Goal: Task Accomplishment & Management: Complete application form

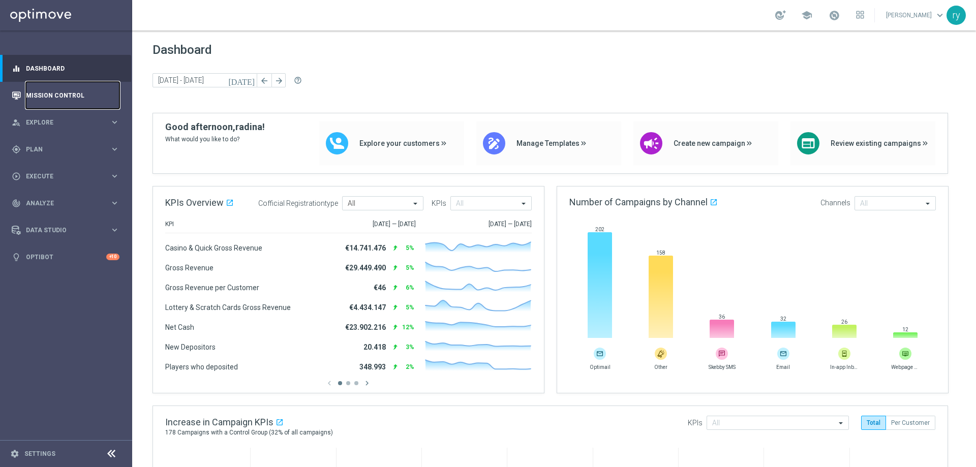
click at [44, 93] on link "Mission Control" at bounding box center [73, 95] width 94 height 27
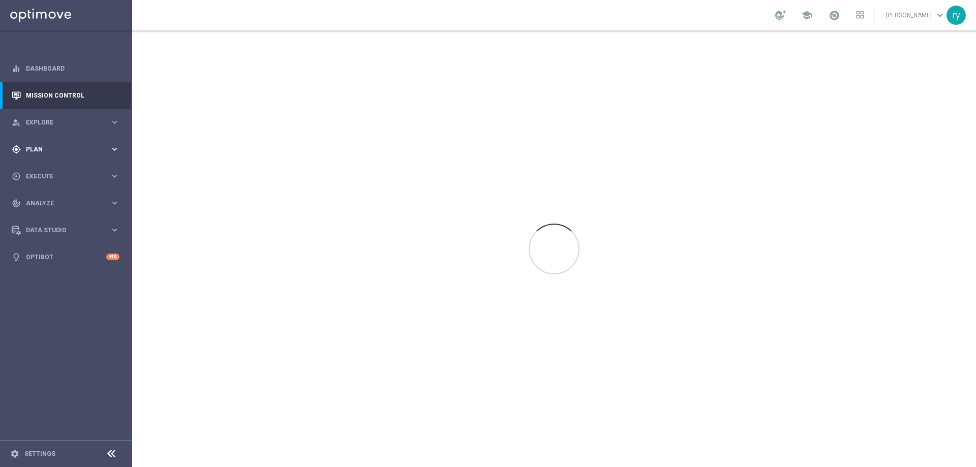
click at [64, 146] on span "Plan" at bounding box center [68, 149] width 84 height 6
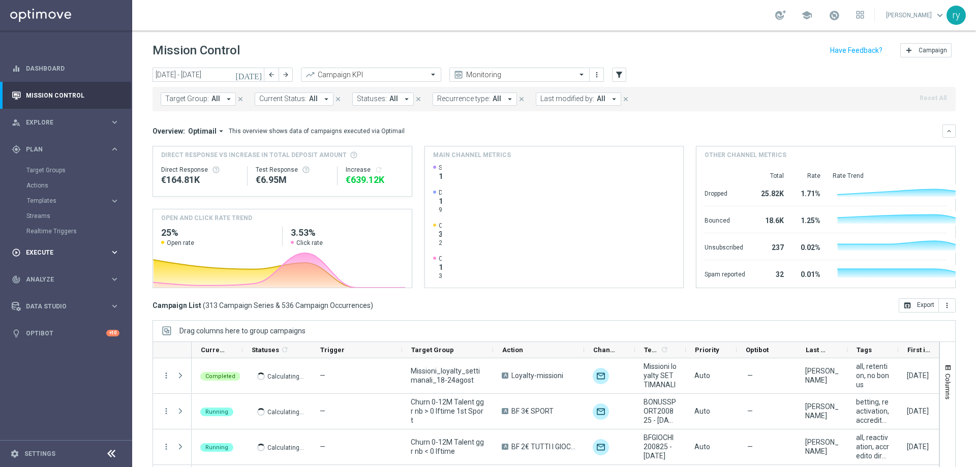
click at [59, 259] on div "play_circle_outline Execute keyboard_arrow_right" at bounding box center [65, 252] width 131 height 27
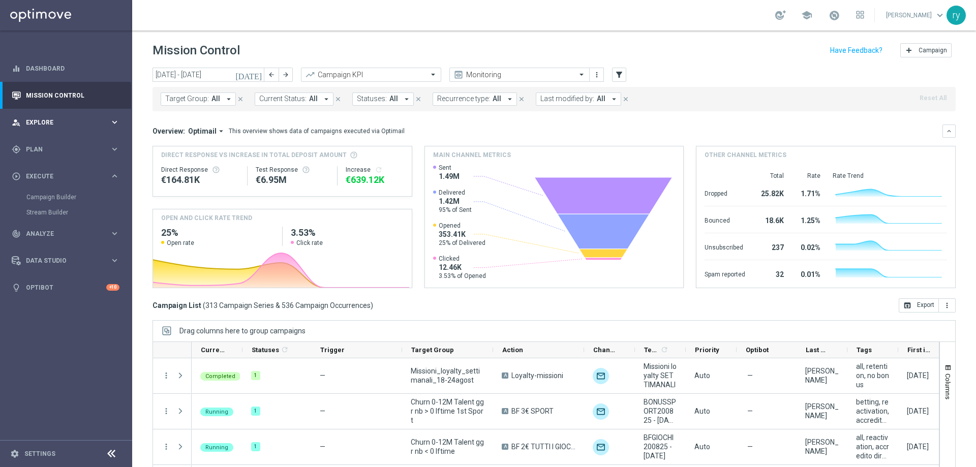
click at [75, 125] on span "Explore" at bounding box center [68, 123] width 84 height 6
click at [84, 127] on div "person_search Explore" at bounding box center [61, 122] width 98 height 9
click at [79, 150] on span "Plan" at bounding box center [68, 149] width 84 height 6
click at [78, 200] on span "Templates" at bounding box center [63, 201] width 73 height 6
click at [42, 217] on link "Optimail" at bounding box center [69, 216] width 74 height 8
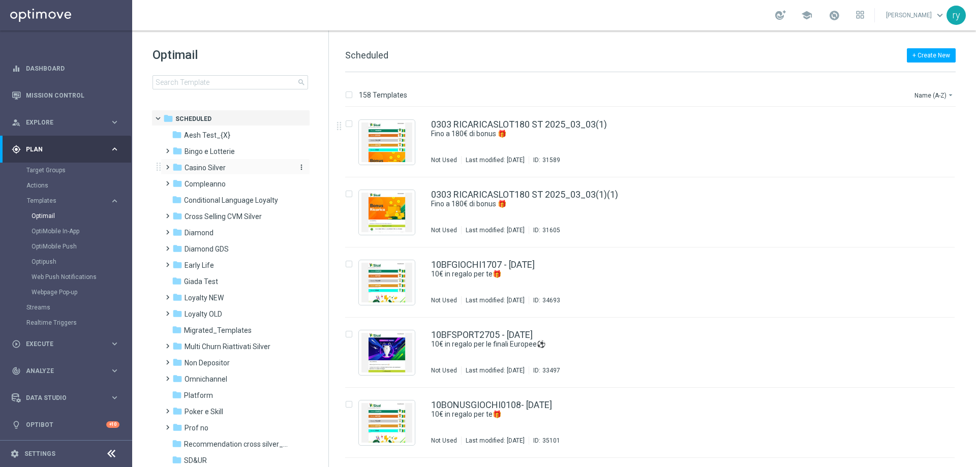
click at [204, 163] on span "Casino Silver" at bounding box center [205, 167] width 41 height 9
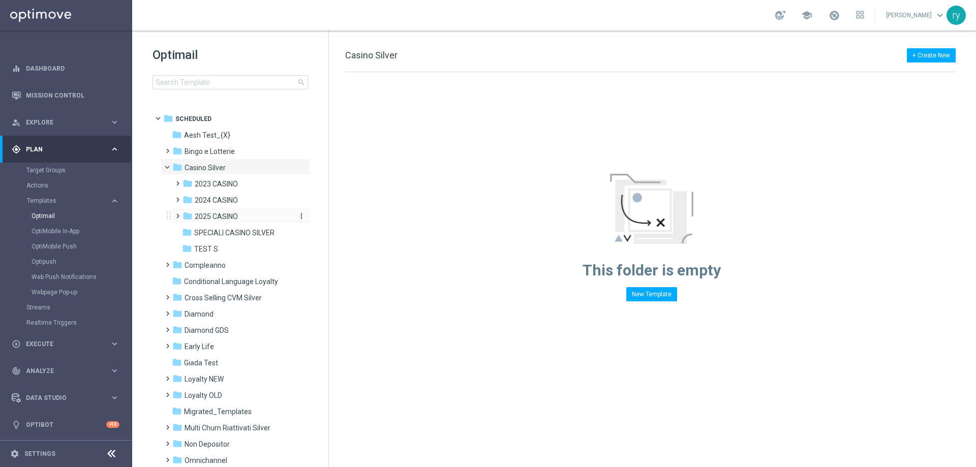
click at [221, 213] on span "2025 CASINO" at bounding box center [216, 216] width 43 height 9
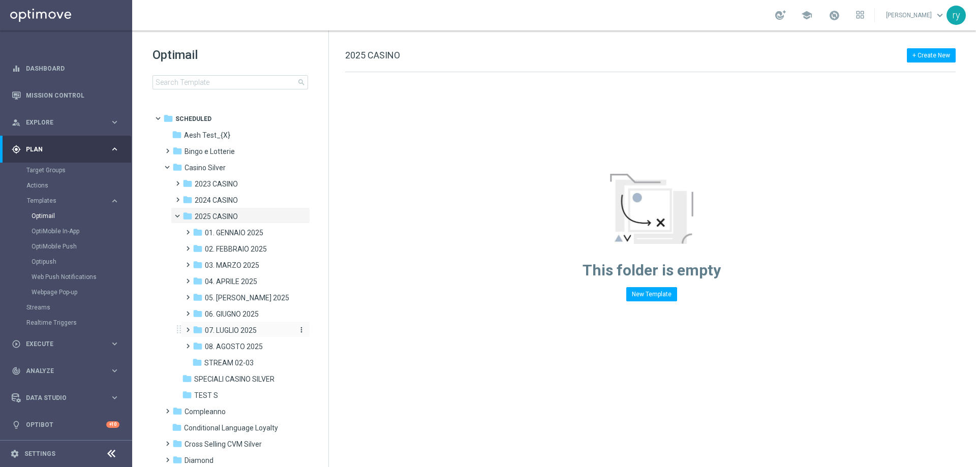
click at [242, 333] on span "07. LUGLIO 2025" at bounding box center [231, 330] width 52 height 9
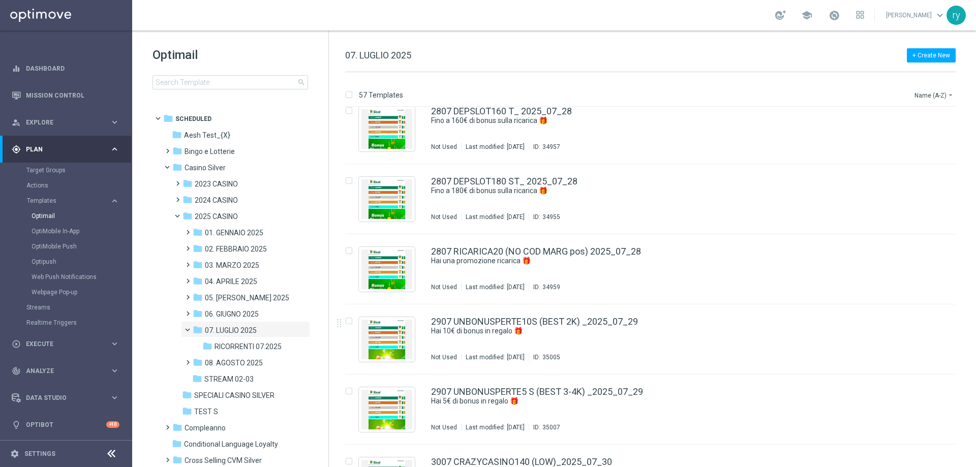
scroll to position [3636, 0]
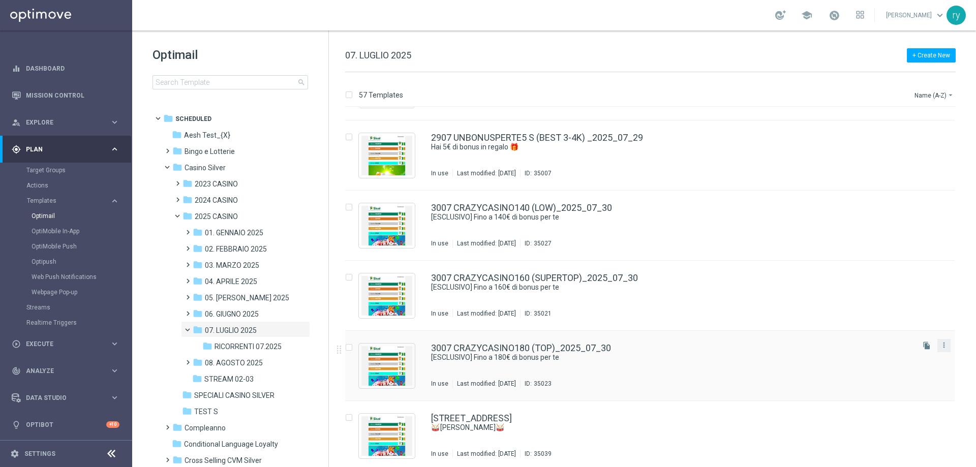
click at [939, 346] on button "more_vert" at bounding box center [944, 345] width 10 height 12
click at [894, 371] on span "Copy To" at bounding box center [882, 370] width 22 height 7
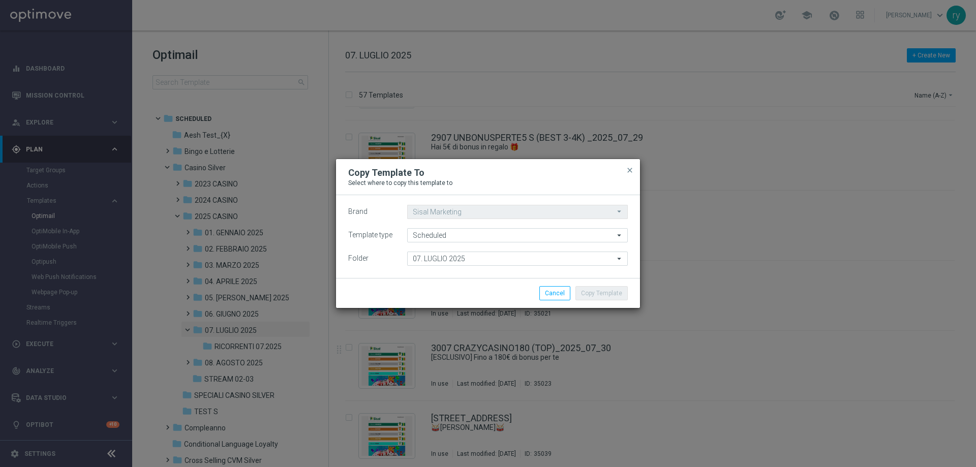
click at [626, 257] on div "arrow_drop_down" at bounding box center [621, 258] width 13 height 13
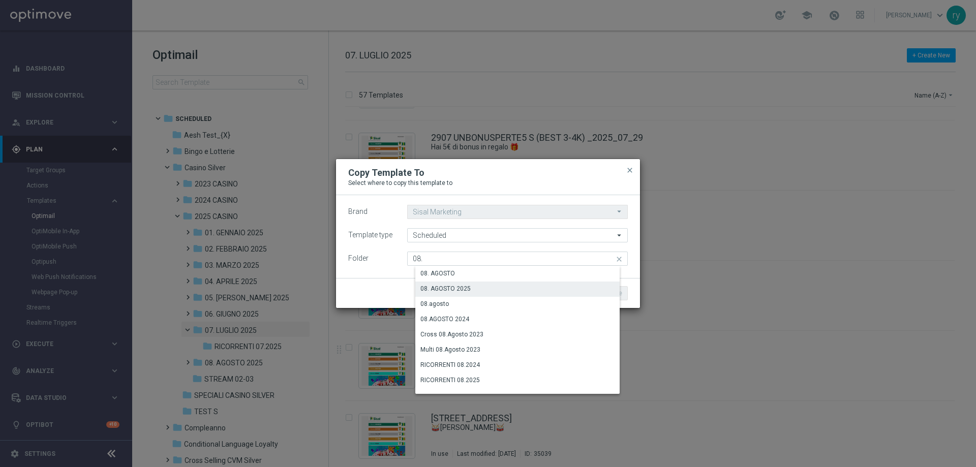
click at [448, 288] on div "08. AGOSTO 2025" at bounding box center [446, 288] width 50 height 9
type input "08. AGOSTO 2025"
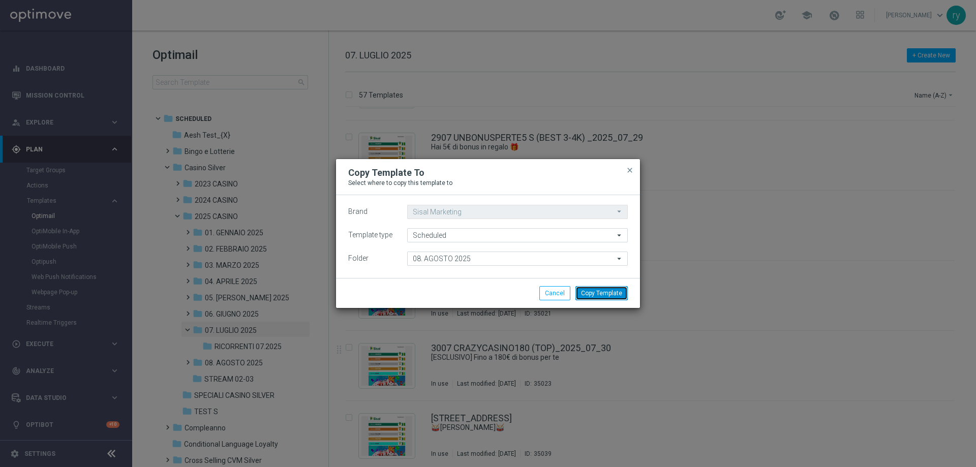
click at [594, 289] on button "Copy Template" at bounding box center [602, 293] width 52 height 14
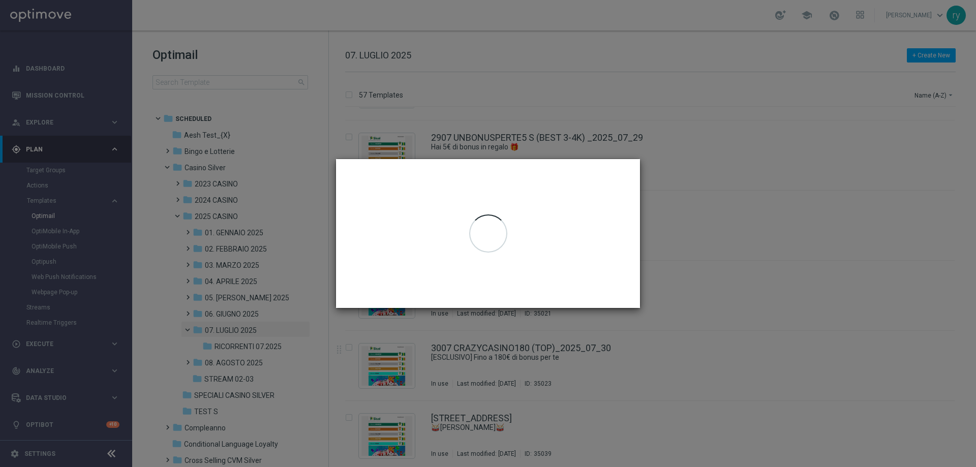
scroll to position [0, 0]
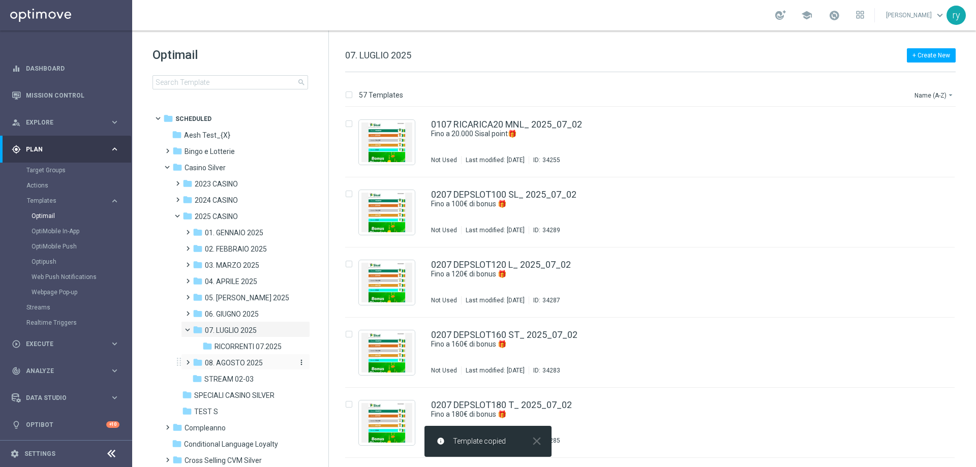
click at [235, 362] on span "08. AGOSTO 2025" at bounding box center [234, 363] width 58 height 9
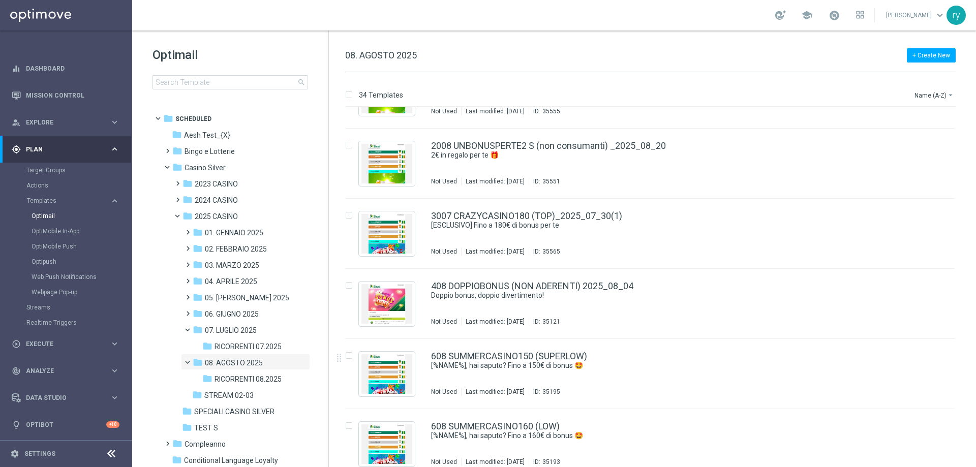
scroll to position [1772, 0]
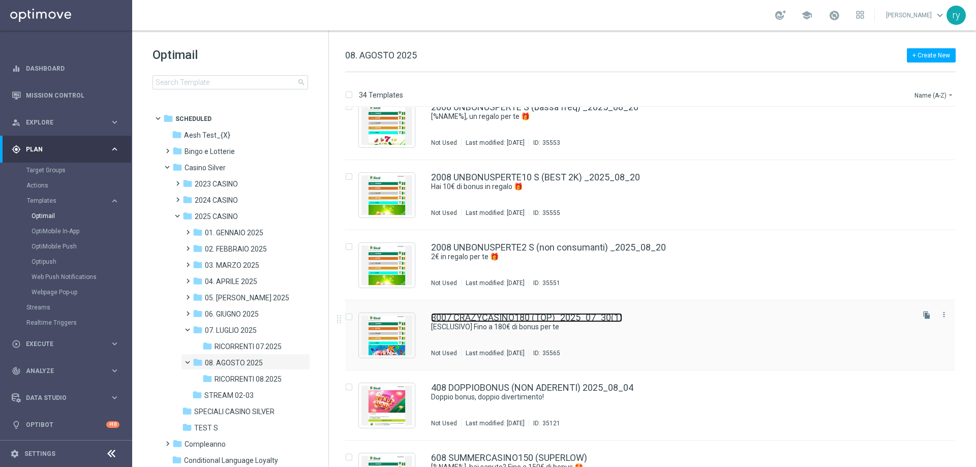
click at [617, 315] on link "3007 CRAZYCASINO180 (TOP)_2025_07_30(1)" at bounding box center [526, 317] width 191 height 9
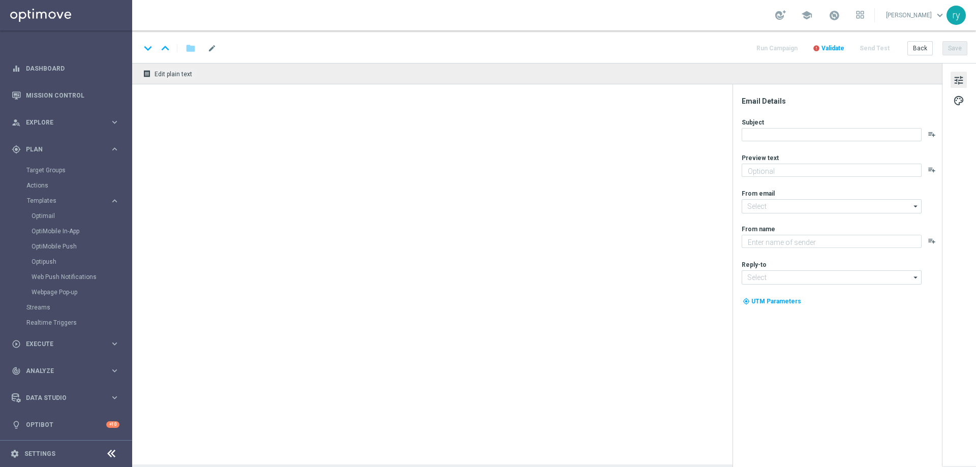
type textarea "Scopri la promozione che ti abbiamo riservato"
type input "newsletter@comunicazioni.sisal.it"
type textarea "Sisal"
type input "info@sisal.it"
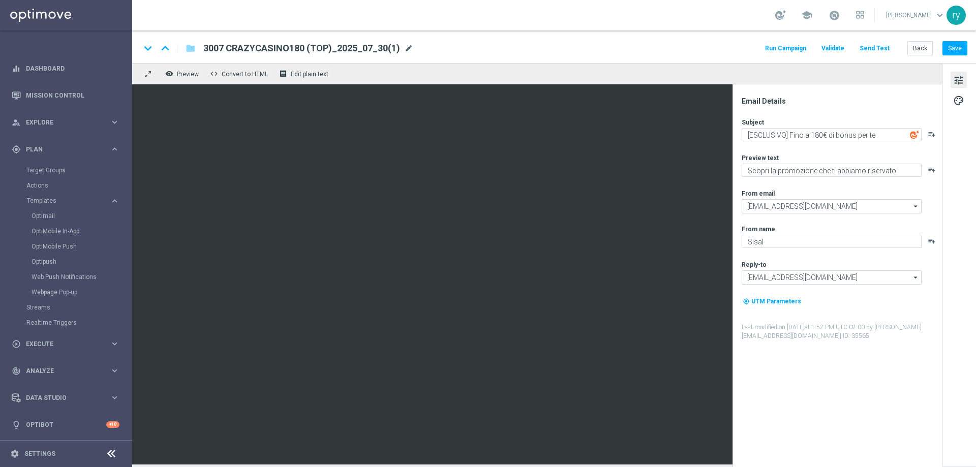
click at [404, 47] on span "mode_edit" at bounding box center [408, 48] width 9 height 9
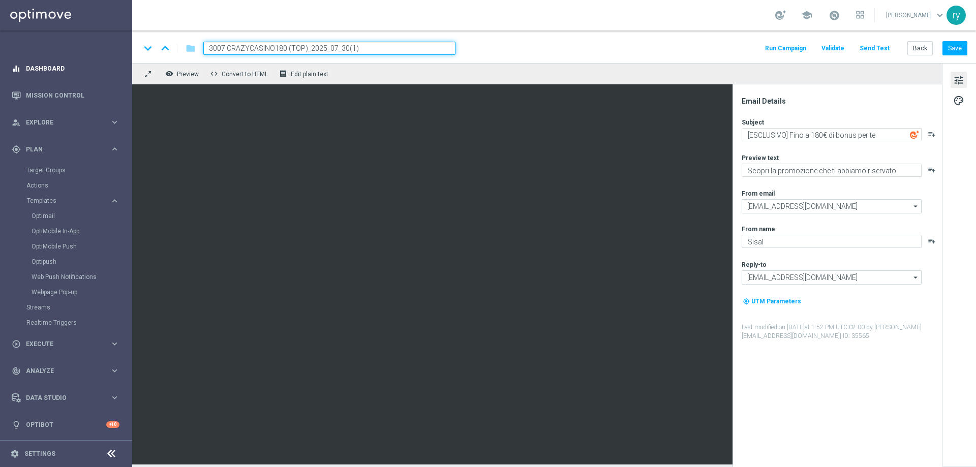
drag, startPoint x: 375, startPoint y: 47, endPoint x: 119, endPoint y: 65, distance: 256.4
click at [120, 66] on main "equalizer Dashboard Mission Control" at bounding box center [488, 233] width 976 height 467
paste input "2108 SUMMERCASINO140"
type input "2108 SUMMERCASINO140 TOP"
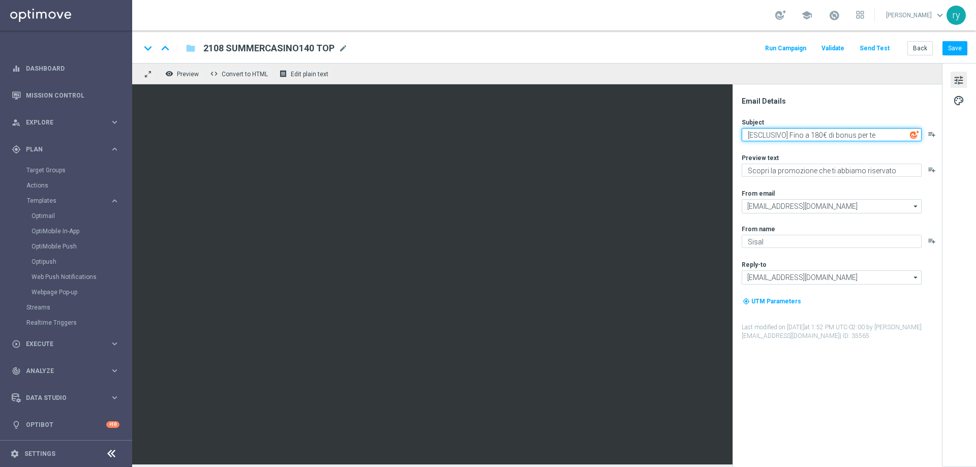
click at [819, 131] on textarea "[ESCLUSIVO] Fino a 180€ di bonus per te" at bounding box center [832, 134] width 180 height 13
type textarea "[ESCLUSIVO] Fino a 140€ di bonus per te"
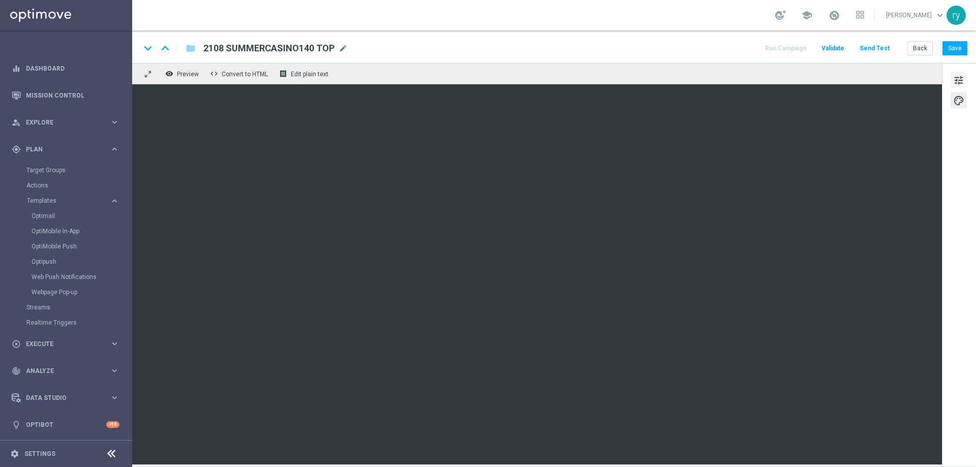
click at [953, 78] on button "tune" at bounding box center [959, 80] width 16 height 16
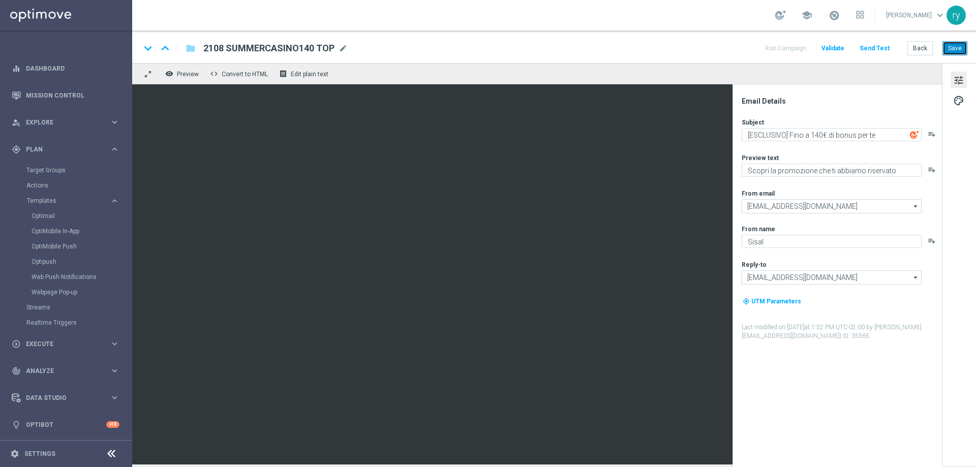
click at [962, 45] on button "Save" at bounding box center [955, 48] width 25 height 14
click at [344, 48] on span "mode_edit" at bounding box center [343, 48] width 9 height 9
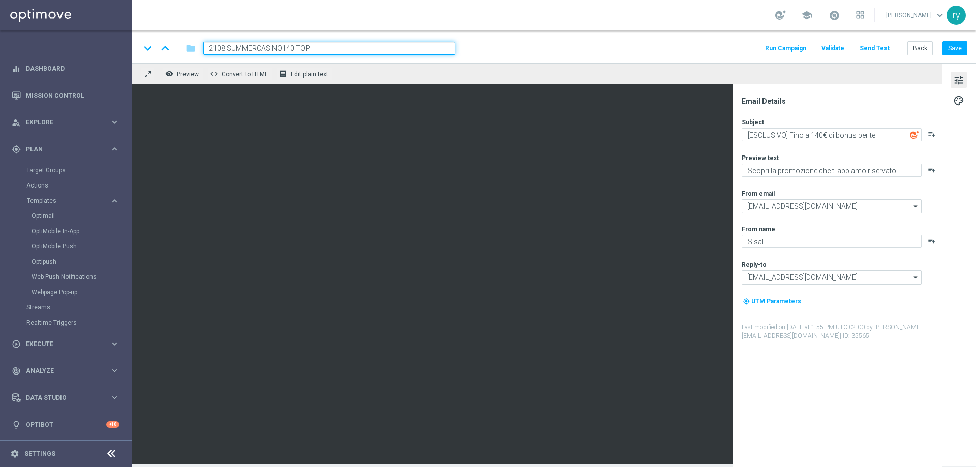
click at [297, 48] on input "2108 SUMMERCASINO140 TOP" at bounding box center [329, 48] width 252 height 13
type input "2108 SUMMERCASINO140 SUPERTOP"
click at [950, 49] on button "Save" at bounding box center [955, 48] width 25 height 14
click at [918, 48] on button "Back" at bounding box center [920, 48] width 25 height 14
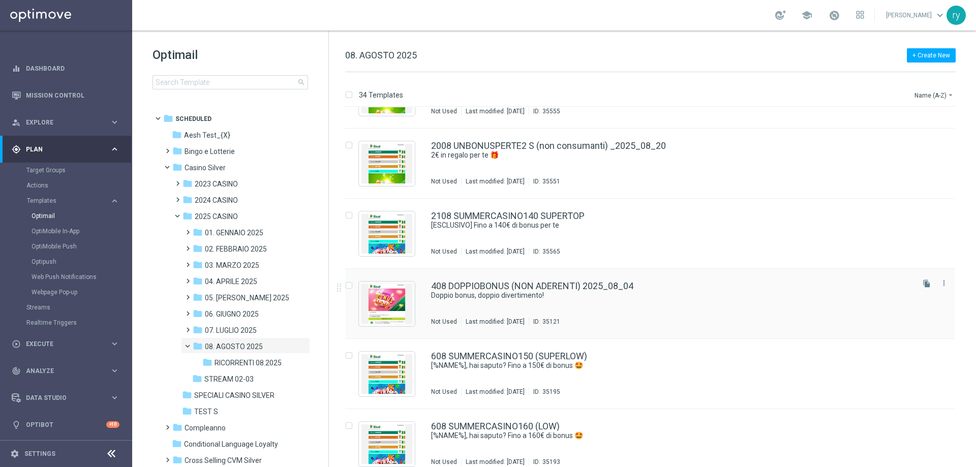
scroll to position [1772, 0]
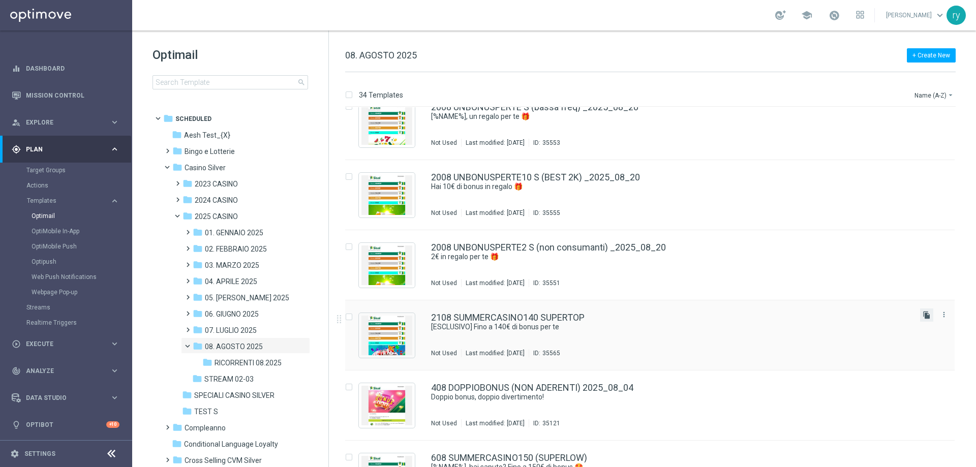
click at [925, 314] on icon "file_copy" at bounding box center [927, 315] width 8 height 8
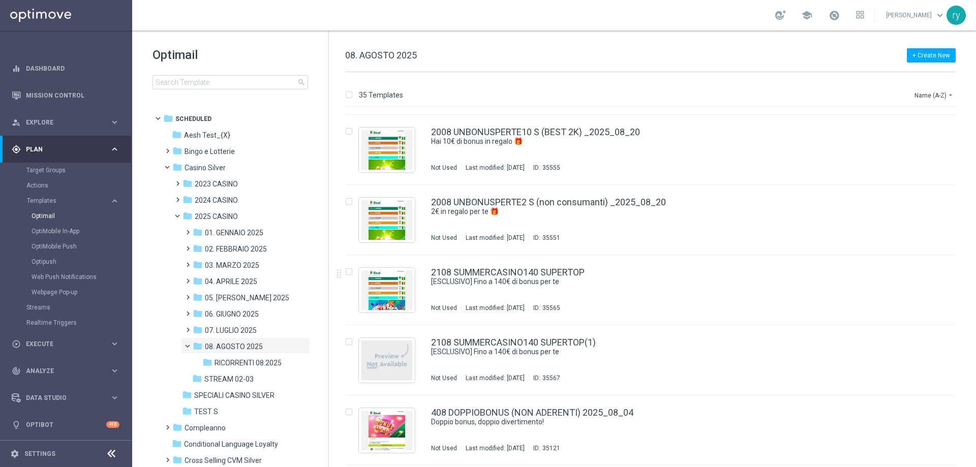
scroll to position [1826, 0]
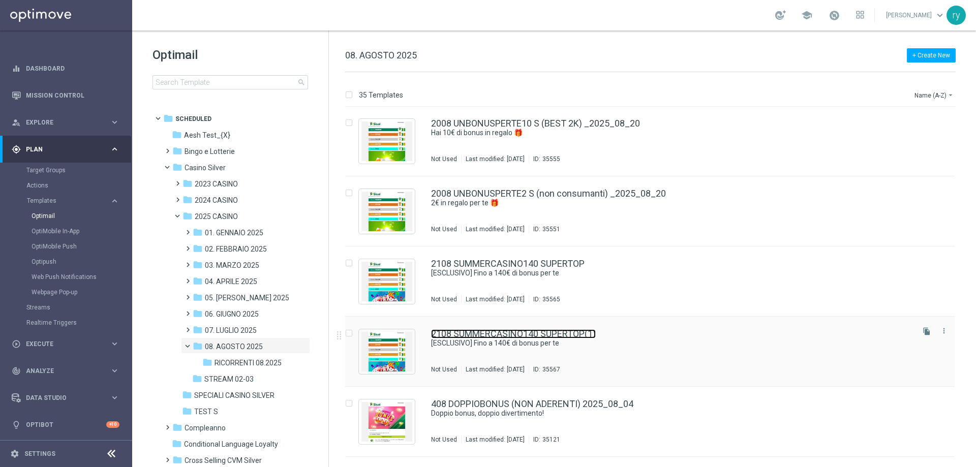
click at [570, 335] on link "2108 SUMMERCASINO140 SUPERTOP(1)" at bounding box center [513, 334] width 165 height 9
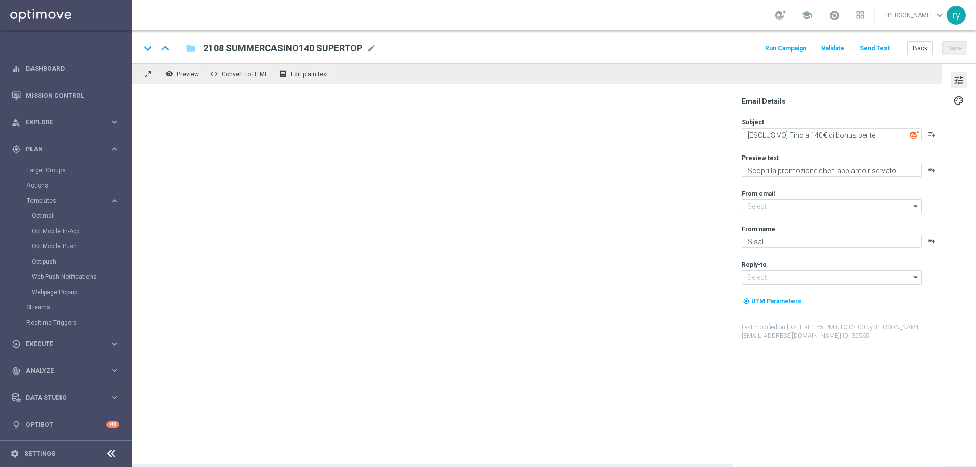
type input "[EMAIL_ADDRESS][DOMAIN_NAME]"
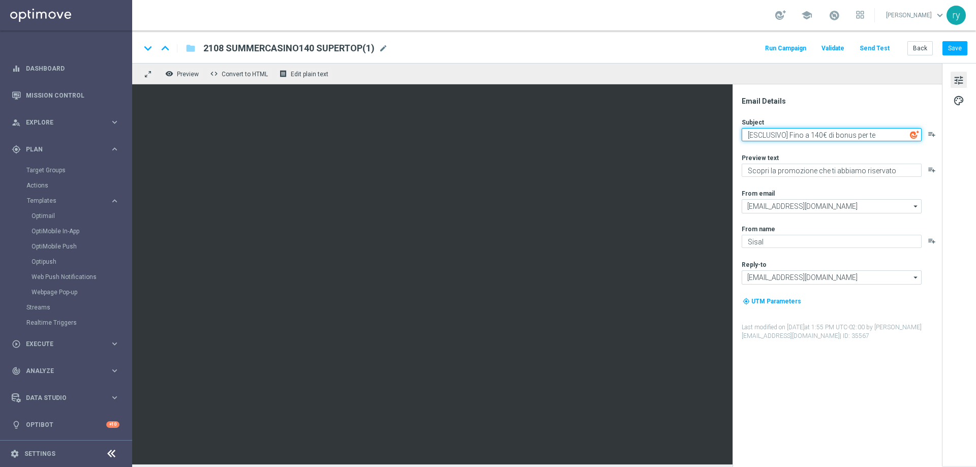
click at [817, 135] on textarea "[ESCLUSIVO] Fino a 140€ di bonus per te" at bounding box center [832, 134] width 180 height 13
click at [816, 135] on textarea "[ESCLUSIVO] Fino a 140€ di bonus per te" at bounding box center [832, 134] width 180 height 13
click at [814, 135] on textarea "[ESCLUSIVO] Fino a 140€ di bonus per te" at bounding box center [832, 134] width 180 height 13
type textarea "[ESCLUSIVO] Fino a 150€ di bonus per te"
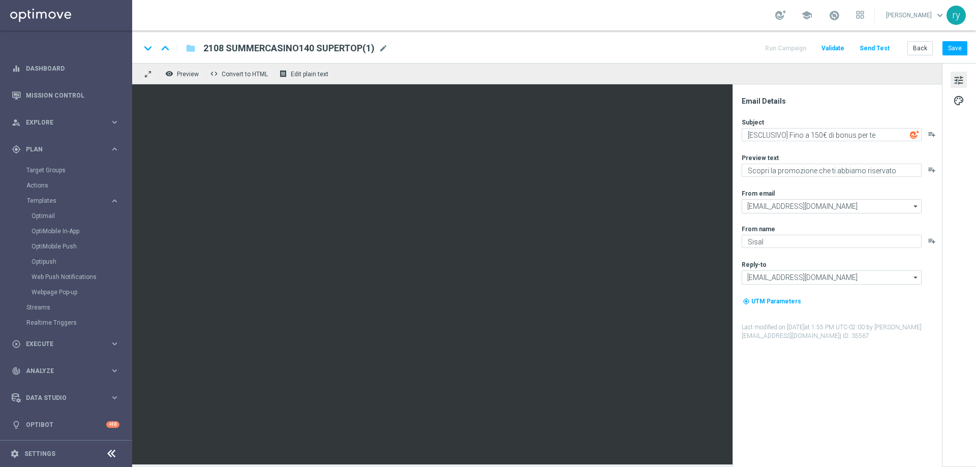
click at [849, 152] on div "Subject [ESCLUSIVO] Fino a 150€ di bonus per te playlist_add Preview text Scopr…" at bounding box center [841, 229] width 199 height 223
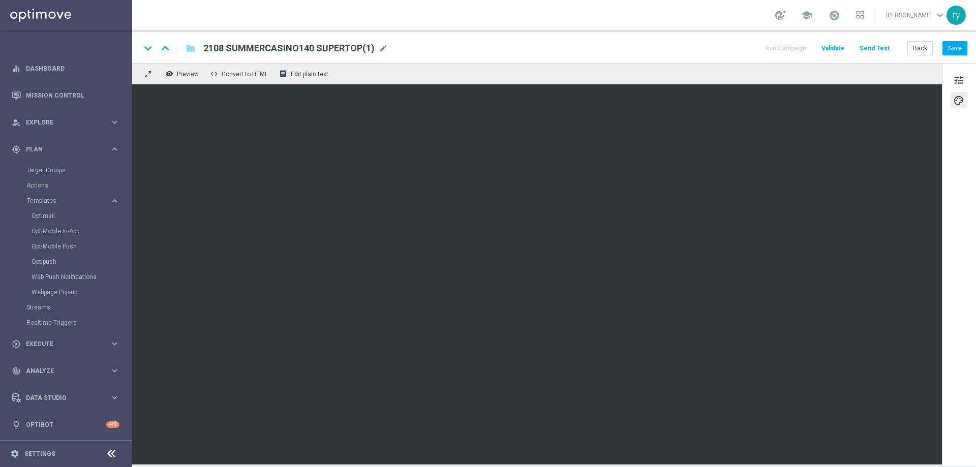
click at [361, 50] on span "2108 SUMMERCASINO140 SUPERTOP(1)" at bounding box center [288, 48] width 171 height 12
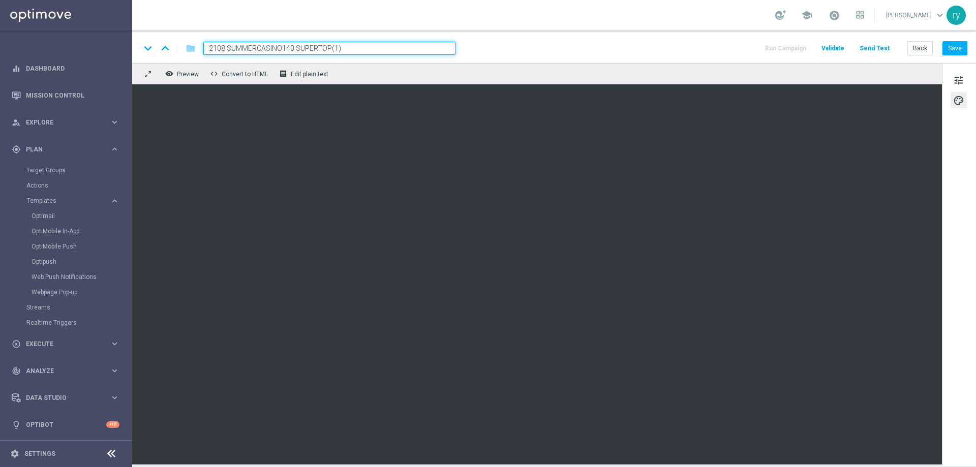
click at [289, 50] on input "2108 SUMMERCASINO140 SUPERTOP(1)" at bounding box center [329, 48] width 252 height 13
drag, startPoint x: 316, startPoint y: 47, endPoint x: 295, endPoint y: 48, distance: 20.9
click at [295, 48] on input "2108 SUMMERCASINO150 SUPERTOP(1)" at bounding box center [329, 48] width 252 height 13
click at [338, 46] on input "2108 SUMMERCASINO150 TOP(1)" at bounding box center [329, 48] width 252 height 13
type input "2108 SUMMERCASINO150 TOP"
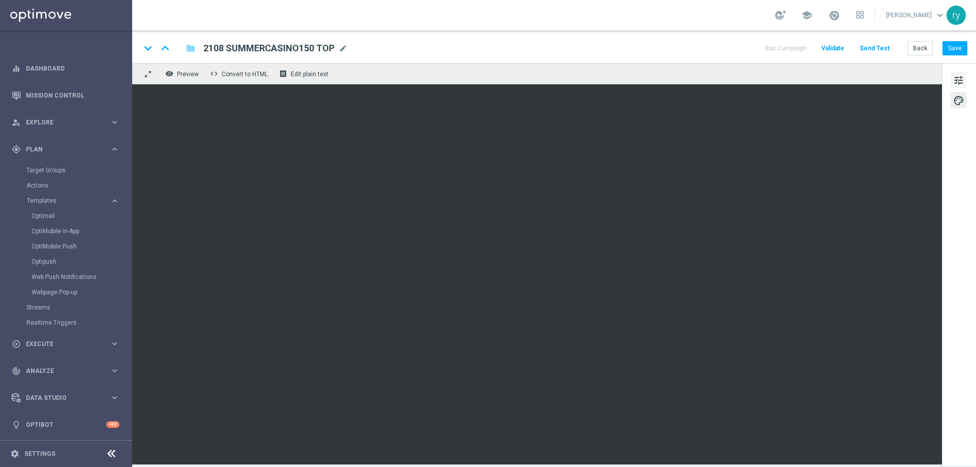
click at [956, 77] on span "tune" at bounding box center [959, 80] width 11 height 13
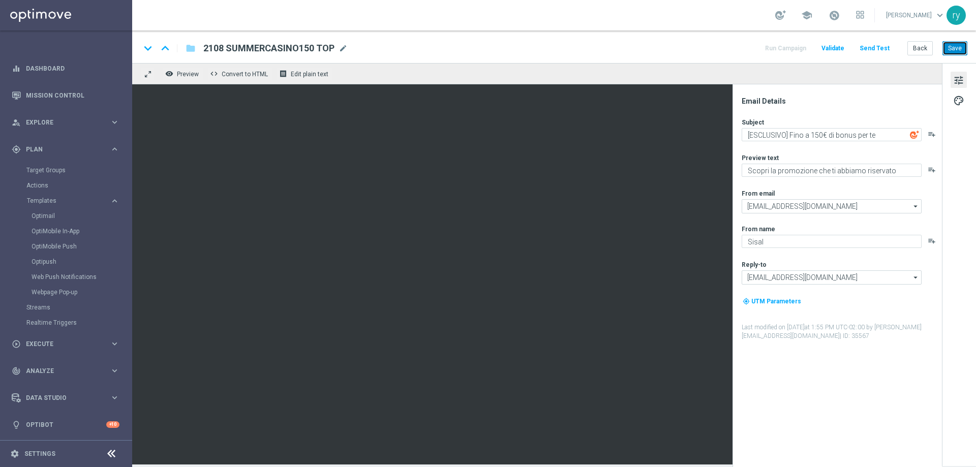
click at [952, 44] on button "Save" at bounding box center [955, 48] width 25 height 14
click at [925, 49] on button "Back" at bounding box center [920, 48] width 25 height 14
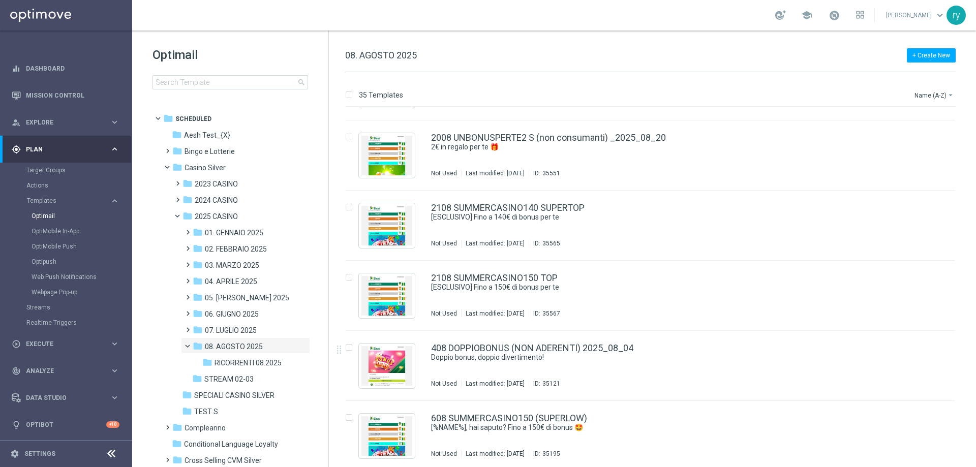
scroll to position [1842, 0]
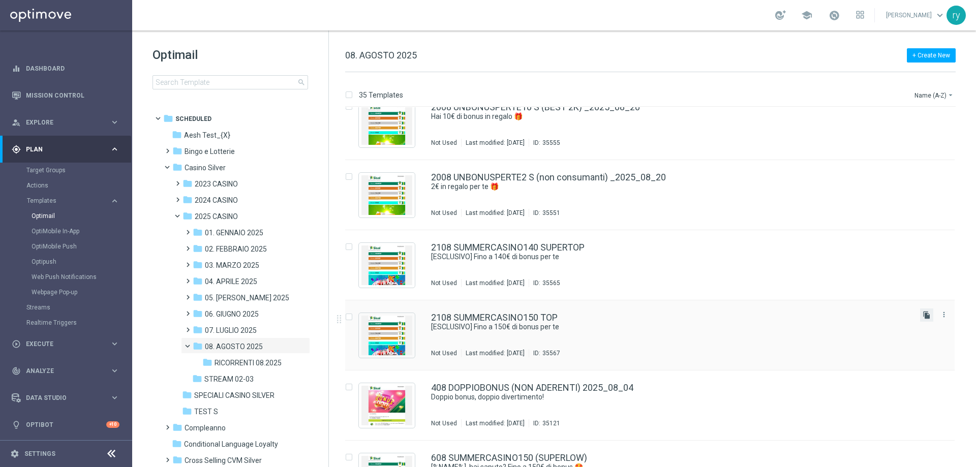
click at [923, 312] on icon "file_copy" at bounding box center [927, 315] width 8 height 8
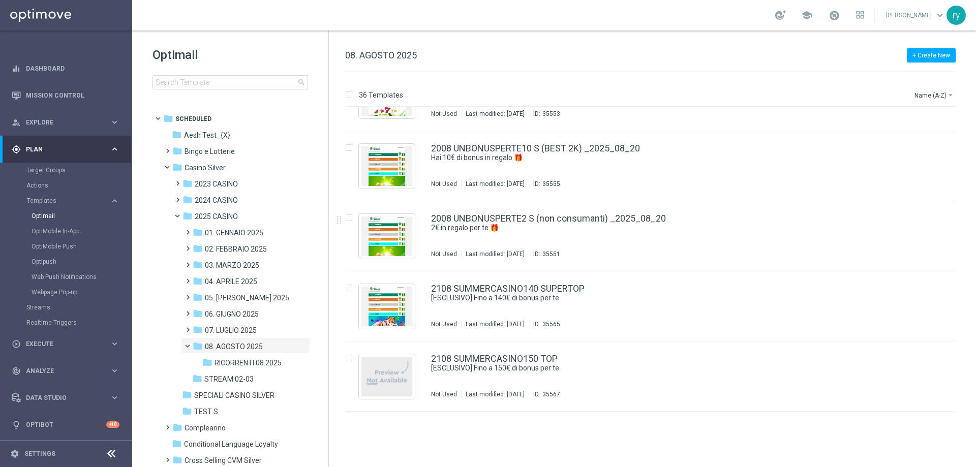
scroll to position [1826, 0]
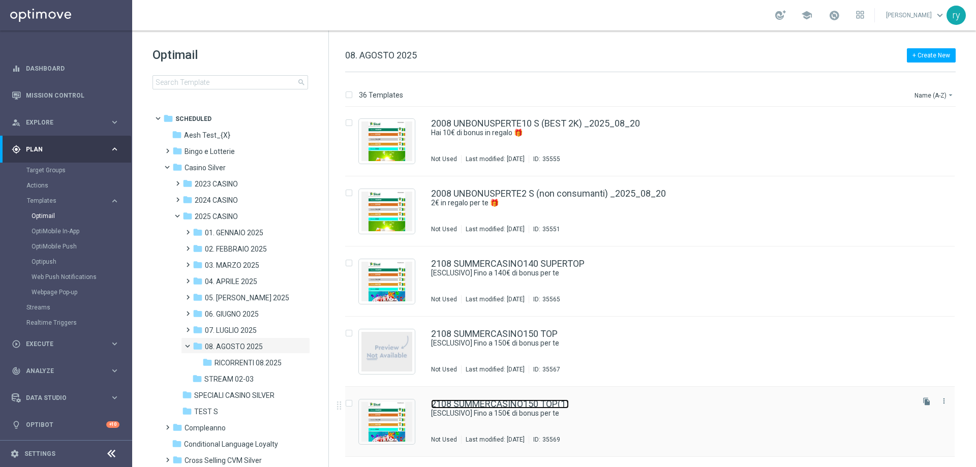
click at [549, 405] on link "2108 SUMMERCASINO150 TOP(1)" at bounding box center [500, 404] width 138 height 9
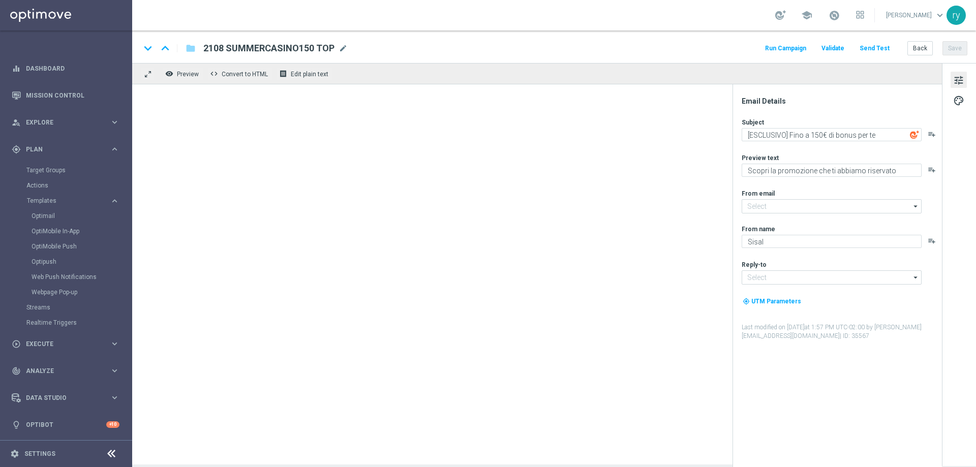
type input "[EMAIL_ADDRESS][DOMAIN_NAME]"
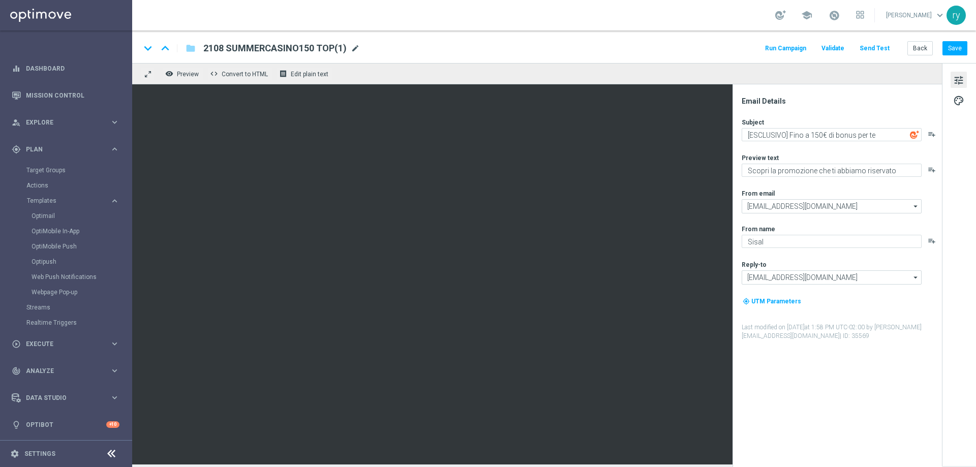
click at [353, 45] on span "mode_edit" at bounding box center [355, 48] width 9 height 9
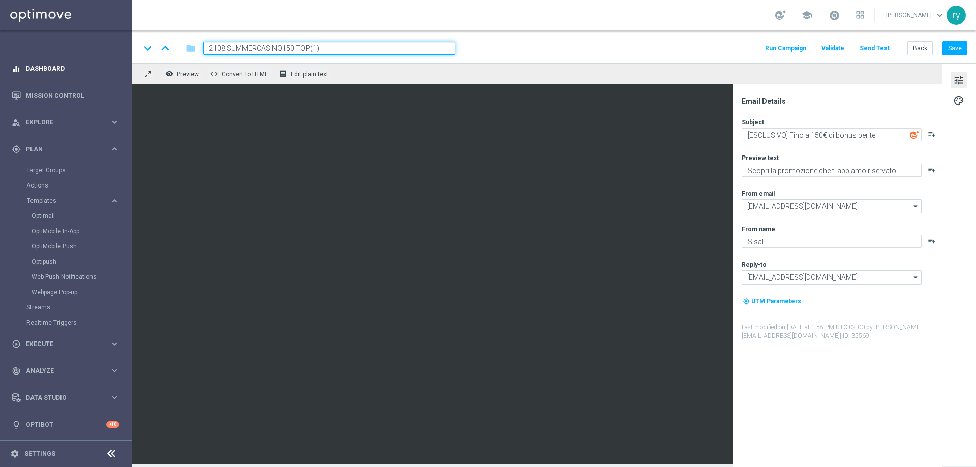
drag, startPoint x: 342, startPoint y: 49, endPoint x: 107, endPoint y: 70, distance: 235.8
click at [107, 70] on main "equalizer Dashboard Mission Control" at bounding box center [488, 233] width 976 height 467
paste input "20"
type input "2108 SUMMERCASINO120 LOW"
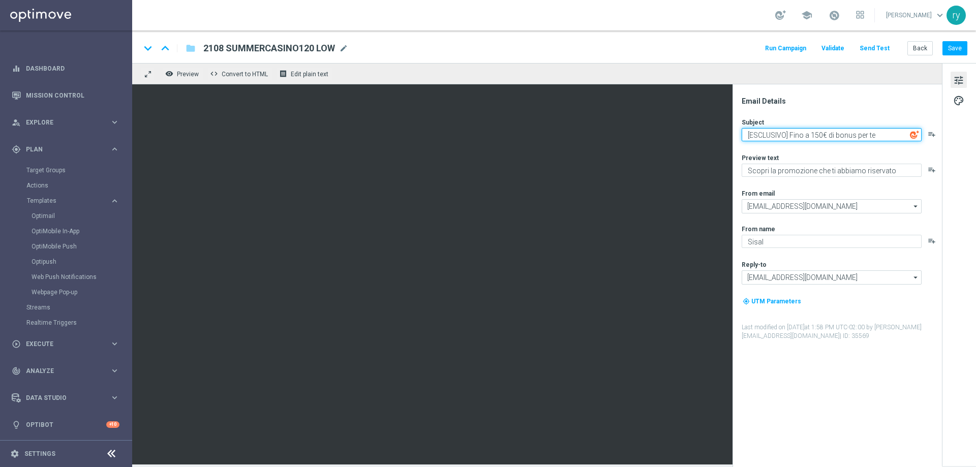
drag, startPoint x: 819, startPoint y: 133, endPoint x: 814, endPoint y: 134, distance: 5.2
click at [814, 134] on textarea "[ESCLUSIVO] Fino a 150€ di bonus per te" at bounding box center [832, 134] width 180 height 13
type textarea "[ESCLUSIVO] Fino a 120€ di bonus per te"
click at [833, 108] on div "Email Details Subject [ESCLUSIVO] Fino a 120€ di bonus per te playlist_add Prev…" at bounding box center [840, 282] width 202 height 371
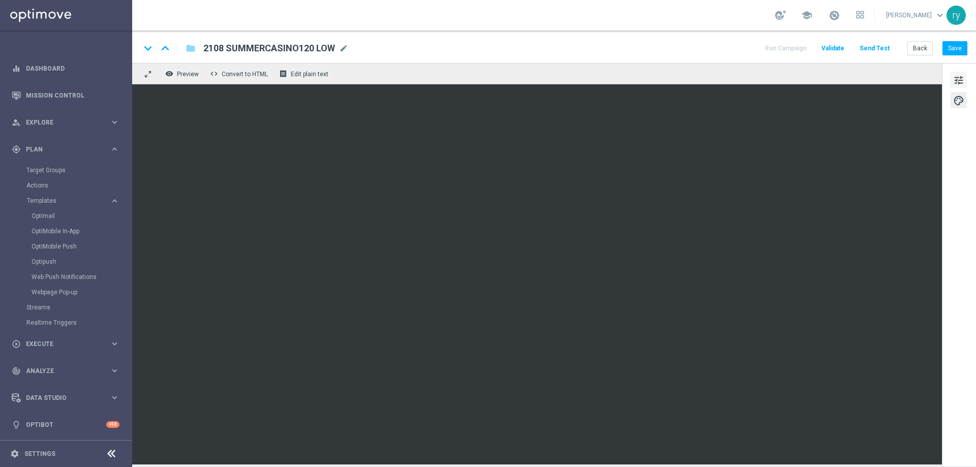
click at [966, 80] on button "tune" at bounding box center [959, 80] width 16 height 16
click at [961, 44] on button "Save" at bounding box center [955, 48] width 25 height 14
click at [918, 49] on button "Back" at bounding box center [920, 48] width 25 height 14
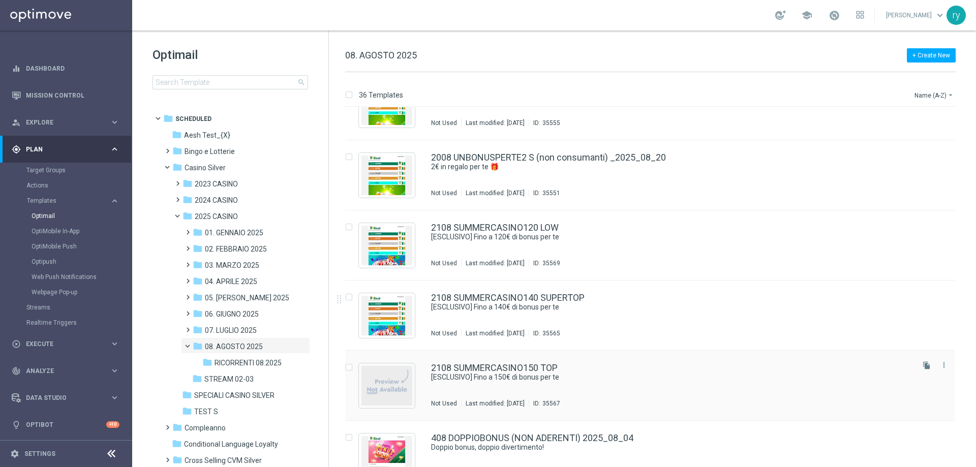
scroll to position [1811, 0]
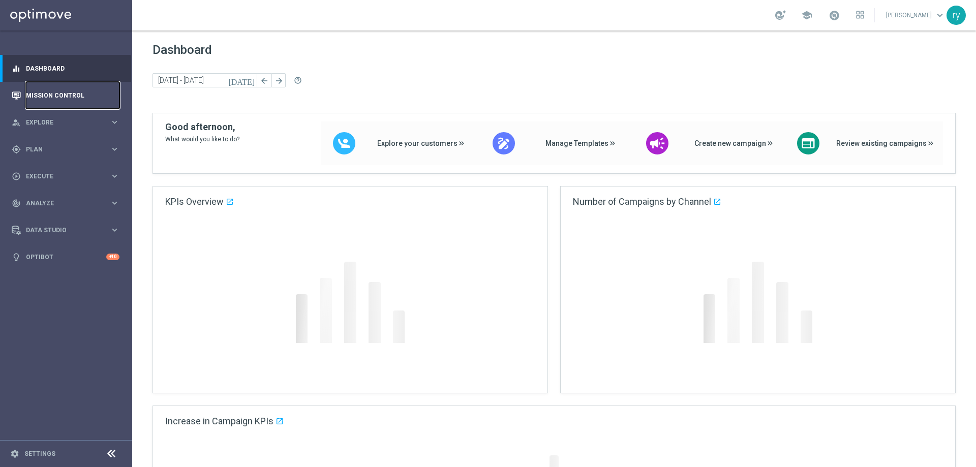
click at [45, 100] on link "Mission Control" at bounding box center [73, 95] width 94 height 27
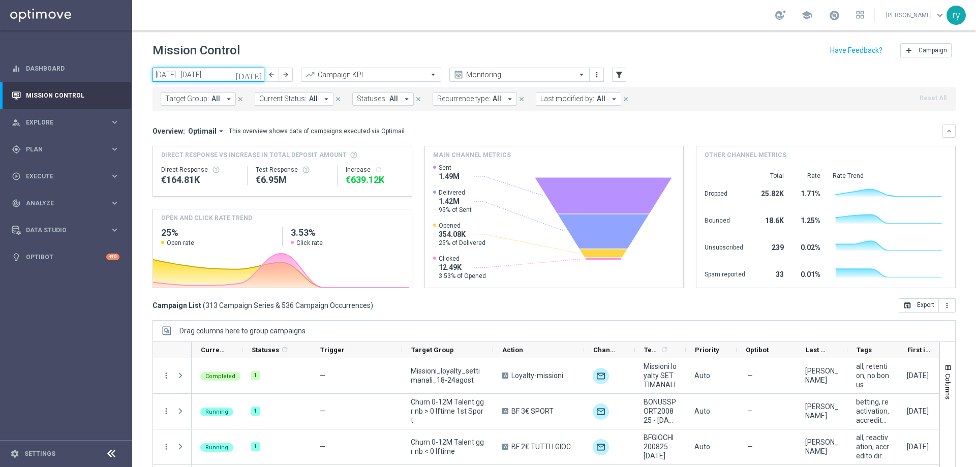
click at [169, 73] on input "[DATE] - [DATE]" at bounding box center [209, 75] width 112 height 14
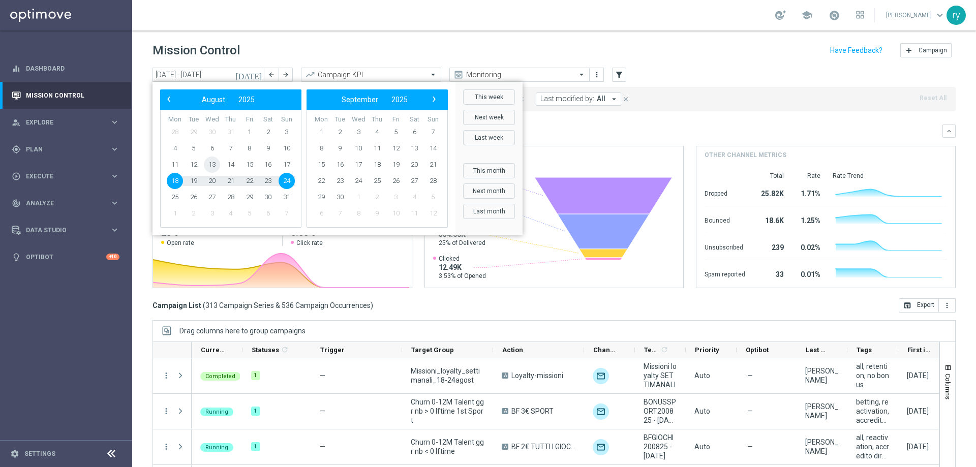
click at [216, 161] on span "13" at bounding box center [212, 165] width 16 height 16
type input "[DATE] - [DATE]"
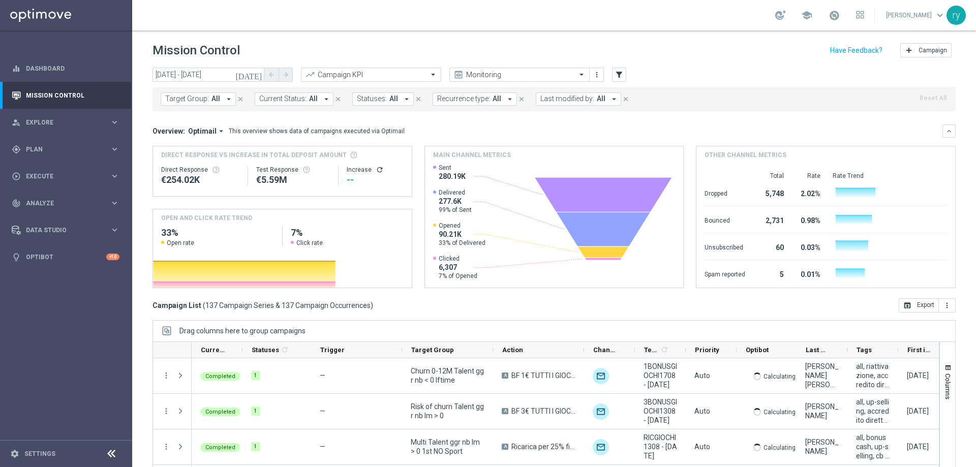
click at [610, 99] on icon "arrow_drop_down" at bounding box center [614, 99] width 9 height 9
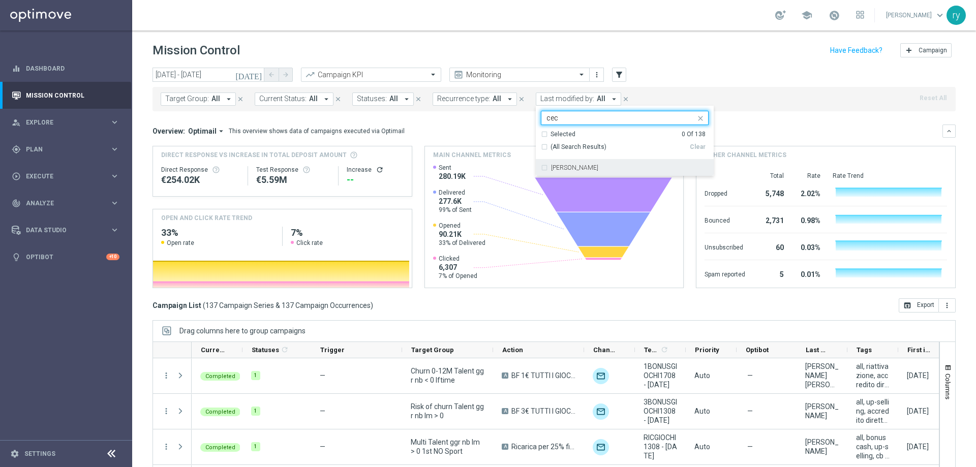
click at [580, 169] on label "Cecilia Mascelli" at bounding box center [574, 168] width 47 height 6
type input "cec"
click at [573, 120] on input "cec" at bounding box center [621, 118] width 149 height 9
drag, startPoint x: 573, startPoint y: 118, endPoint x: 505, endPoint y: 131, distance: 69.3
click at [505, 131] on div "today 13 Aug 2025 - 13 Aug 2025 arrow_back arrow_forward Campaign KPI trending_…" at bounding box center [554, 263] width 844 height 391
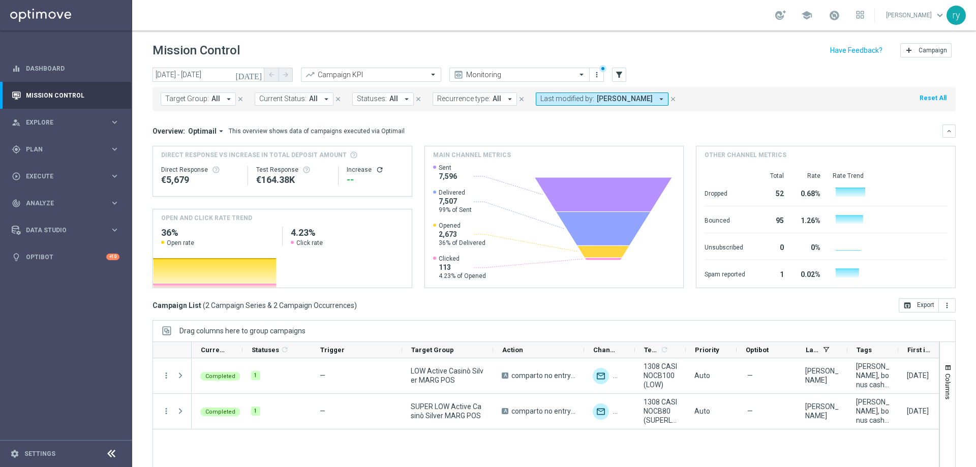
click at [640, 100] on span "Cecilia Mascelli" at bounding box center [625, 99] width 56 height 9
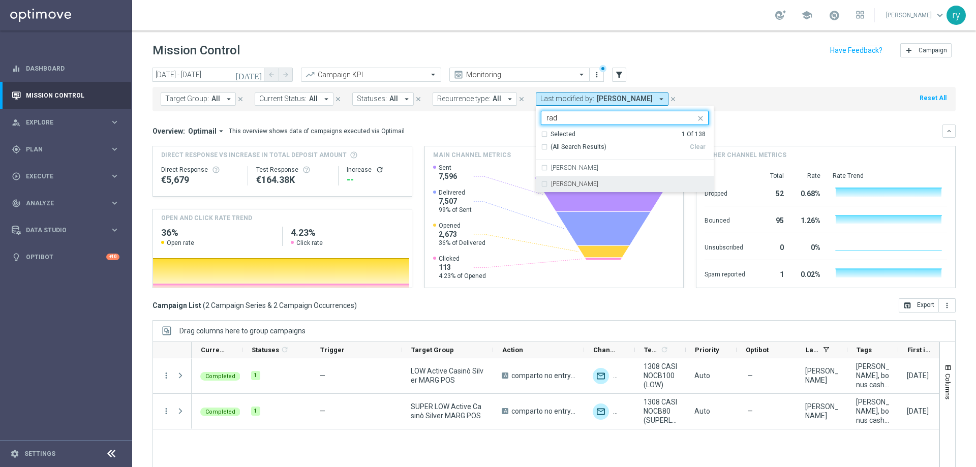
click at [541, 185] on div "[PERSON_NAME]" at bounding box center [625, 184] width 168 height 16
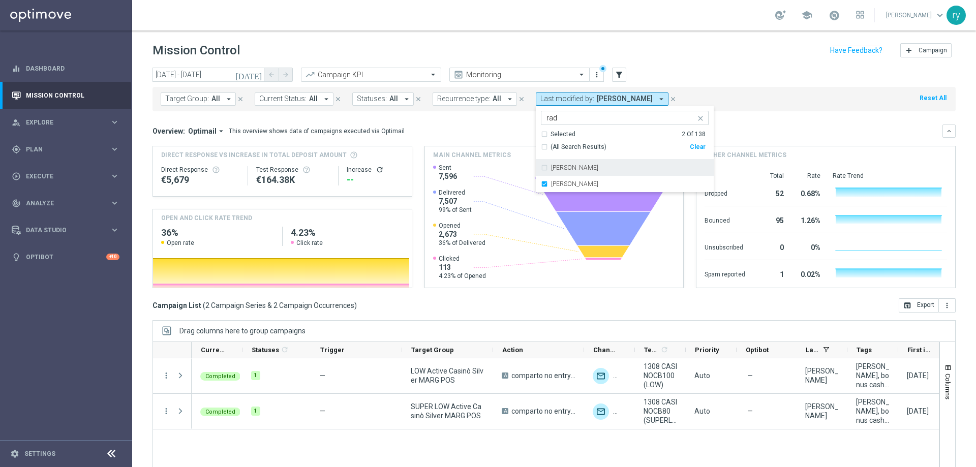
click at [583, 113] on div "Selected 2 of 138 rad" at bounding box center [619, 117] width 154 height 13
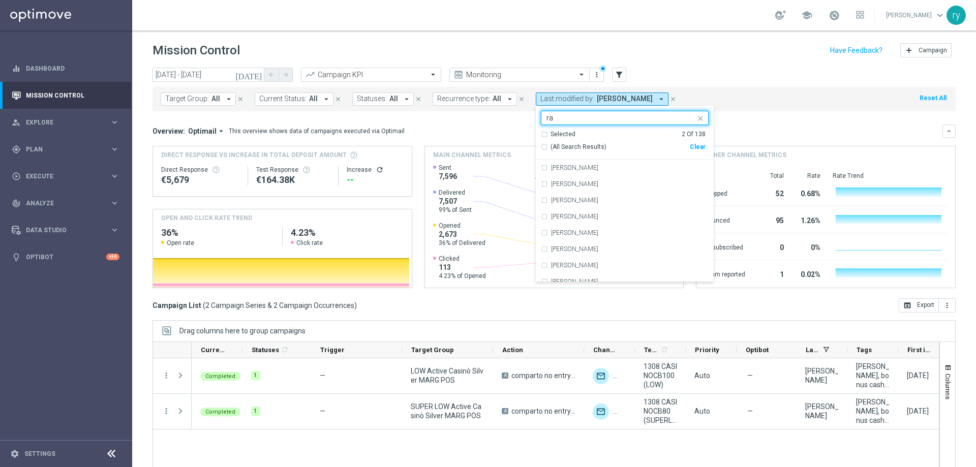
type input "r"
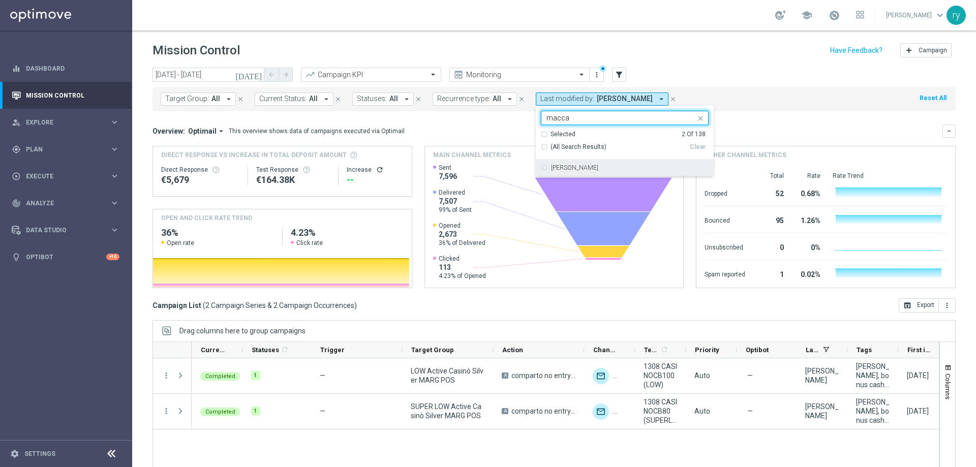
click at [573, 169] on label "marco Maccarrone" at bounding box center [574, 168] width 47 height 6
type input "macca"
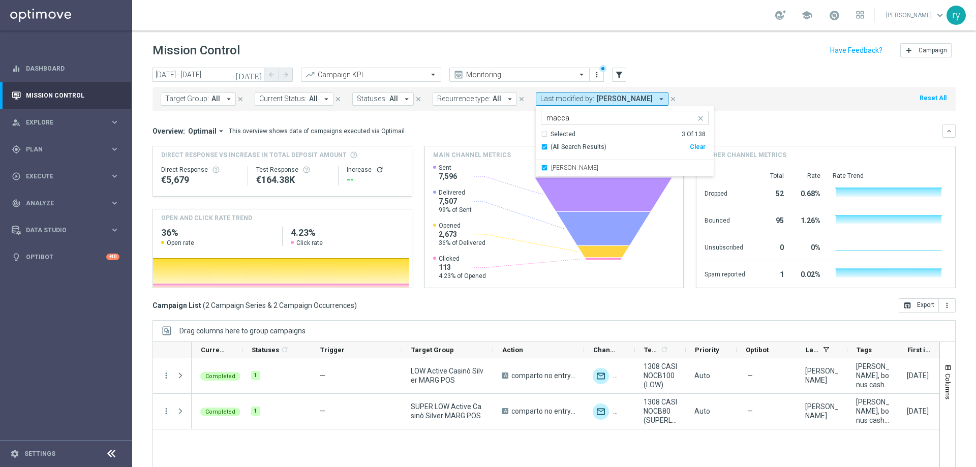
click at [740, 105] on div "Target Group: All arrow_drop_down close Current Status: All arrow_drop_down clo…" at bounding box center [555, 99] width 804 height 24
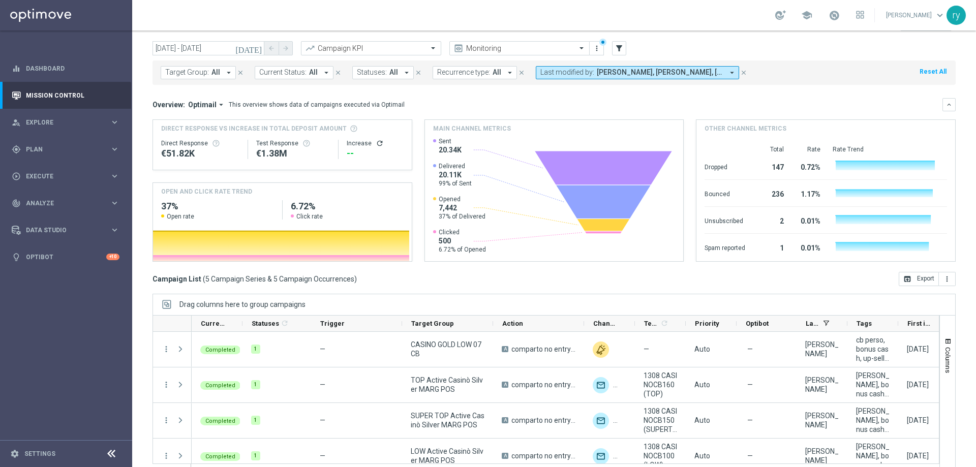
scroll to position [41, 0]
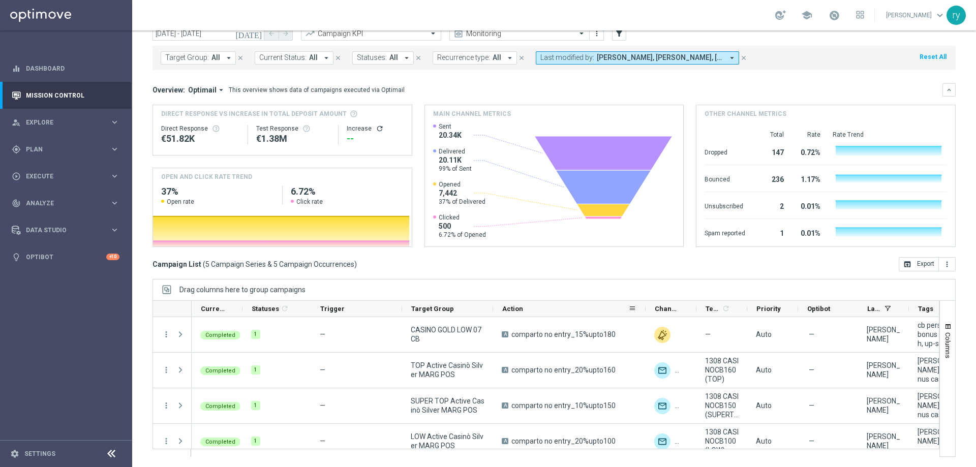
drag, startPoint x: 583, startPoint y: 307, endPoint x: 645, endPoint y: 308, distance: 61.5
click at [645, 307] on div at bounding box center [646, 309] width 4 height 16
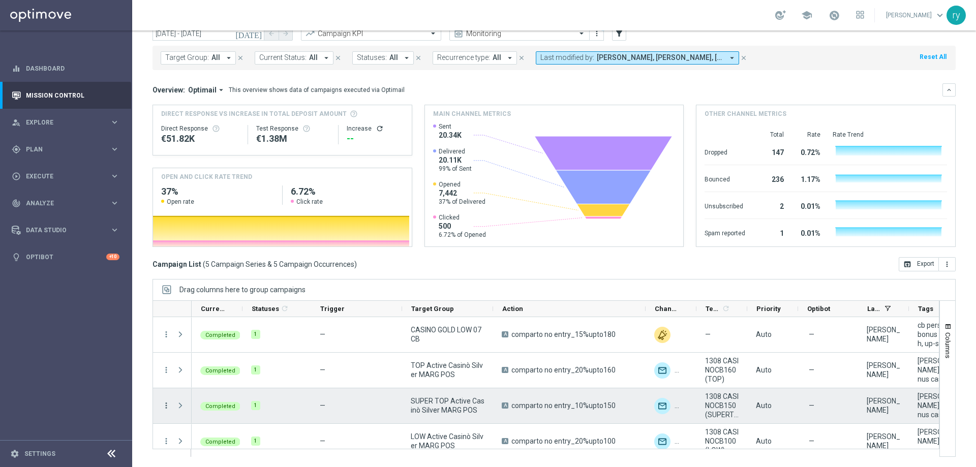
click at [167, 405] on icon "more_vert" at bounding box center [166, 405] width 9 height 9
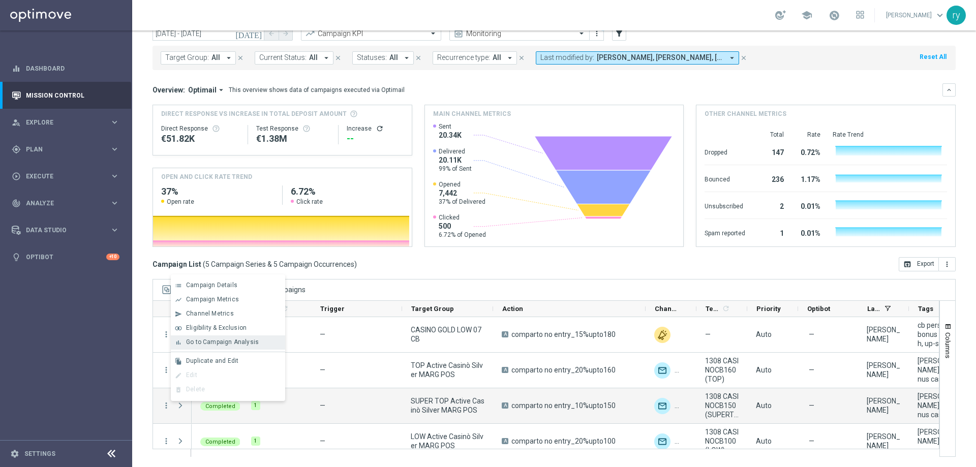
click at [196, 346] on span "Go to Campaign Analysis" at bounding box center [222, 342] width 73 height 7
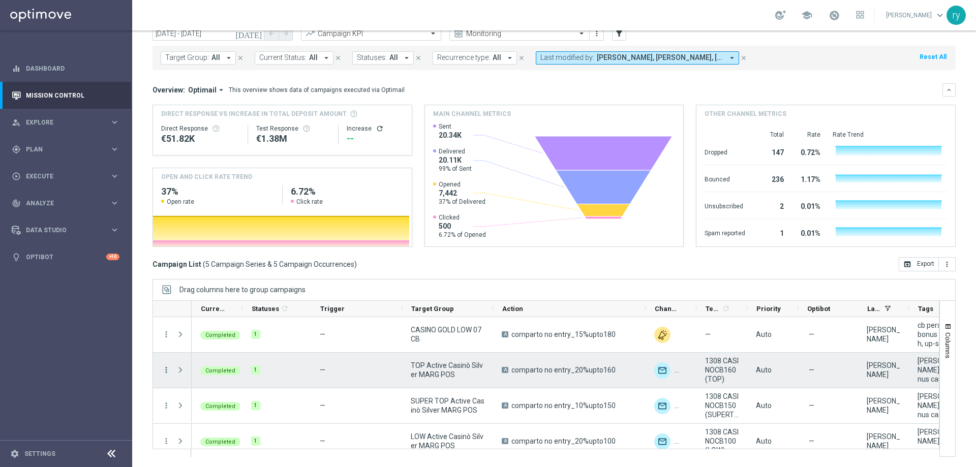
click at [165, 371] on icon "more_vert" at bounding box center [166, 370] width 9 height 9
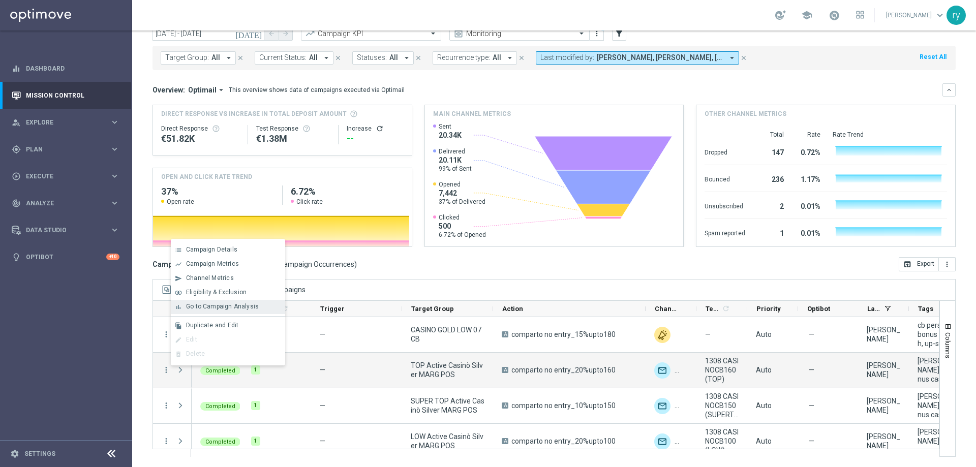
click at [193, 307] on span "Go to Campaign Analysis" at bounding box center [222, 306] width 73 height 7
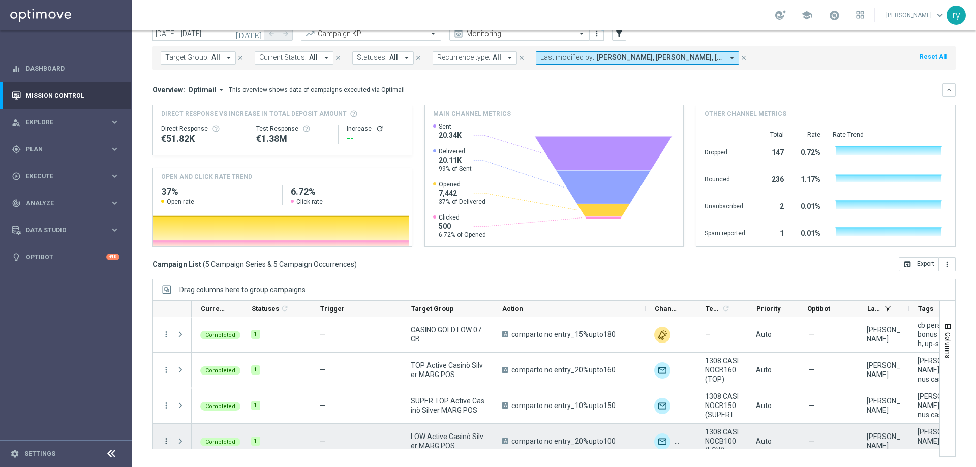
click at [164, 442] on icon "more_vert" at bounding box center [166, 441] width 9 height 9
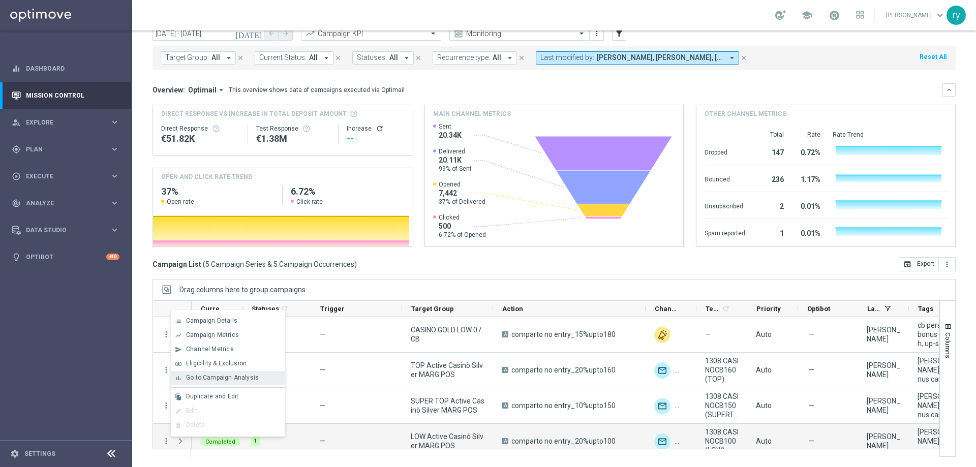
click at [196, 377] on span "Go to Campaign Analysis" at bounding box center [222, 377] width 73 height 7
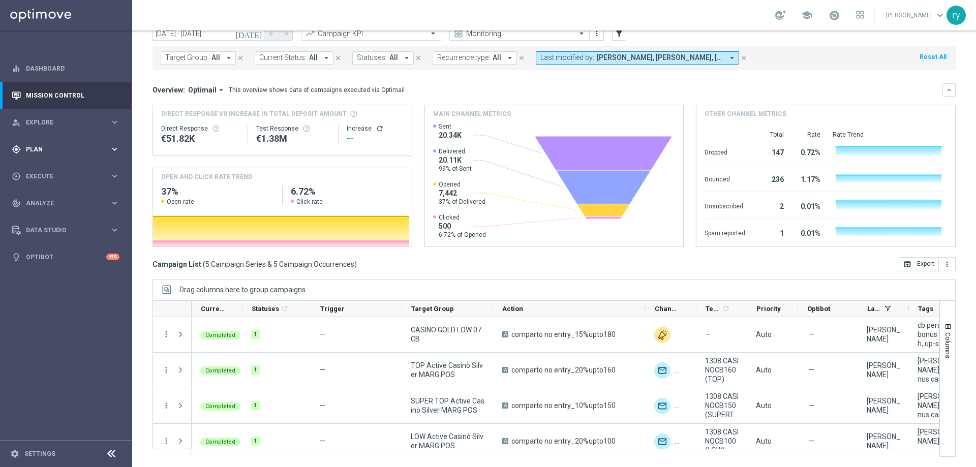
click at [60, 147] on span "Plan" at bounding box center [68, 149] width 84 height 6
click at [51, 169] on div "play_circle_outline Execute keyboard_arrow_right" at bounding box center [65, 176] width 131 height 27
click at [51, 193] on div "Campaign Builder" at bounding box center [78, 197] width 105 height 15
click at [51, 197] on link "Campaign Builder" at bounding box center [65, 197] width 79 height 8
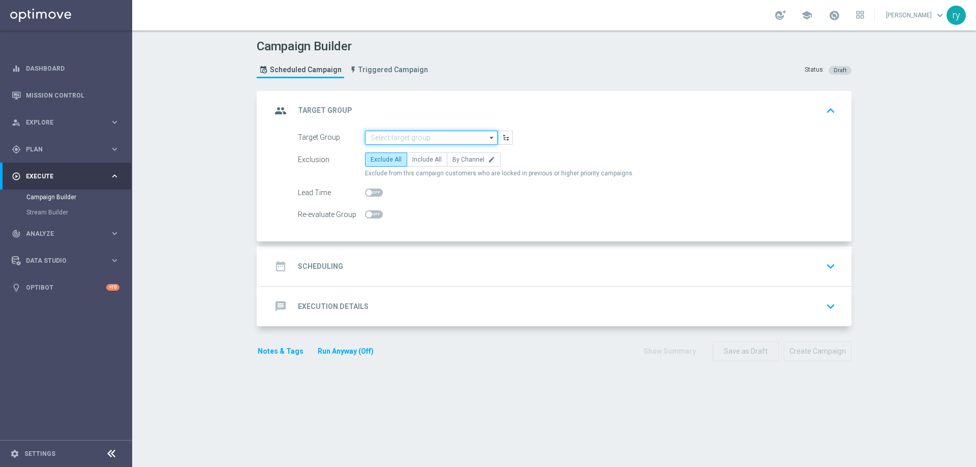
click at [424, 131] on input at bounding box center [431, 138] width 133 height 14
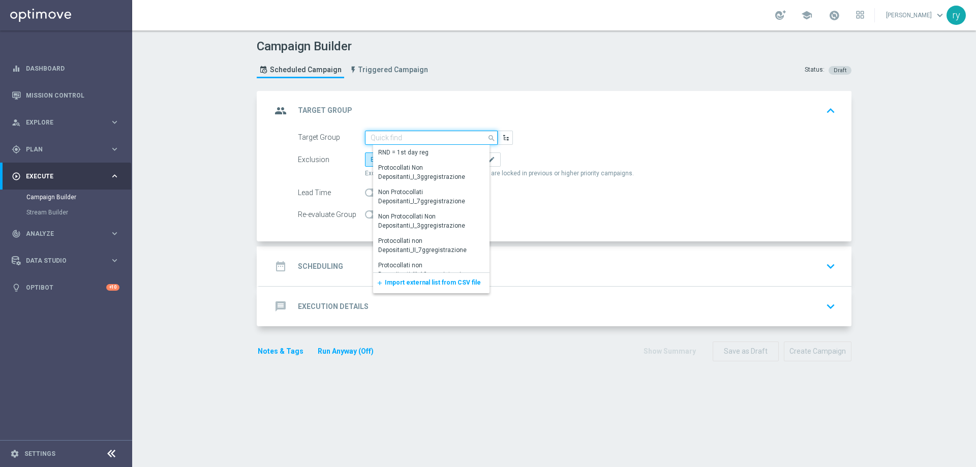
paste input "CASINO GOLD LOW 07 MODA >=40"
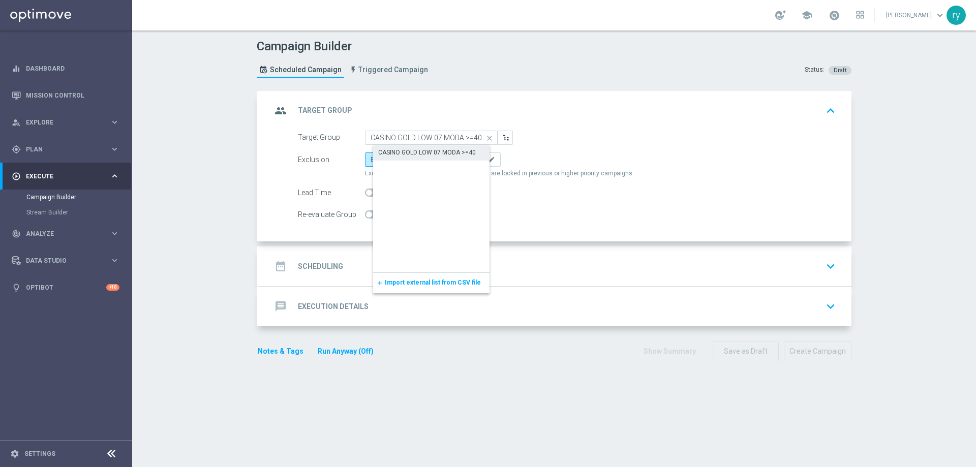
click at [427, 149] on div "CASINO GOLD LOW 07 MODA >=40" at bounding box center [427, 152] width 98 height 9
type input "CASINO GOLD LOW 07 MODA >=40"
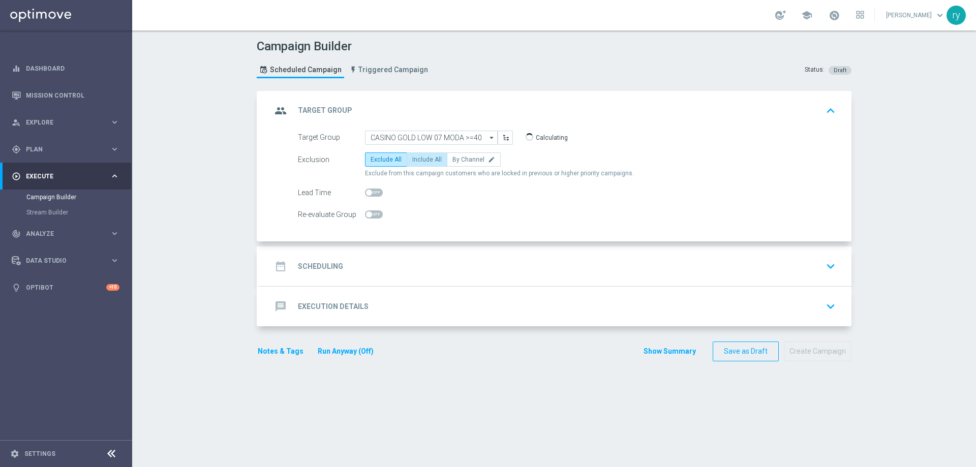
click at [427, 153] on label "Include All" at bounding box center [427, 160] width 41 height 14
click at [419, 158] on input "Include All" at bounding box center [415, 161] width 7 height 7
radio input "true"
click at [369, 267] on div "date_range Scheduling keyboard_arrow_down" at bounding box center [556, 266] width 568 height 19
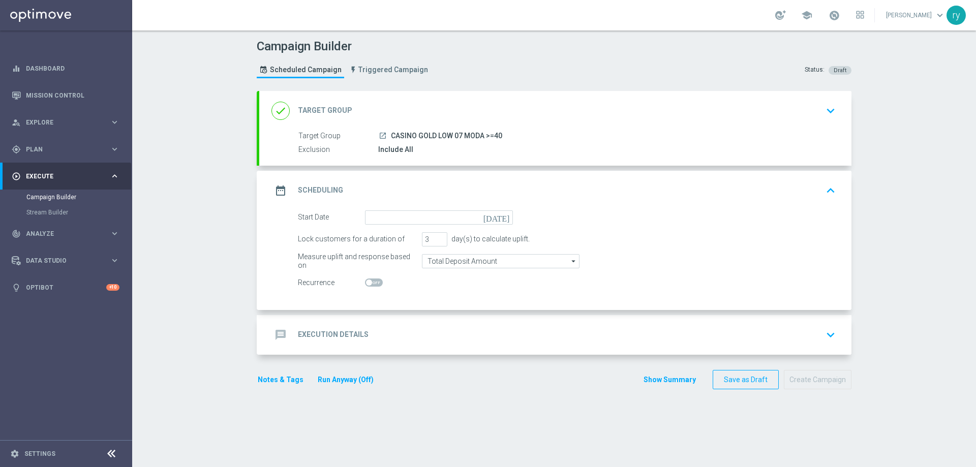
click at [500, 216] on icon "[DATE]" at bounding box center [499, 216] width 30 height 11
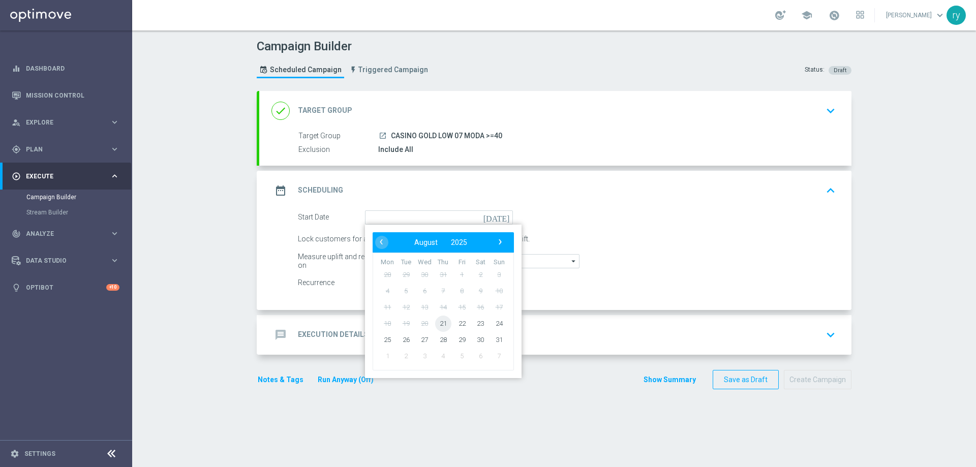
click at [441, 323] on span "21" at bounding box center [443, 323] width 16 height 16
type input "21 Aug 2025"
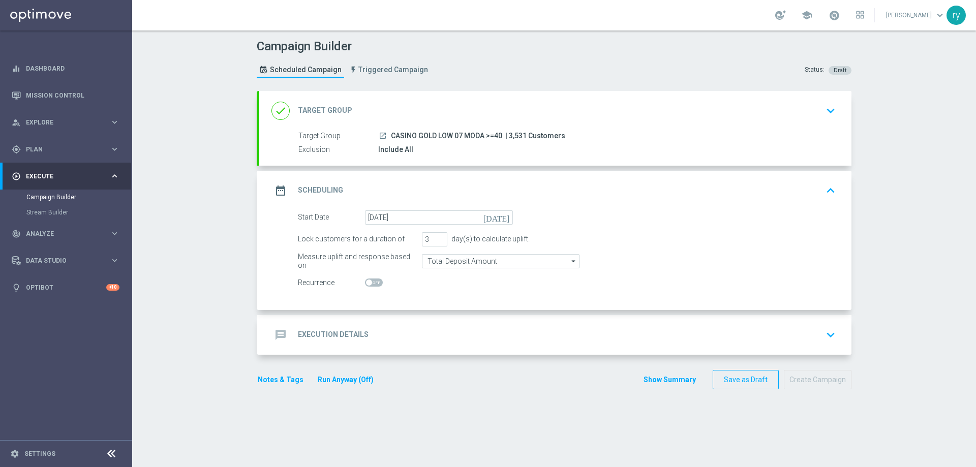
click at [390, 330] on div "message Execution Details keyboard_arrow_down" at bounding box center [556, 334] width 568 height 19
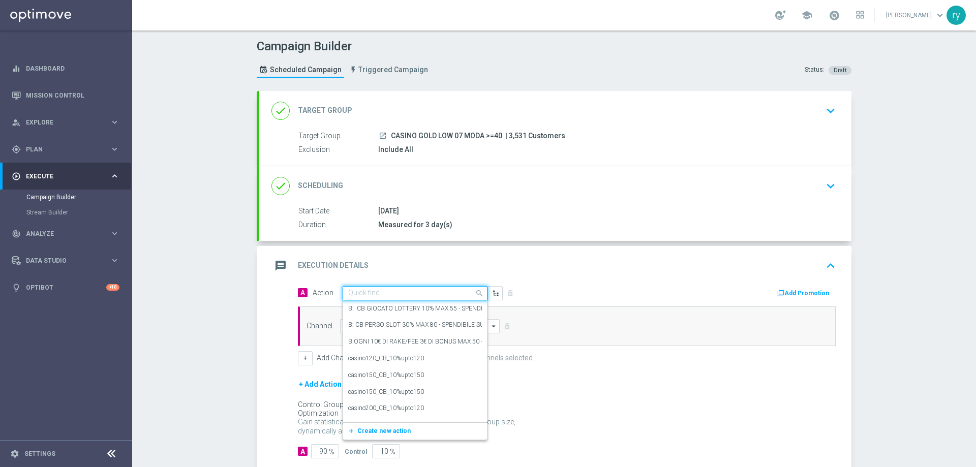
click at [381, 292] on input "text" at bounding box center [404, 293] width 113 height 9
paste input "DEP 50 PER 10% FINO A 200€"
type input "DEP 50 PER 10% FINO A 200€"
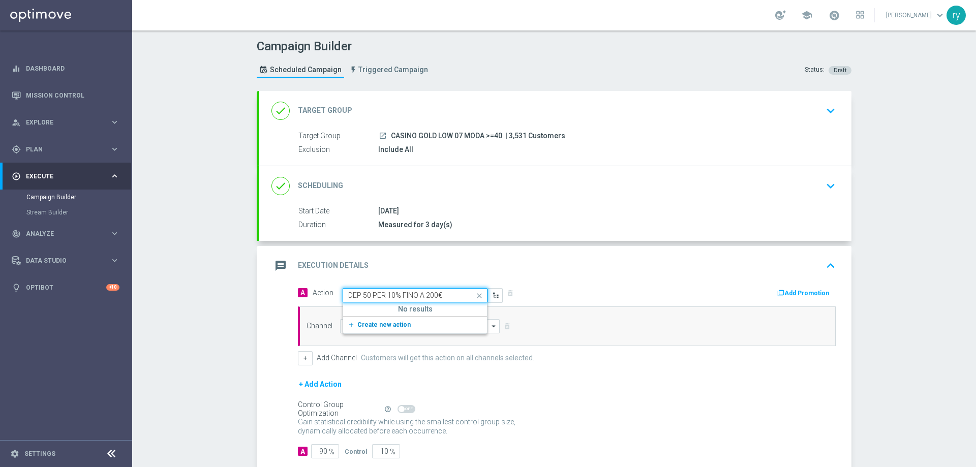
click at [378, 323] on span "Create new action" at bounding box center [384, 324] width 53 height 7
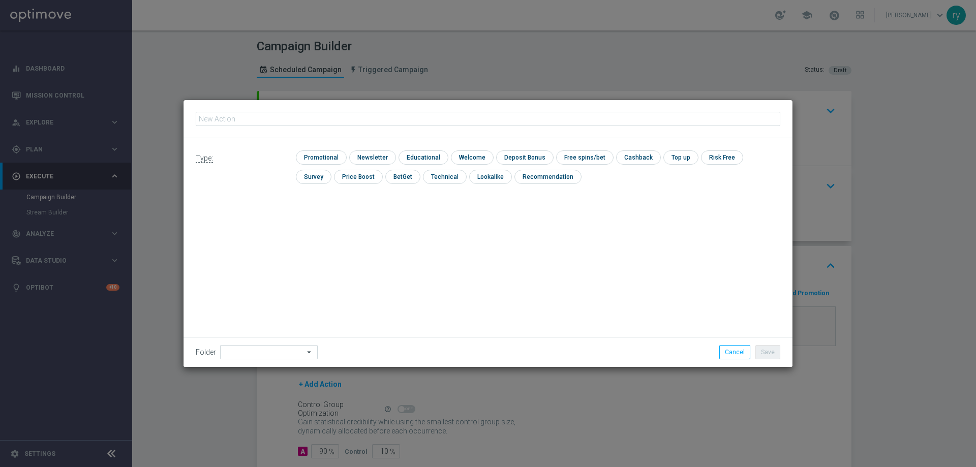
type input "DEP 50 PER 10% FINO A 200€"
click at [337, 159] on input "checkbox" at bounding box center [320, 158] width 48 height 14
checkbox input "true"
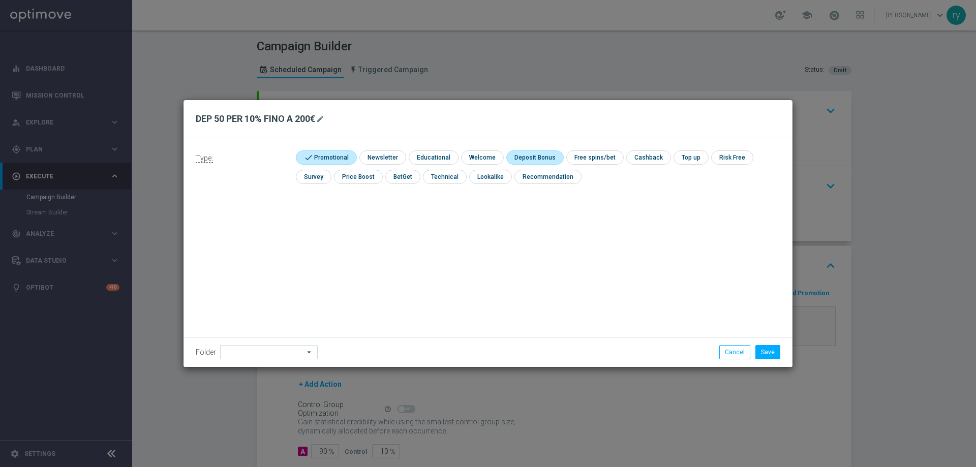
click at [544, 156] on input "checkbox" at bounding box center [534, 158] width 54 height 14
checkbox input "true"
click at [774, 347] on button "Save" at bounding box center [768, 352] width 25 height 14
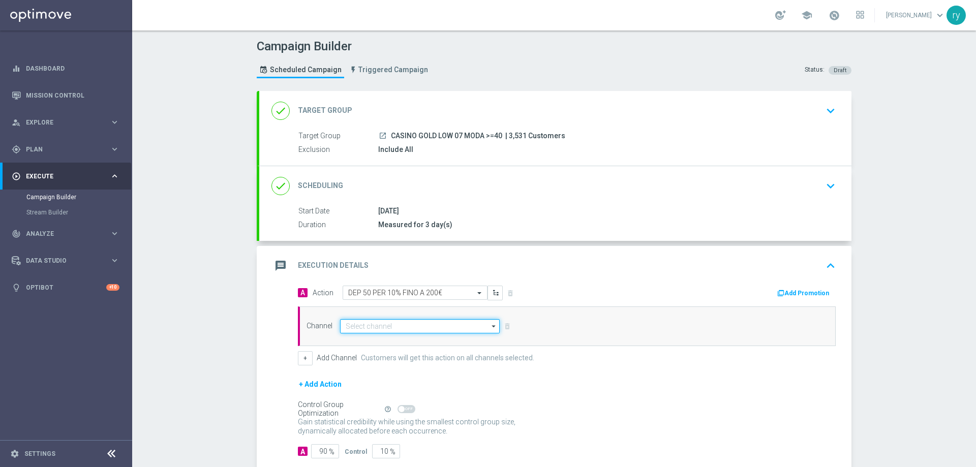
click at [417, 329] on input at bounding box center [420, 326] width 160 height 14
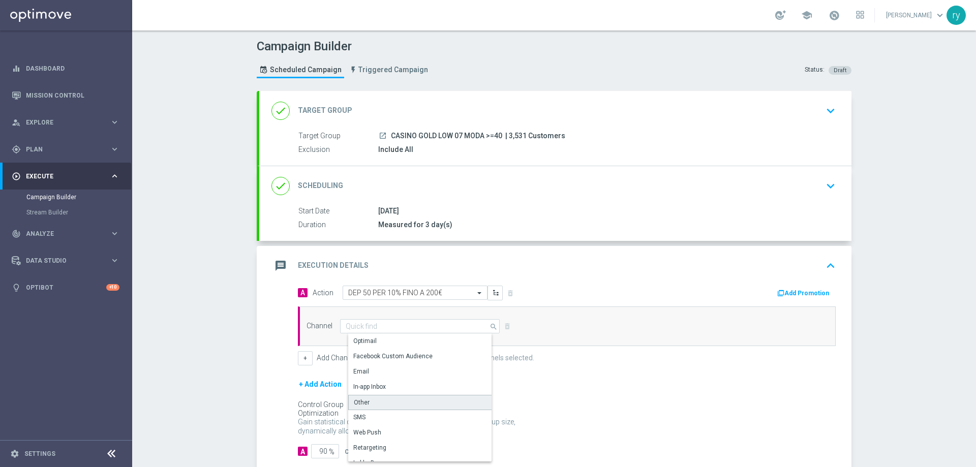
click at [392, 401] on div "Other" at bounding box center [424, 402] width 152 height 15
type input "Other"
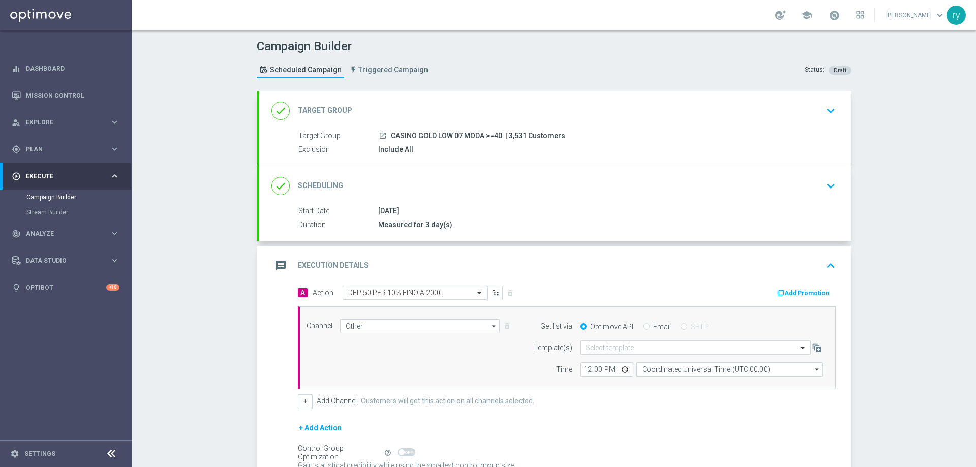
click at [784, 290] on button "Add Promotion" at bounding box center [805, 293] width 56 height 11
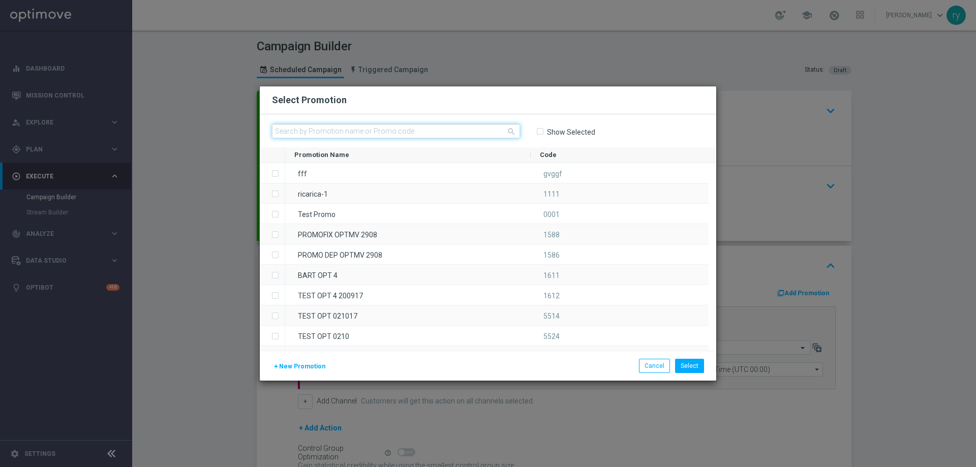
click at [377, 132] on input "text" at bounding box center [396, 131] width 248 height 14
paste input "333162"
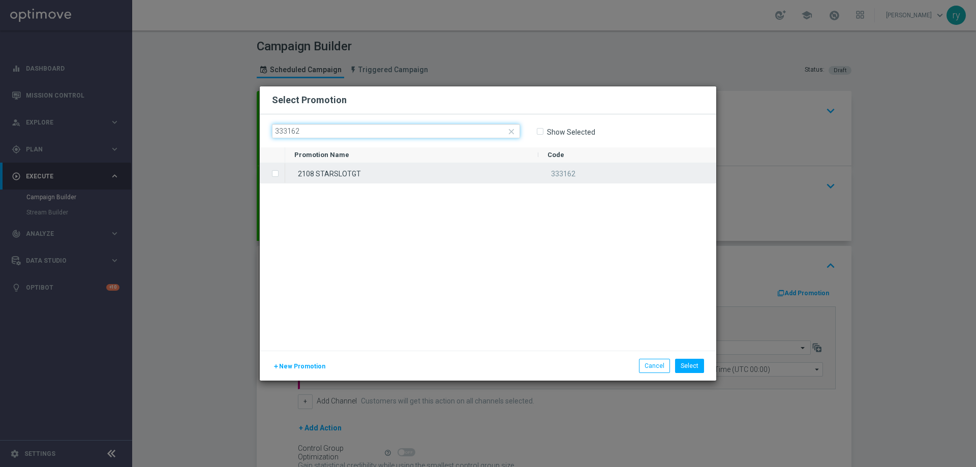
type input "333162"
click at [282, 173] on label "Press SPACE to select this row." at bounding box center [284, 174] width 4 height 9
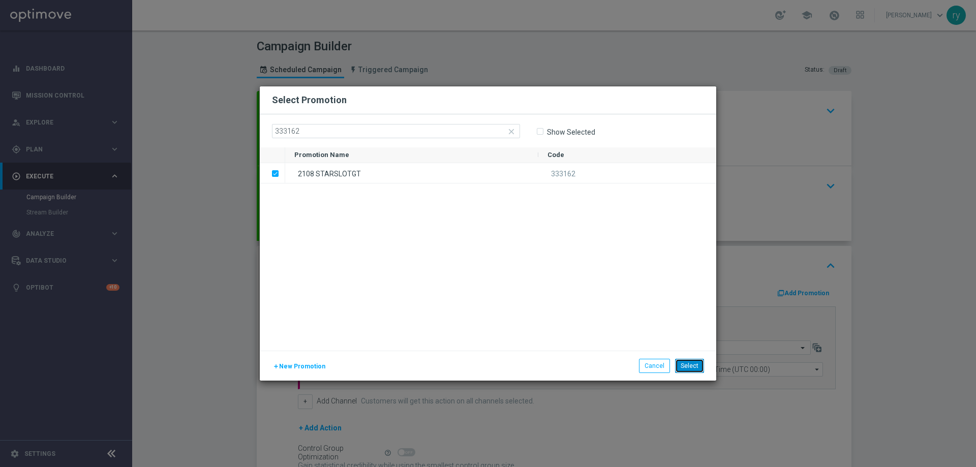
click at [682, 366] on button "Select" at bounding box center [689, 366] width 29 height 14
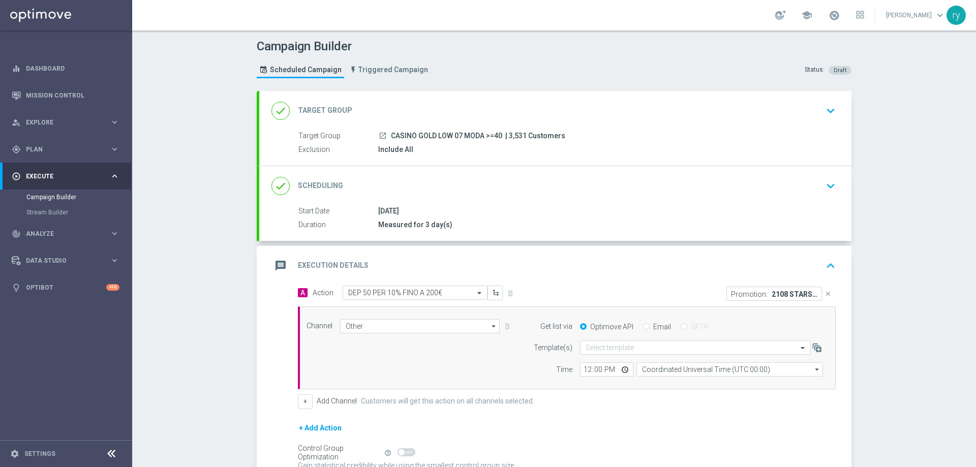
click at [545, 285] on div "message Execution Details keyboard_arrow_up" at bounding box center [555, 266] width 593 height 40
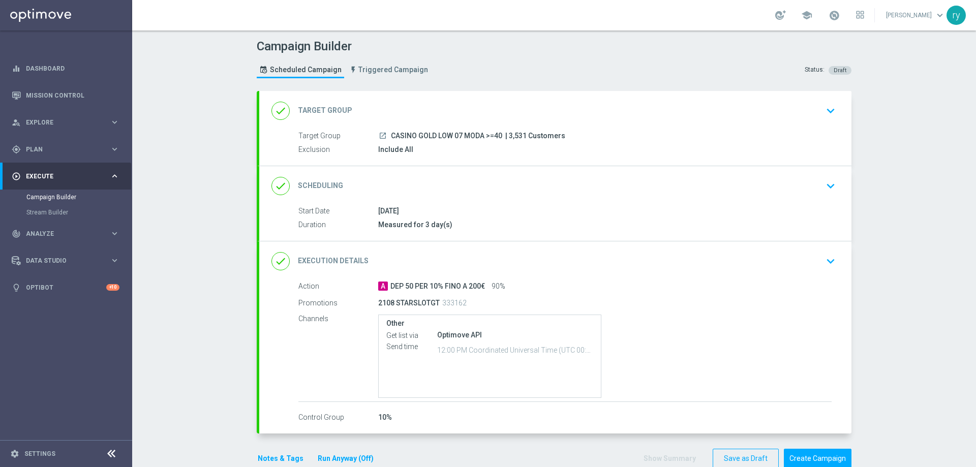
click at [545, 285] on div "A DEP 50 PER 10% FINO A 200€ 90%" at bounding box center [605, 286] width 454 height 10
click at [512, 337] on div "Optimove API" at bounding box center [515, 335] width 156 height 10
click at [405, 263] on div "done Execution Details keyboard_arrow_down" at bounding box center [556, 261] width 568 height 19
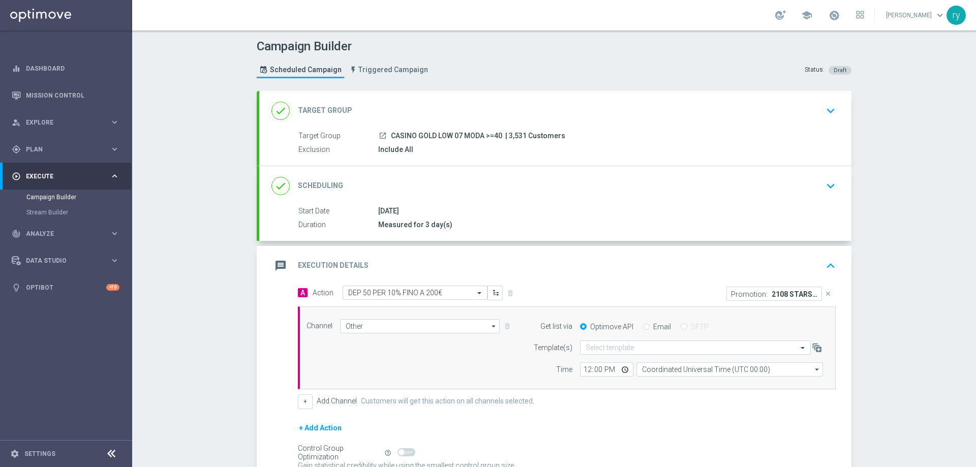
click at [647, 326] on div "Email" at bounding box center [657, 326] width 28 height 9
click at [643, 325] on input "Email" at bounding box center [646, 327] width 7 height 7
radio input "true"
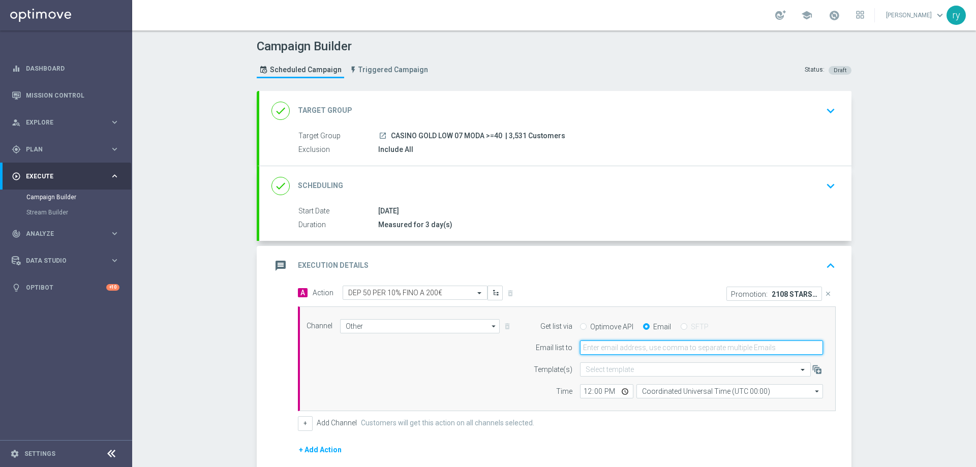
click at [634, 350] on input "email" at bounding box center [701, 348] width 243 height 14
type input "radina.yordanova@sisal.it"
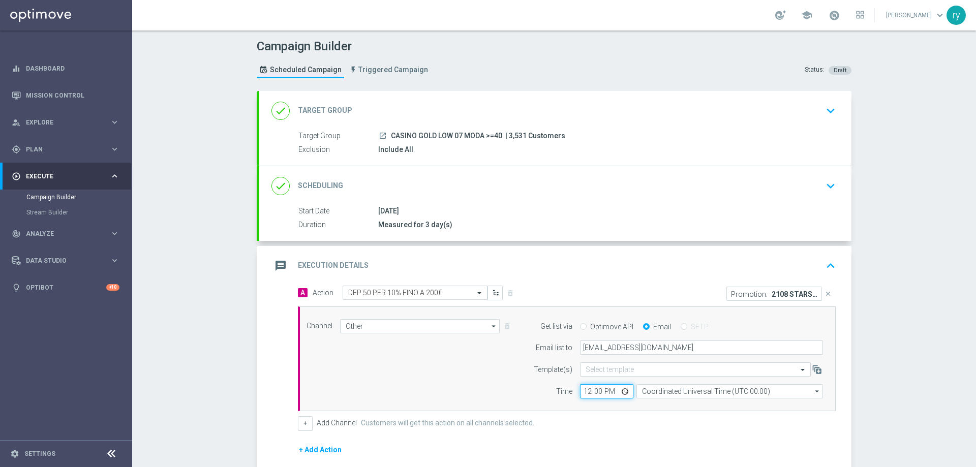
click at [589, 392] on input "12:00" at bounding box center [606, 391] width 53 height 14
type input "17:00"
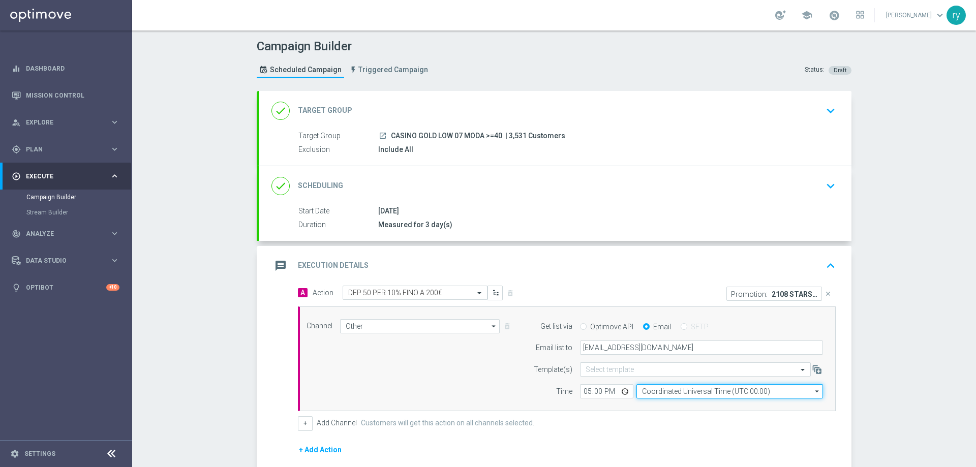
click at [649, 387] on input "Coordinated Universal Time (UTC 00:00)" at bounding box center [730, 391] width 187 height 14
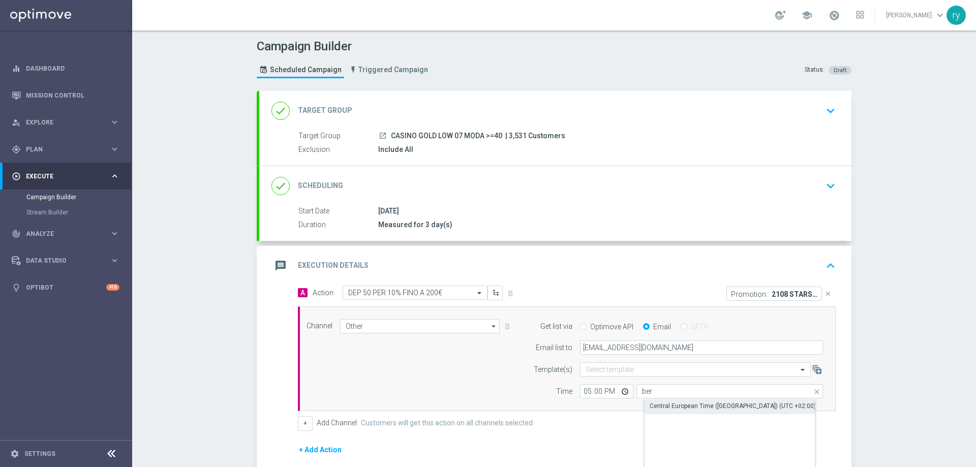
click at [662, 402] on div "Central European Time (Berlin) (UTC +02:00)" at bounding box center [738, 406] width 187 height 14
type input "Central European Time (Berlin) (UTC +02:00)"
click at [485, 392] on div "Channel Other Other arrow_drop_down Drag here to set row groups Drag here to se…" at bounding box center [565, 359] width 532 height 80
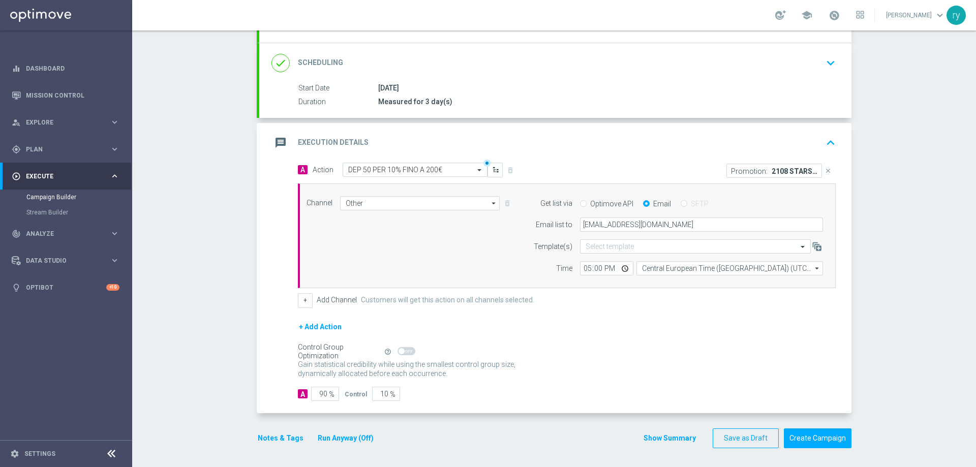
scroll to position [125, 0]
click at [278, 436] on button "Notes & Tags" at bounding box center [281, 437] width 48 height 13
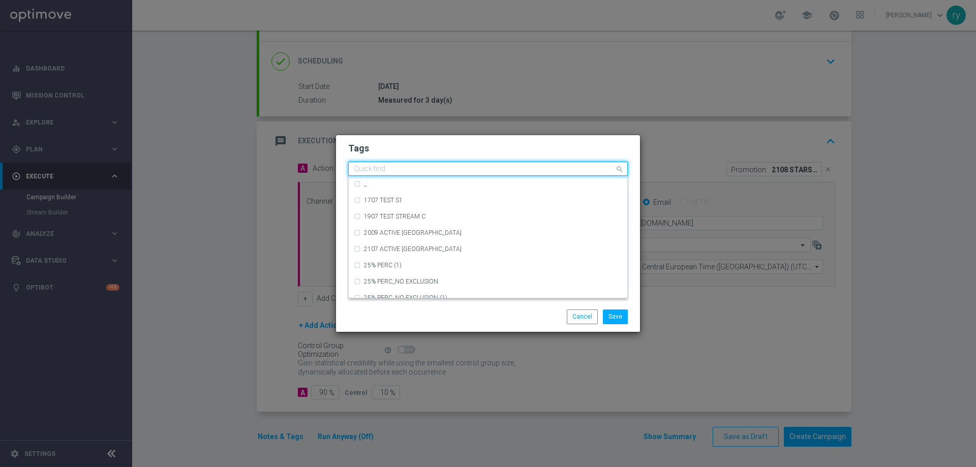
click at [388, 167] on input "text" at bounding box center [484, 169] width 261 height 9
click at [389, 217] on div "master" at bounding box center [493, 218] width 258 height 6
type input "maste"
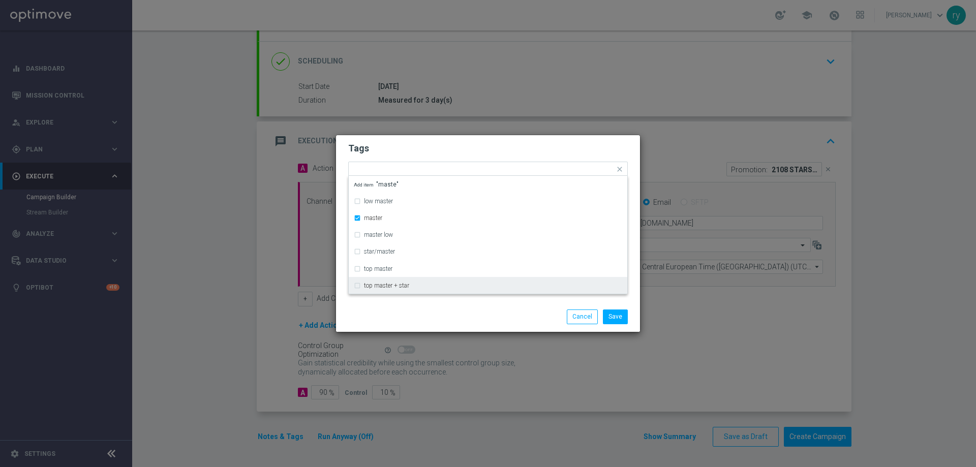
click at [425, 311] on div "Save Cancel" at bounding box center [488, 317] width 295 height 14
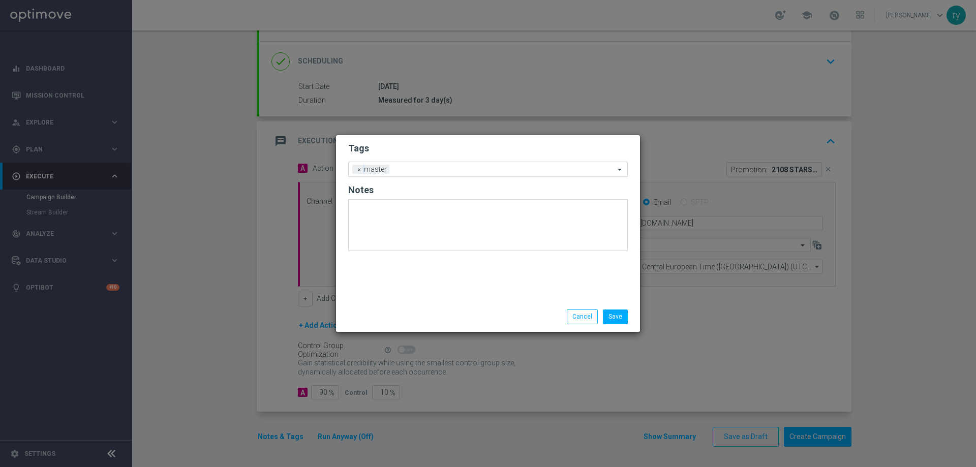
click at [414, 166] on input "text" at bounding box center [504, 170] width 221 height 9
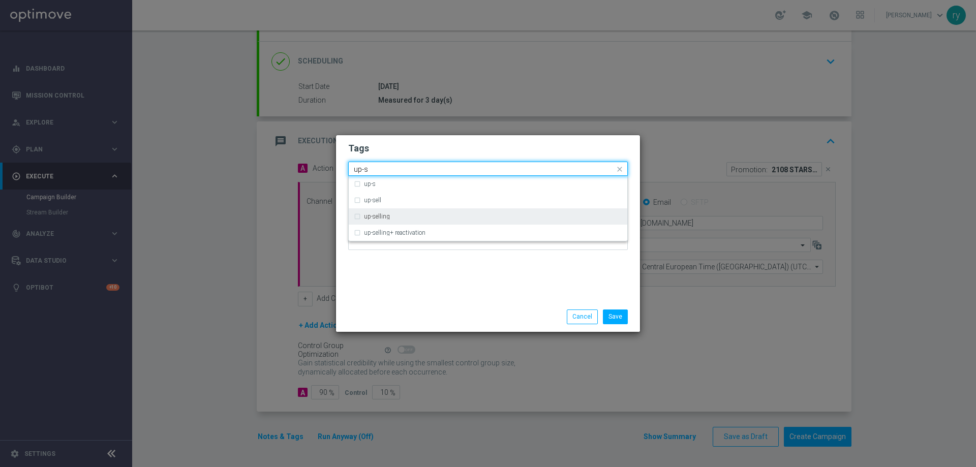
click at [402, 212] on div "up-selling" at bounding box center [488, 217] width 269 height 16
type input "up-s"
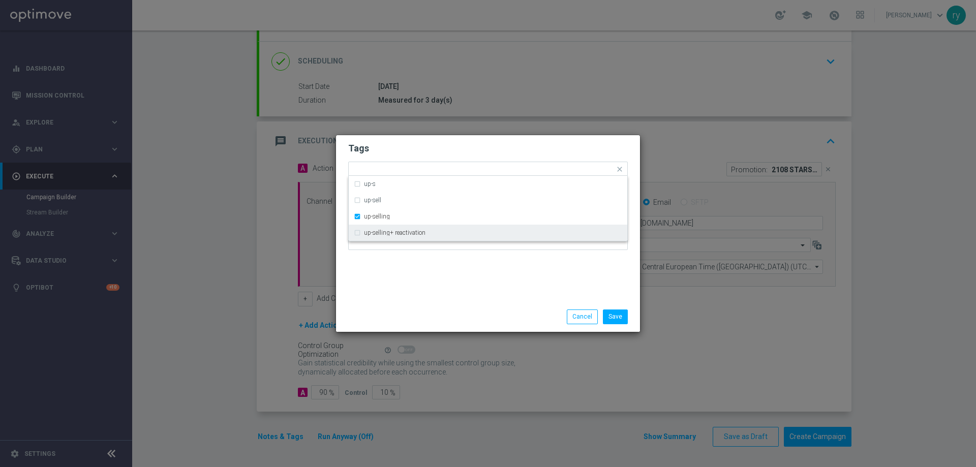
click at [421, 281] on div "Tags Quick find × master × up-selling up-s up-sell up-selling up-selling+ react…" at bounding box center [488, 218] width 304 height 167
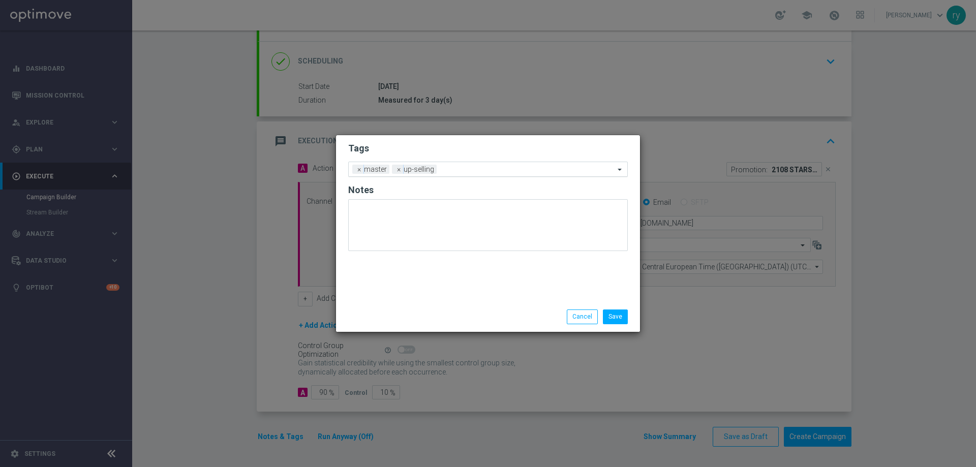
click at [455, 167] on input "text" at bounding box center [528, 170] width 174 height 9
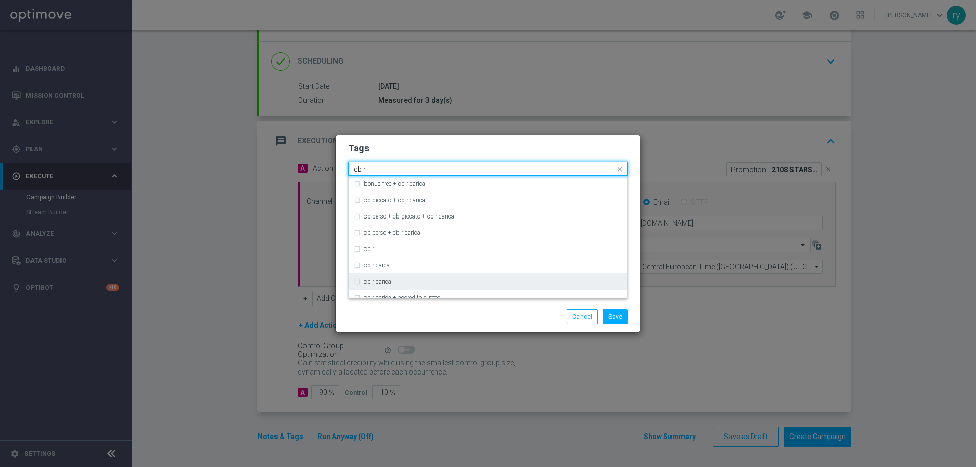
click at [402, 278] on div "cb ricarica" at bounding box center [488, 282] width 269 height 16
type input "cb ri"
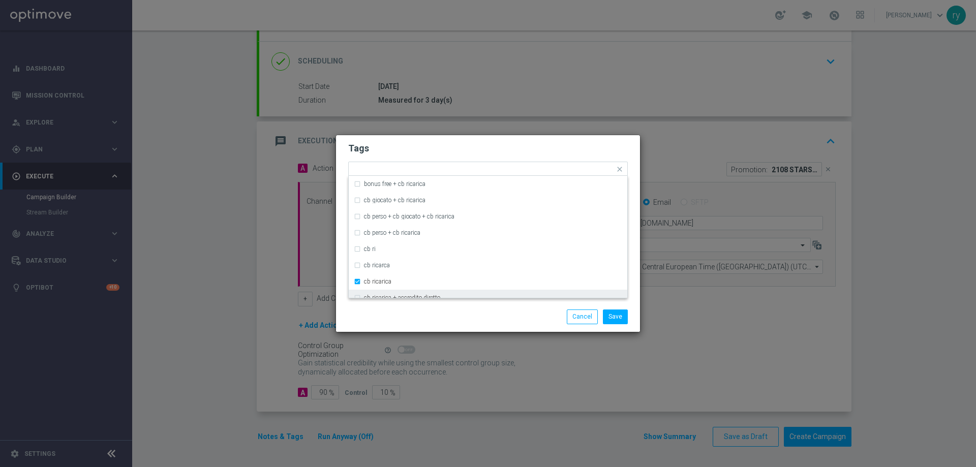
click at [425, 320] on div "Save Cancel" at bounding box center [488, 317] width 295 height 14
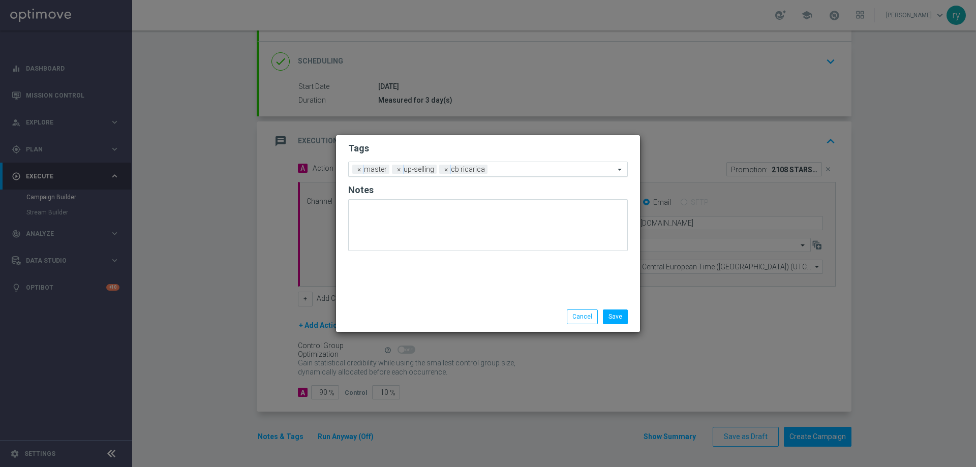
click at [502, 171] on input "text" at bounding box center [553, 170] width 123 height 9
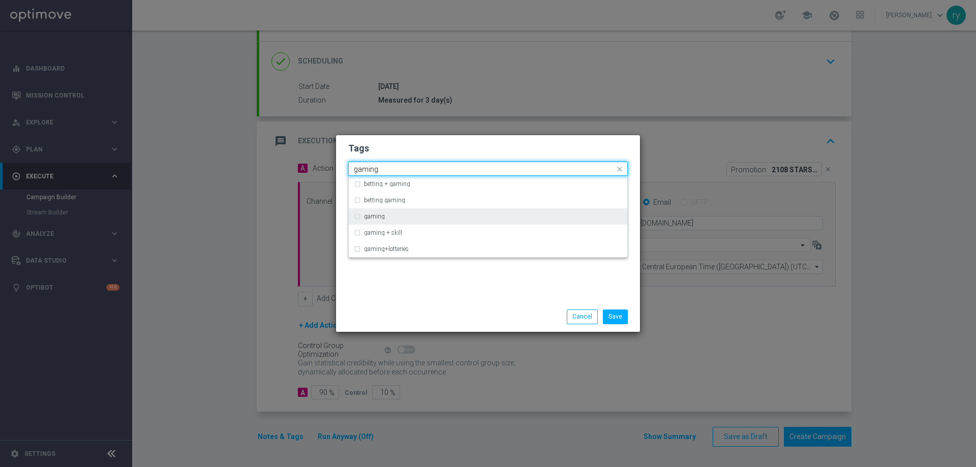
click at [404, 212] on div "gaming" at bounding box center [488, 217] width 269 height 16
type input "gaming"
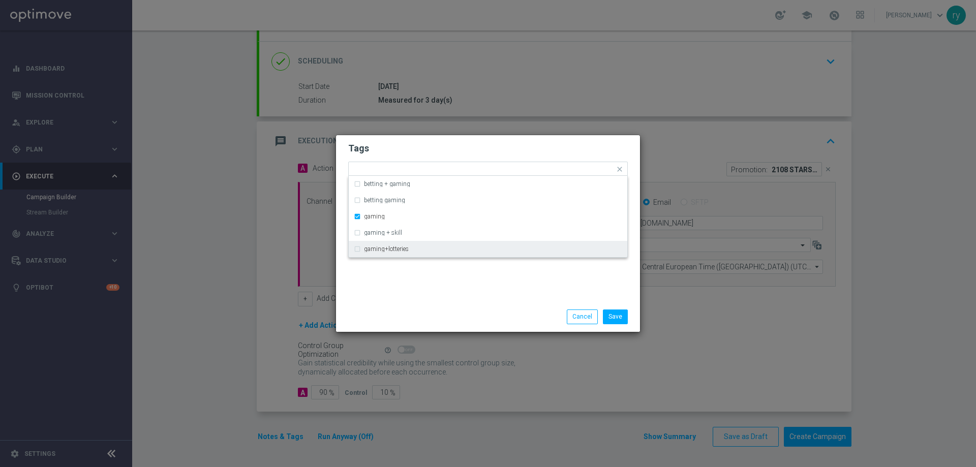
click at [431, 285] on div "Tags Quick find × master × up-selling × cb ricarica × gaming betting + gaming b…" at bounding box center [488, 218] width 304 height 167
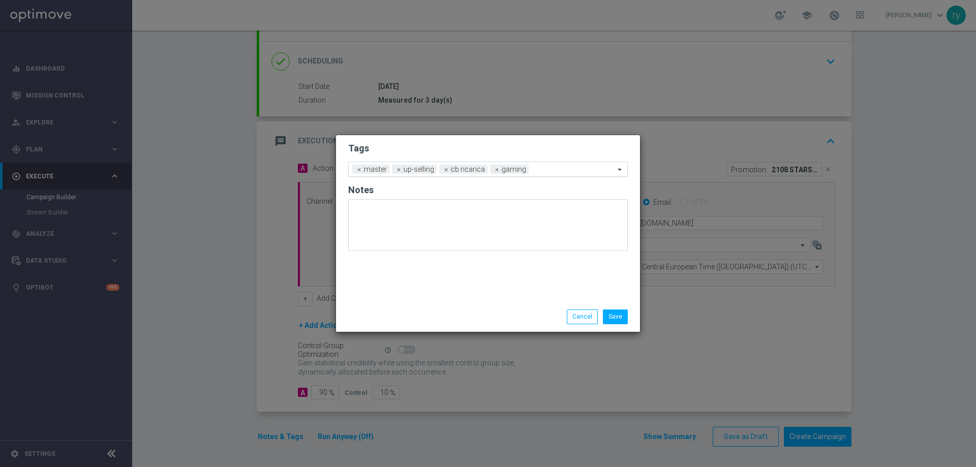
click at [554, 169] on input "text" at bounding box center [574, 170] width 82 height 9
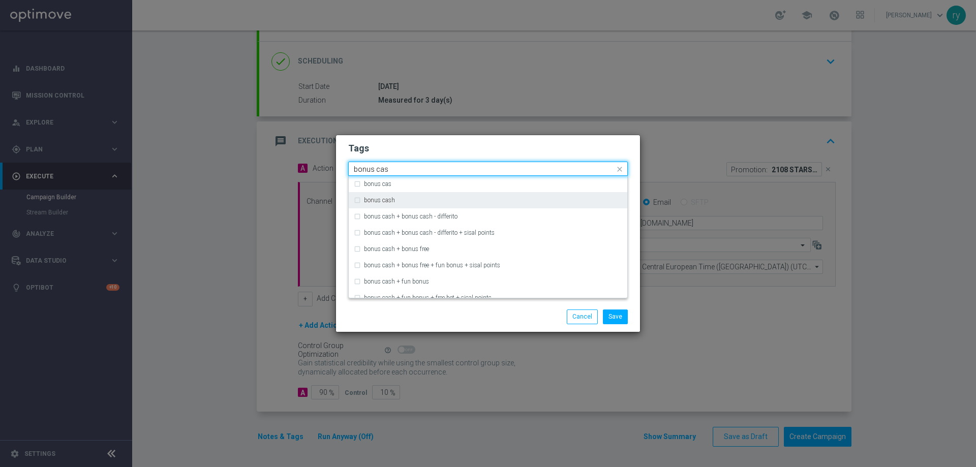
click at [420, 202] on div "bonus cash" at bounding box center [493, 200] width 258 height 6
type input "bonus cas"
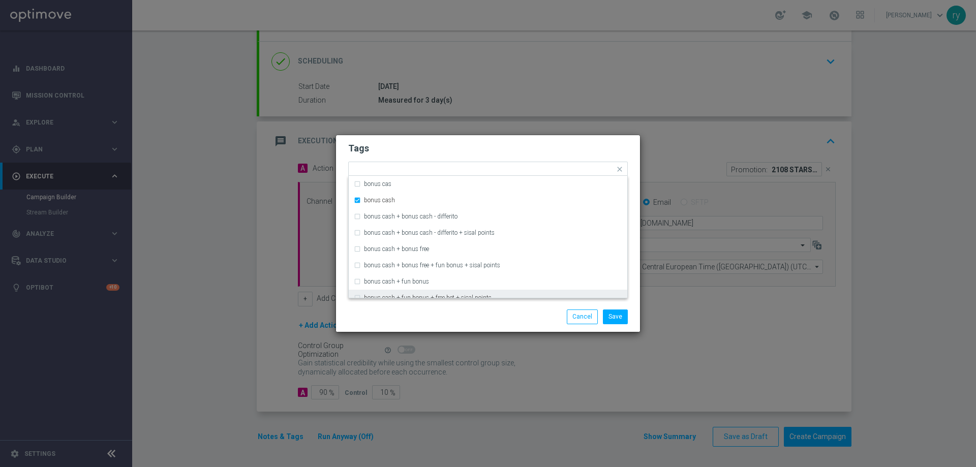
click at [444, 316] on div "Save Cancel" at bounding box center [537, 317] width 197 height 14
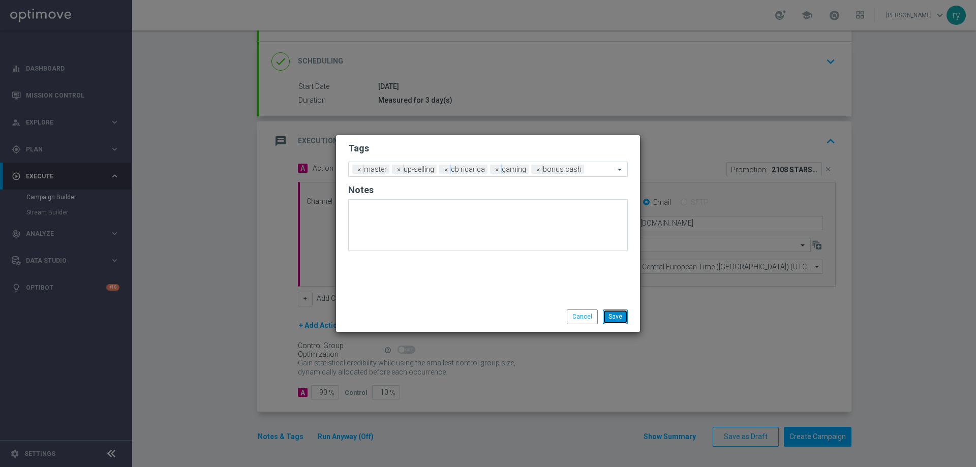
click at [618, 319] on button "Save" at bounding box center [615, 317] width 25 height 14
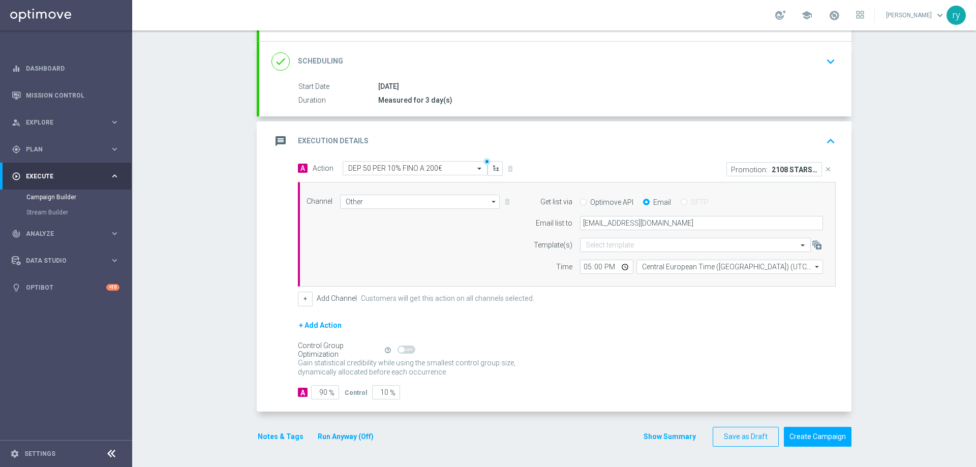
click at [614, 358] on div "Gain statistical credibility while using the smallest control group size, dynam…" at bounding box center [567, 368] width 538 height 24
click at [792, 435] on button "Create Campaign" at bounding box center [818, 437] width 68 height 20
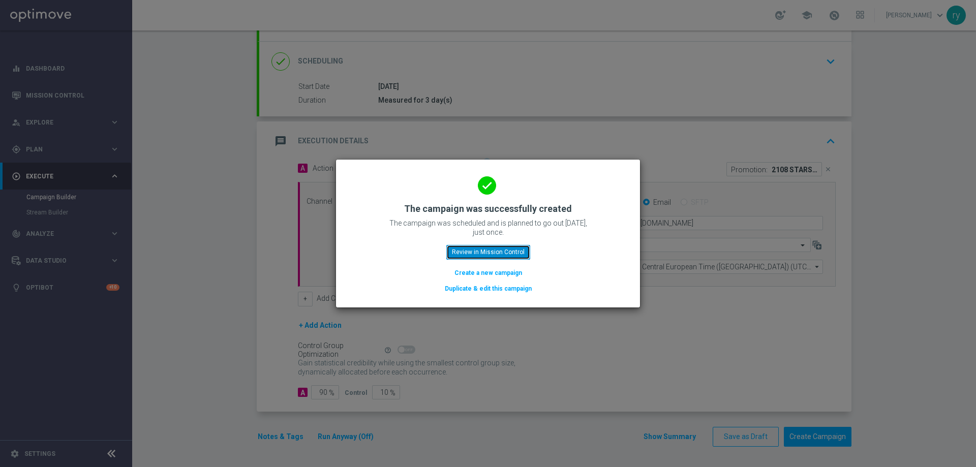
click at [499, 250] on button "Review in Mission Control" at bounding box center [489, 252] width 84 height 14
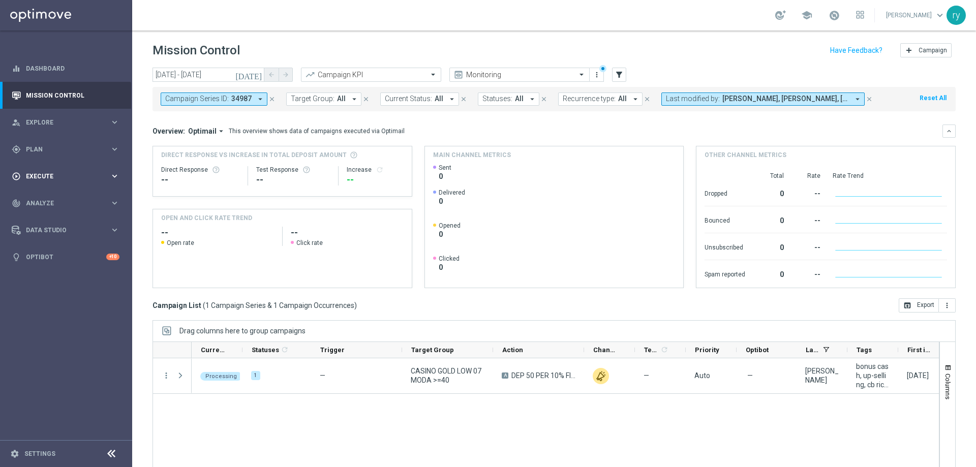
click at [91, 174] on span "Execute" at bounding box center [68, 176] width 84 height 6
click at [65, 198] on link "Campaign Builder" at bounding box center [65, 197] width 79 height 8
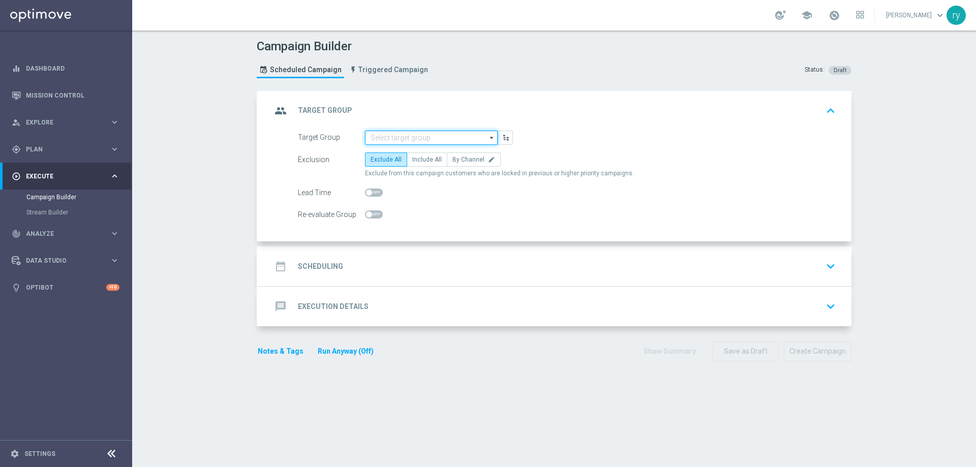
click at [374, 136] on input at bounding box center [431, 138] width 133 height 14
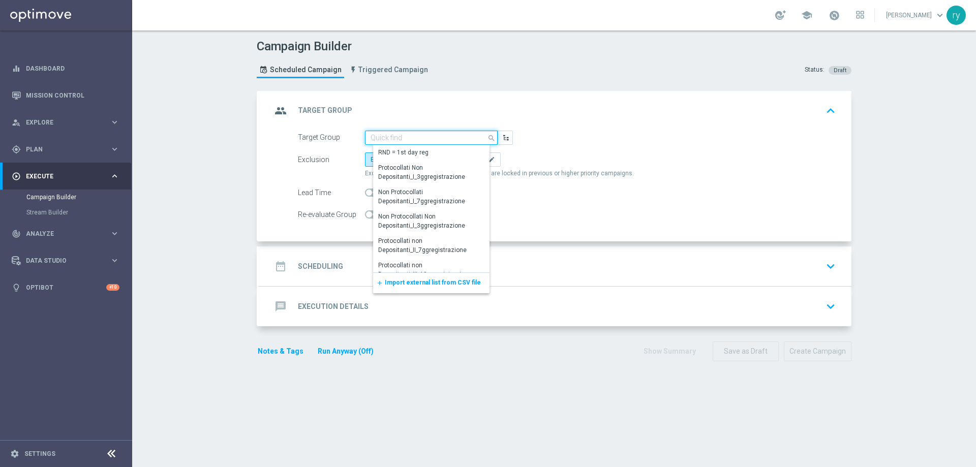
paste input "CASINO GOLD LOW 07 MODA <40"
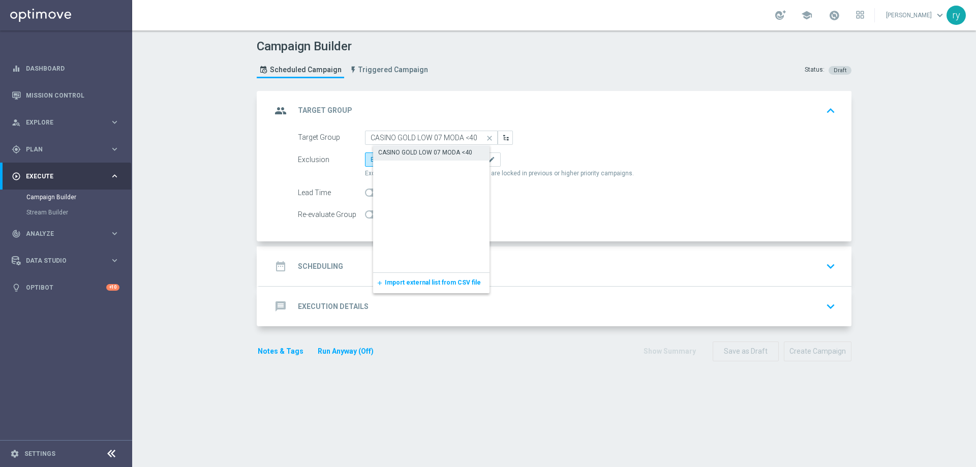
click at [393, 145] on div "CASINO GOLD LOW 07 MODA <40" at bounding box center [439, 152] width 133 height 14
type input "CASINO GOLD LOW 07 MODA <40"
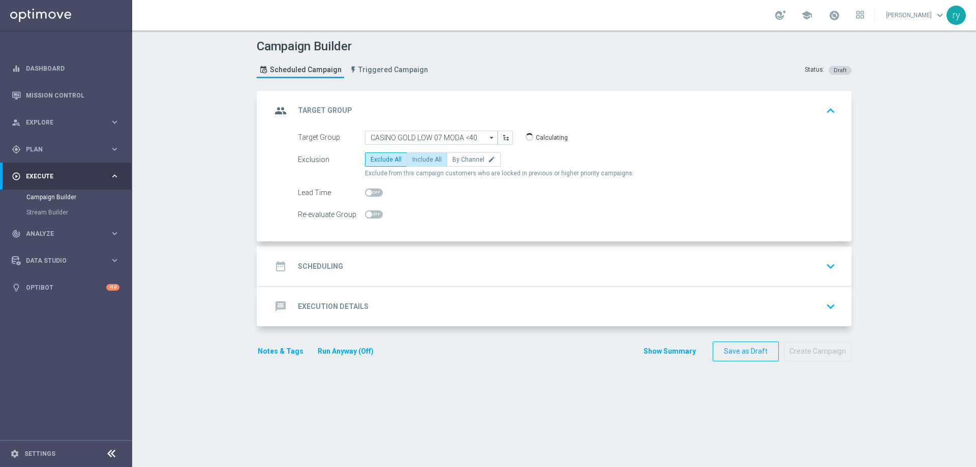
click at [412, 161] on span "Include All" at bounding box center [426, 159] width 29 height 7
click at [412, 161] on input "Include All" at bounding box center [415, 161] width 7 height 7
radio input "true"
click at [393, 264] on div "date_range Scheduling keyboard_arrow_down" at bounding box center [556, 266] width 568 height 19
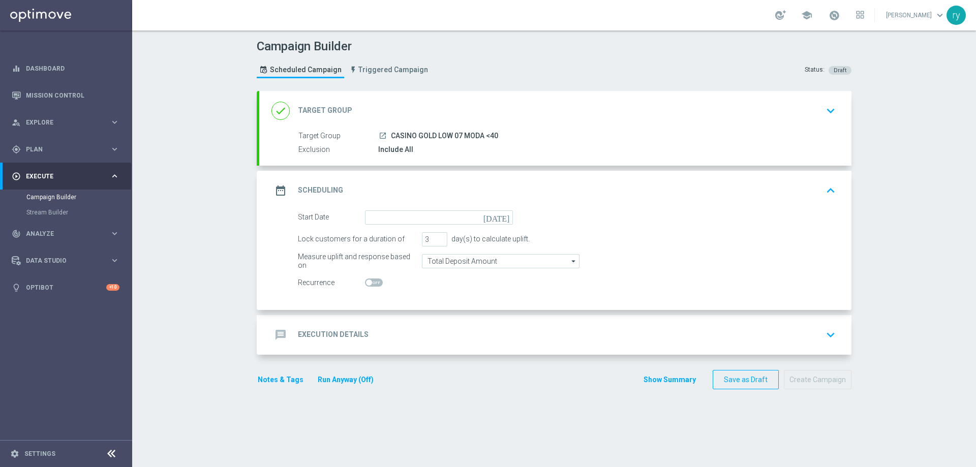
click at [498, 217] on icon "[DATE]" at bounding box center [499, 216] width 30 height 11
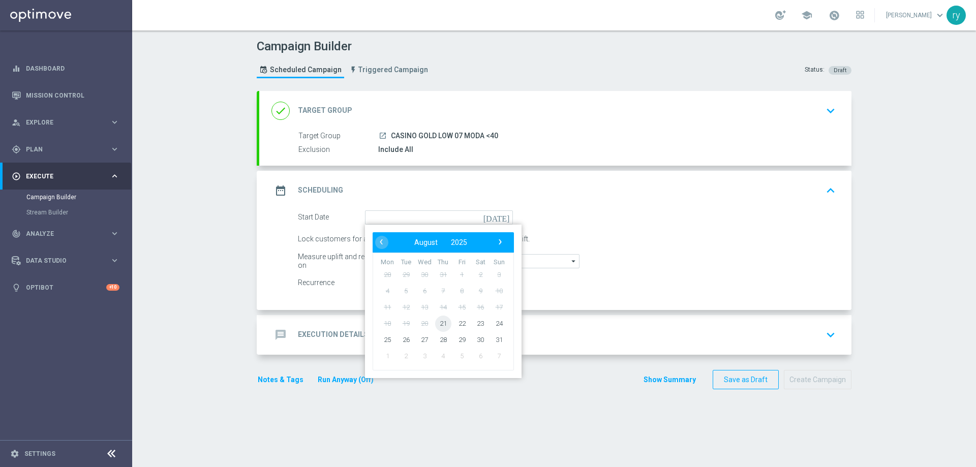
click at [438, 325] on span "21" at bounding box center [443, 323] width 16 height 16
type input "21 Aug 2025"
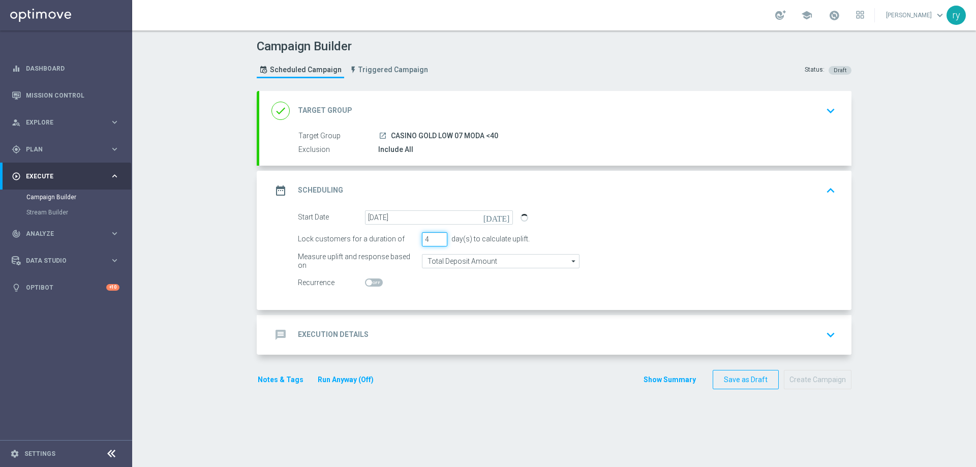
type input "4"
click at [439, 235] on input "4" at bounding box center [434, 239] width 25 height 14
click at [420, 279] on switch at bounding box center [439, 283] width 148 height 9
click at [396, 328] on div "message Execution Details keyboard_arrow_down" at bounding box center [556, 334] width 568 height 19
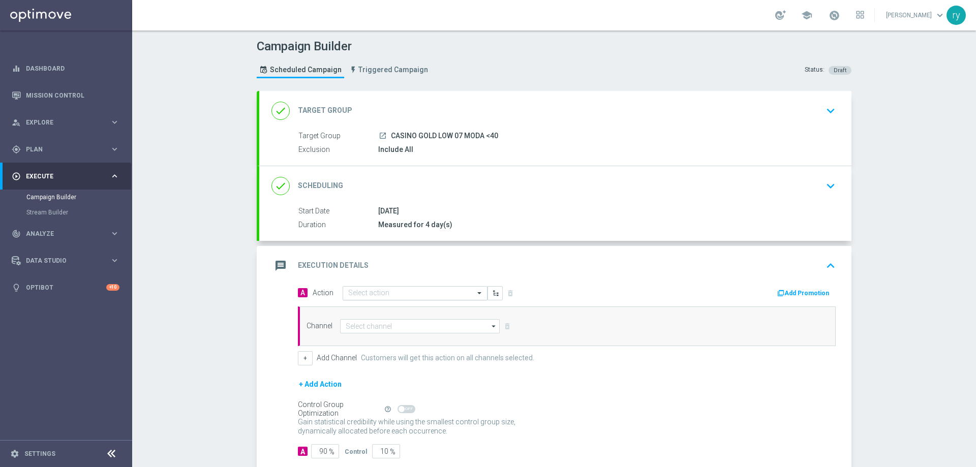
click at [360, 291] on input "text" at bounding box center [404, 293] width 113 height 9
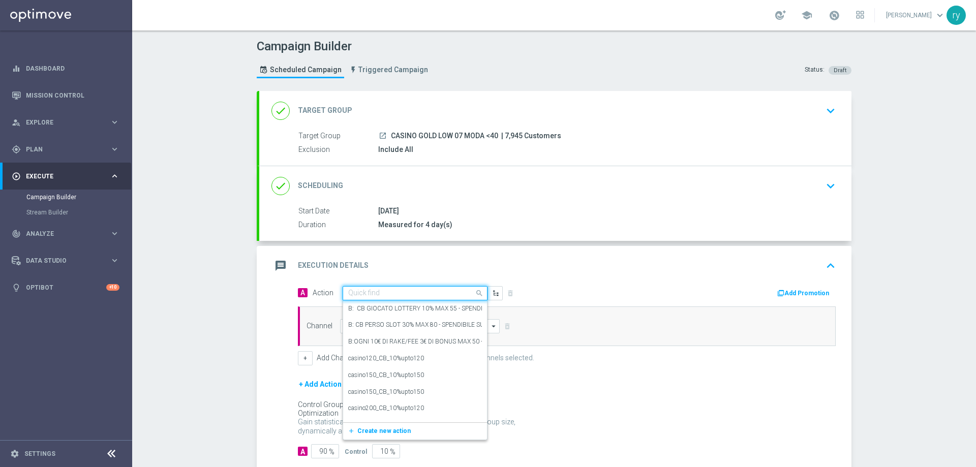
paste input "dep 25 per 20% fino a 180€"
type input "dep 25 per 20% fino a 180€"
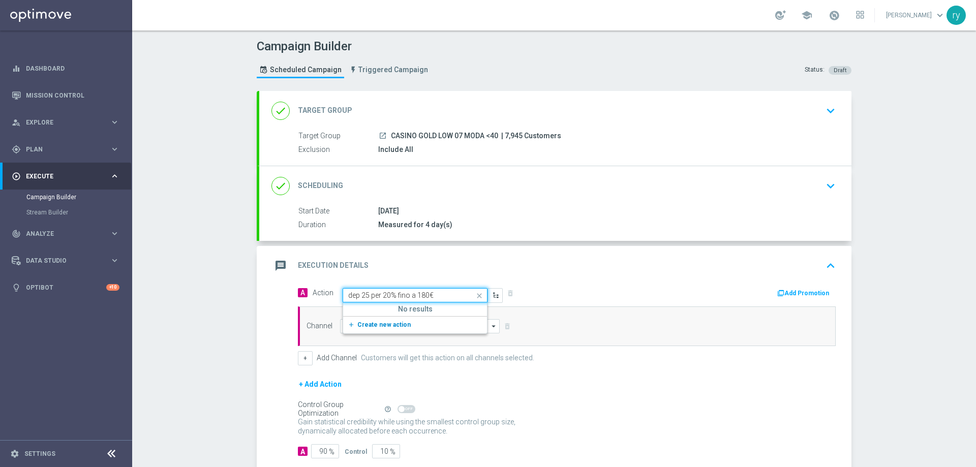
click at [377, 323] on span "Create new action" at bounding box center [384, 324] width 53 height 7
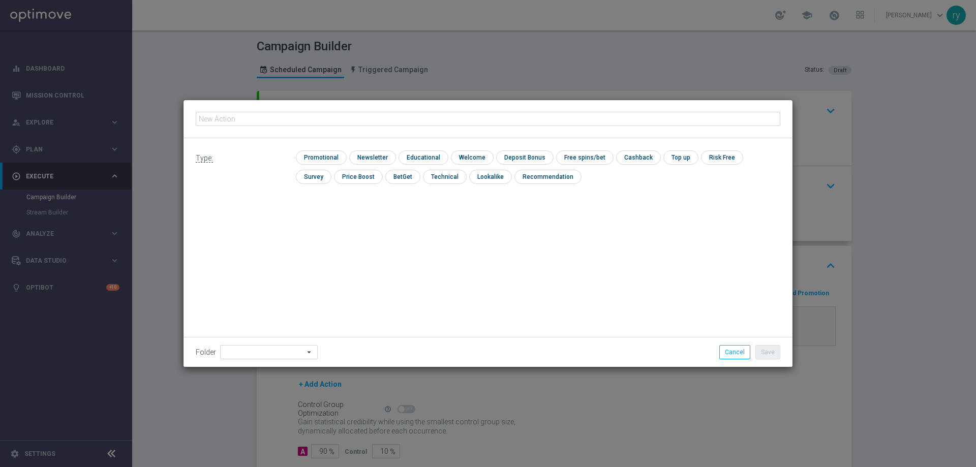
type input "dep 25 per 20% fino a 180€"
click at [315, 159] on input "checkbox" at bounding box center [320, 158] width 48 height 14
checkbox input "true"
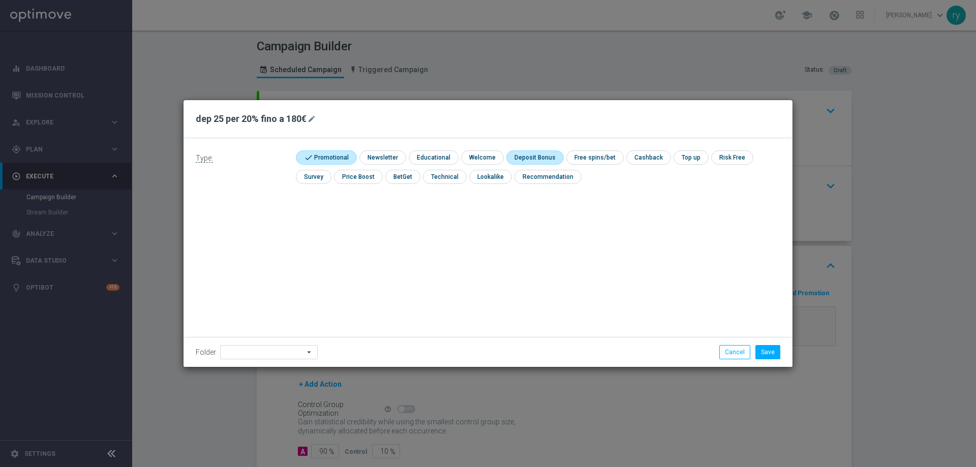
click at [527, 163] on input "checkbox" at bounding box center [534, 158] width 54 height 14
checkbox input "true"
click at [771, 352] on button "Save" at bounding box center [768, 352] width 25 height 14
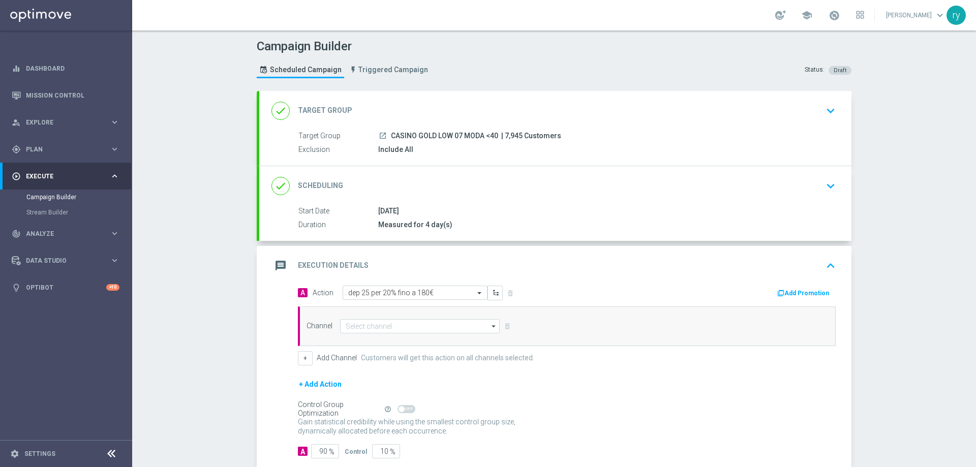
click at [795, 291] on button "Add Promotion" at bounding box center [805, 293] width 56 height 11
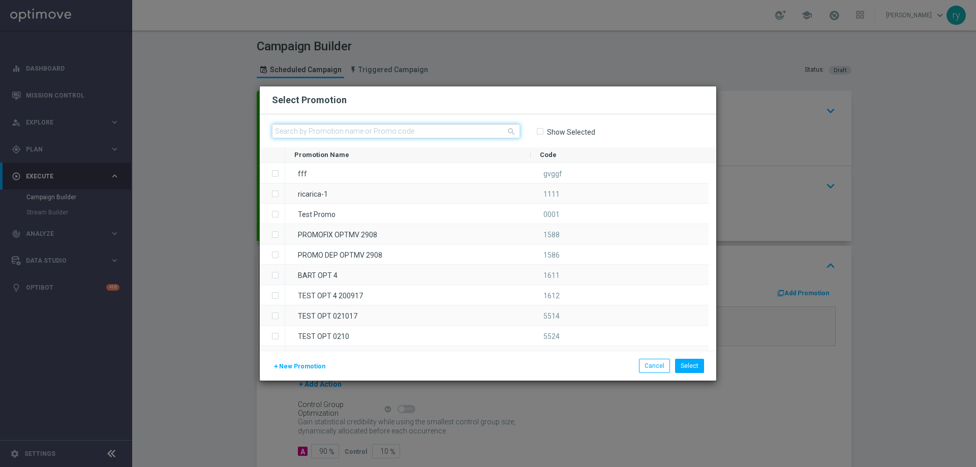
click at [342, 133] on input "text" at bounding box center [396, 131] width 248 height 14
paste input "333164"
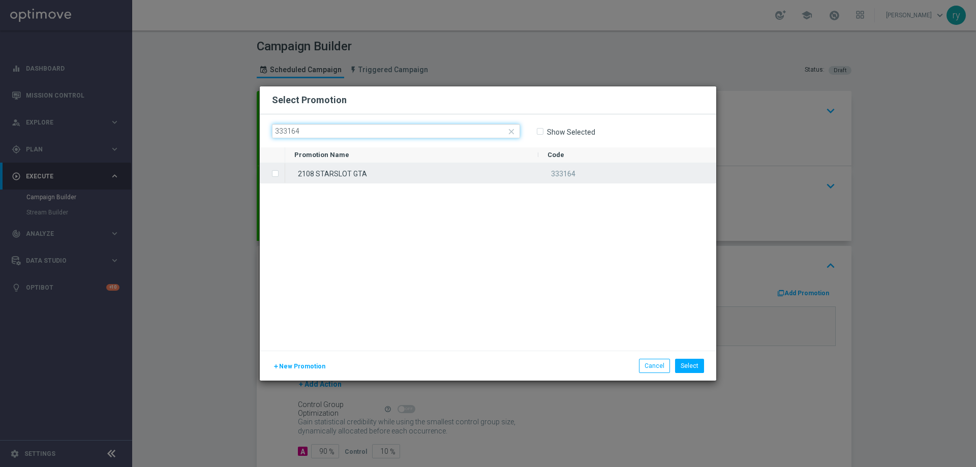
type input "333164"
click at [282, 174] on label "Press SPACE to select this row." at bounding box center [284, 174] width 4 height 9
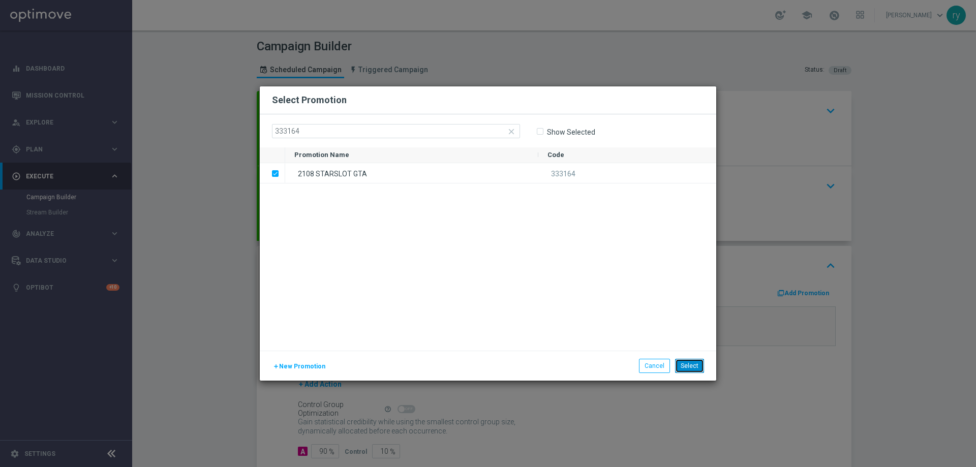
click at [689, 365] on button "Select" at bounding box center [689, 366] width 29 height 14
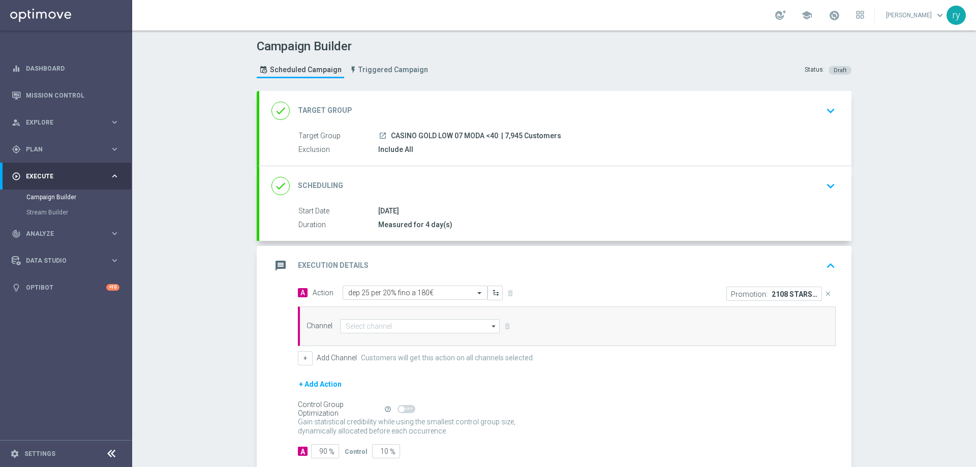
click at [505, 271] on div "message Execution Details keyboard_arrow_up" at bounding box center [556, 265] width 568 height 19
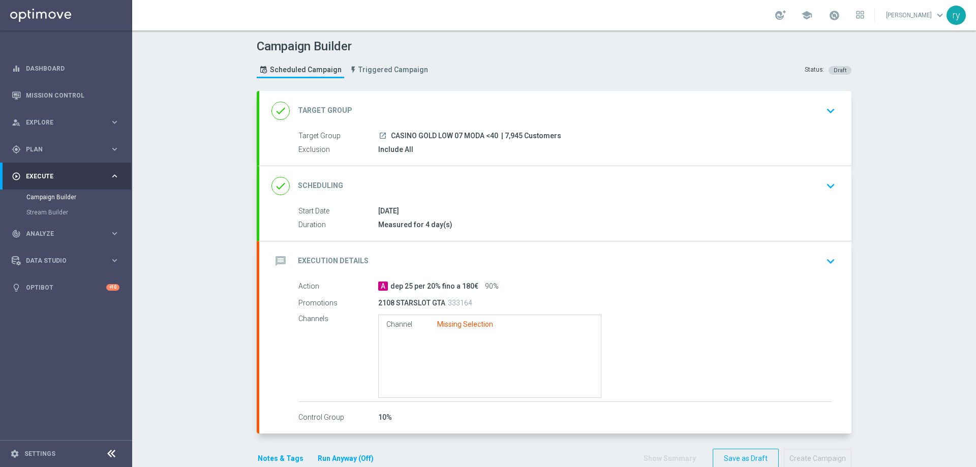
click at [505, 271] on div "message Execution Details keyboard_arrow_down" at bounding box center [555, 262] width 593 height 40
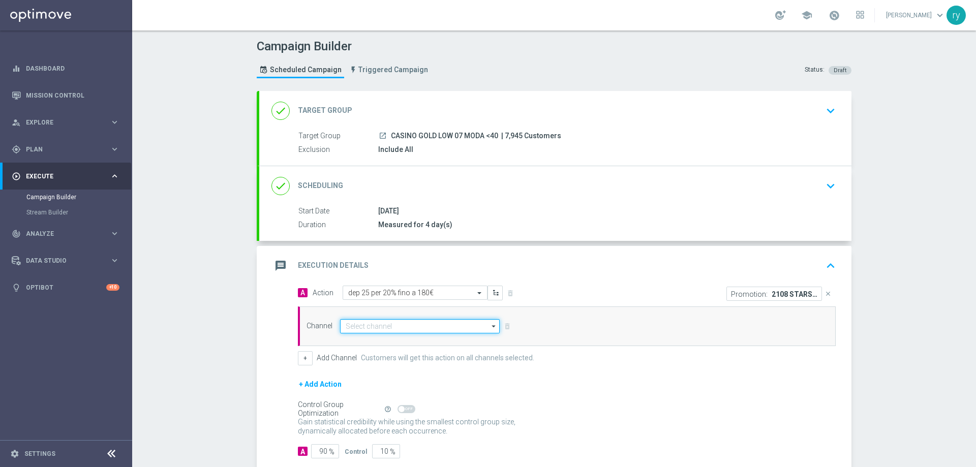
click at [382, 328] on input at bounding box center [420, 326] width 160 height 14
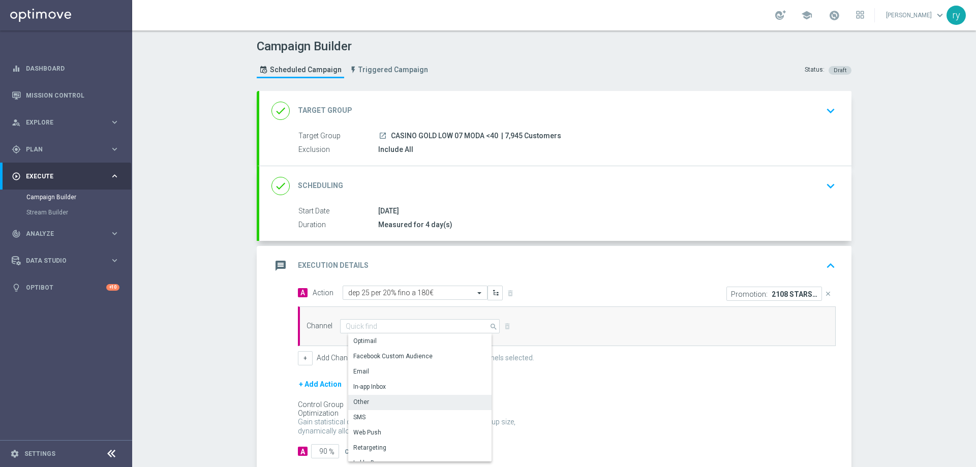
click at [376, 399] on div "Other" at bounding box center [424, 402] width 152 height 14
type input "Other"
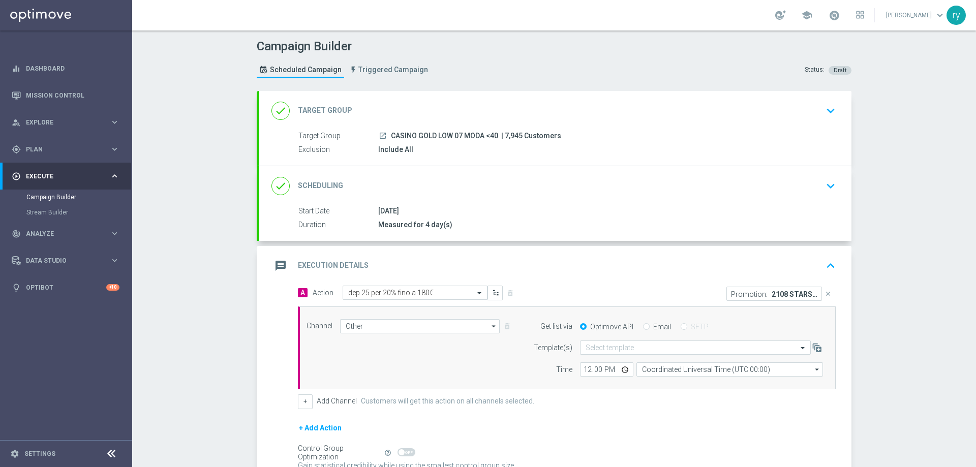
click at [647, 326] on div "Email" at bounding box center [657, 326] width 28 height 9
click at [644, 325] on input "Email" at bounding box center [646, 327] width 7 height 7
radio input "true"
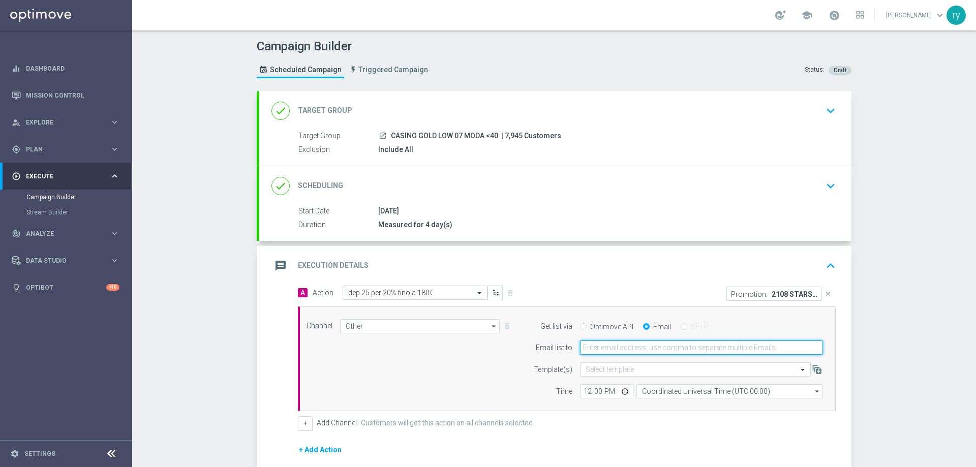
click at [644, 352] on input "email" at bounding box center [701, 348] width 243 height 14
type input "radina.yordanova@sisal.it"
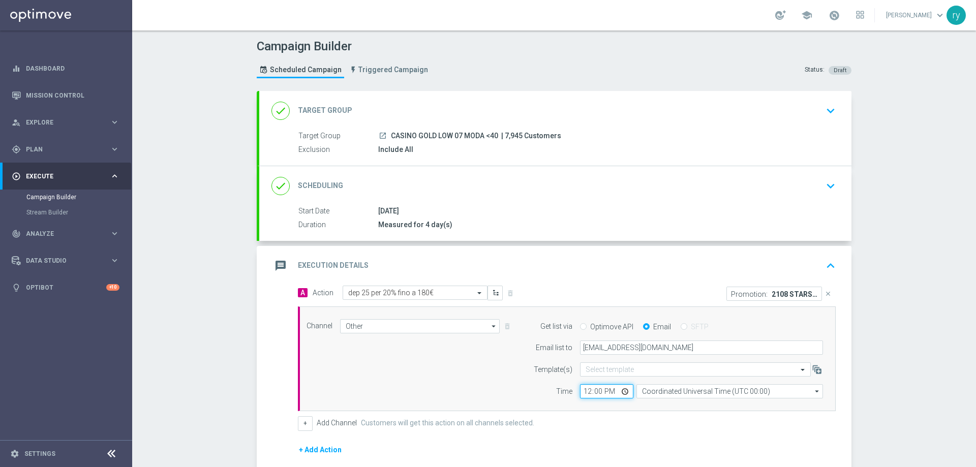
click at [582, 392] on input "12:00" at bounding box center [606, 391] width 53 height 14
type input "17:00"
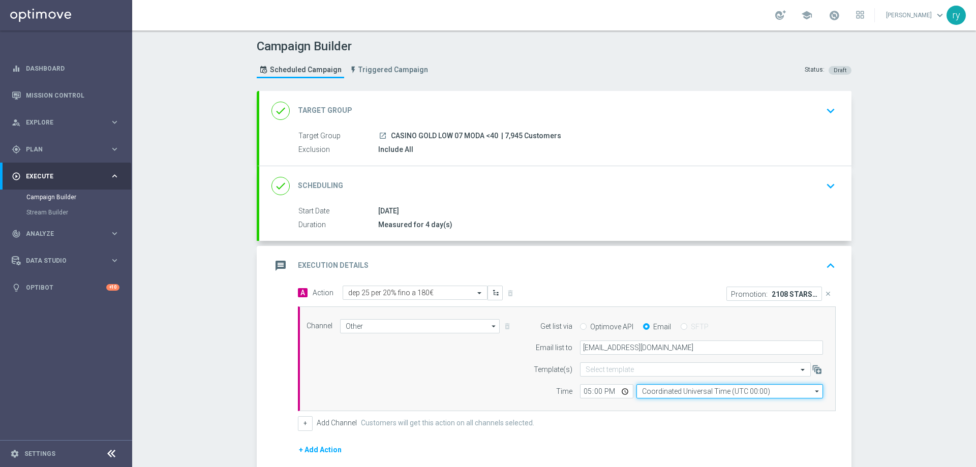
click at [716, 391] on input "Coordinated Universal Time (UTC 00:00)" at bounding box center [730, 391] width 187 height 14
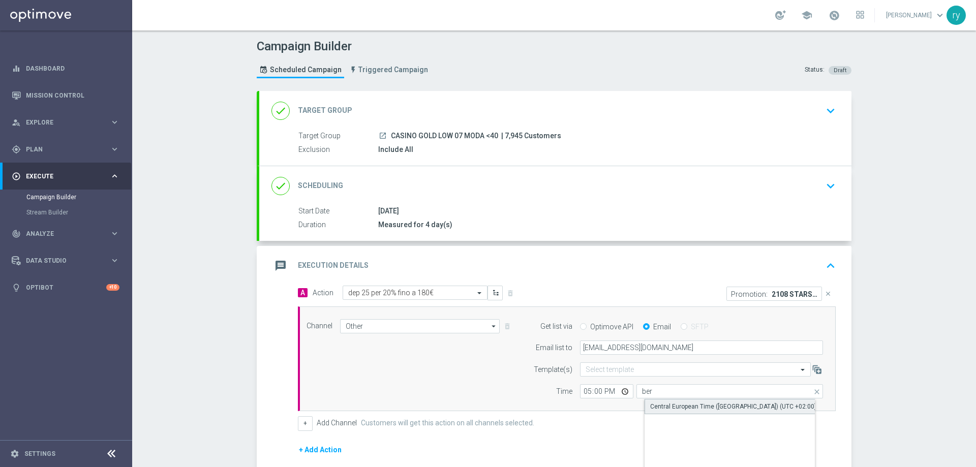
click at [695, 401] on div "Central European Time (Berlin) (UTC +02:00)" at bounding box center [738, 406] width 187 height 15
type input "Central European Time (Berlin) (UTC +02:00)"
click at [489, 391] on div "Channel Other Other arrow_drop_down Drag here to set row groups Drag here to se…" at bounding box center [565, 359] width 532 height 80
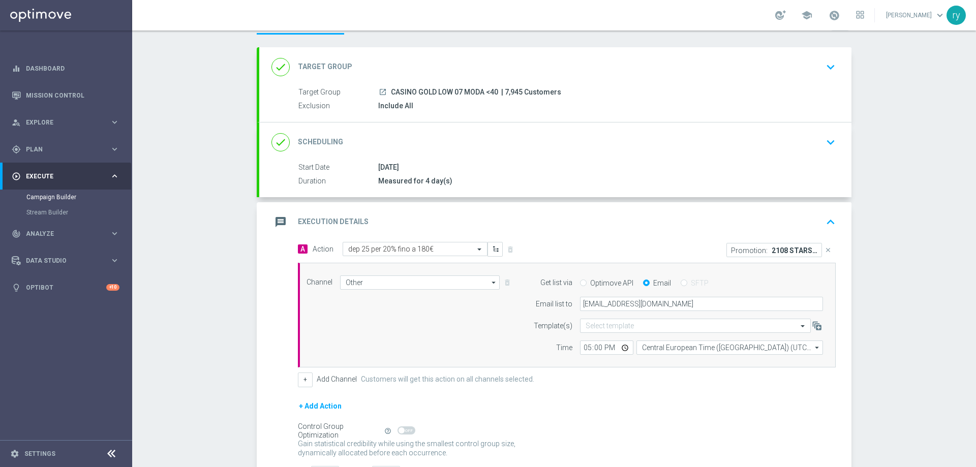
scroll to position [102, 0]
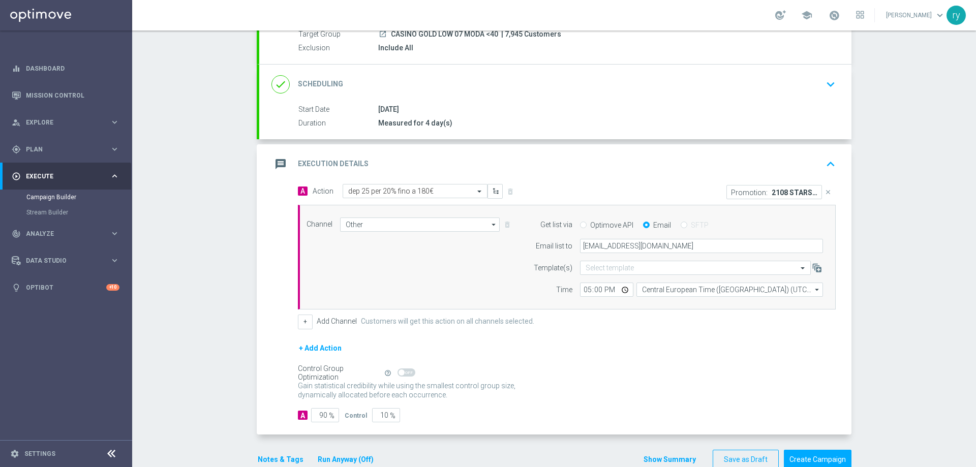
click at [300, 350] on button "+ Add Action" at bounding box center [320, 348] width 45 height 13
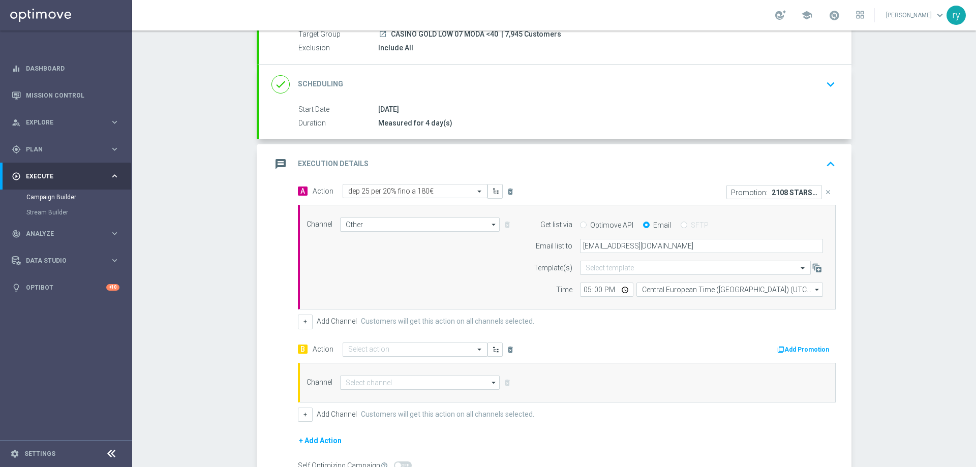
click at [386, 348] on input "text" at bounding box center [404, 350] width 113 height 9
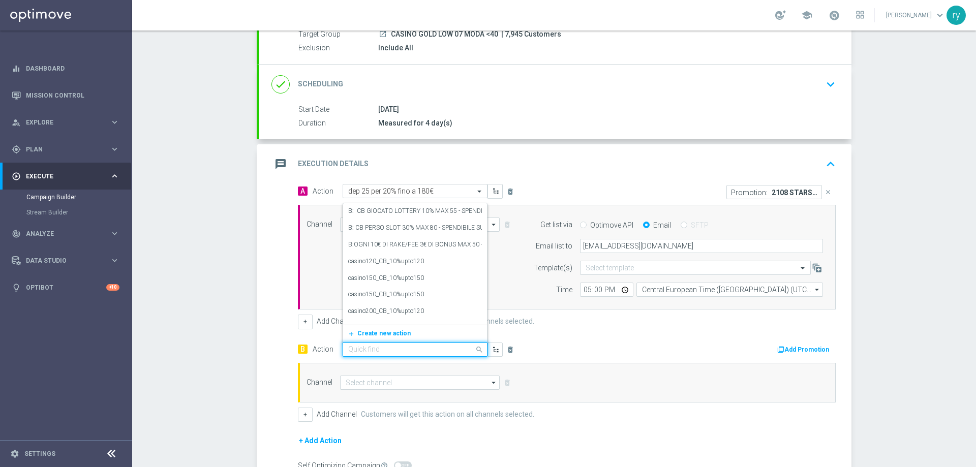
paste input "dep 10 PER 20% fino a 180€"
type input "dep 10 PER 20% fino a 180€"
click at [371, 331] on button "add_new Create new action" at bounding box center [413, 337] width 140 height 12
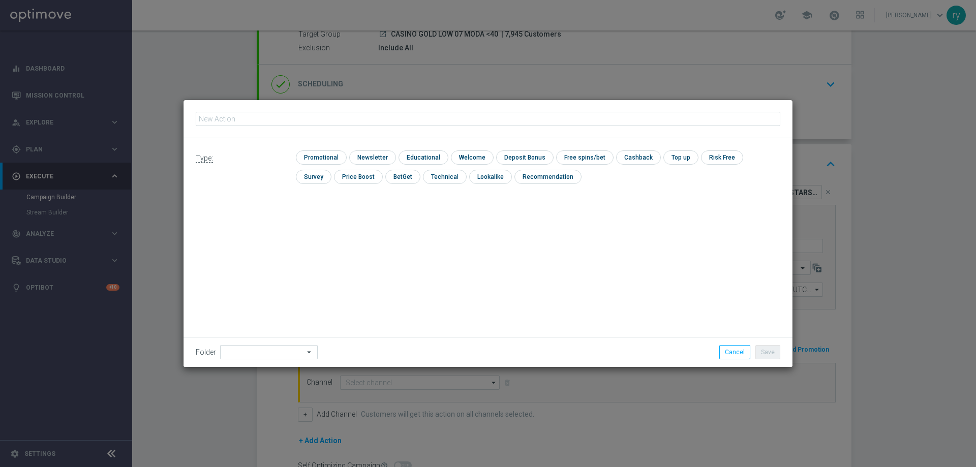
click at [243, 117] on input "text" at bounding box center [488, 119] width 585 height 14
type input "dep 10 PER 20% fino a 180€"
click at [308, 154] on input "checkbox" at bounding box center [320, 158] width 48 height 14
checkbox input "true"
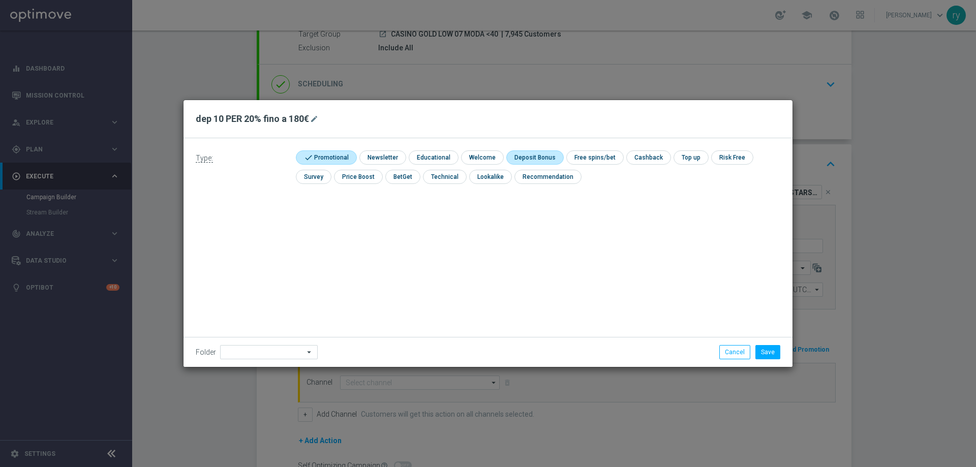
click at [522, 157] on input "checkbox" at bounding box center [534, 158] width 54 height 14
checkbox input "true"
click at [776, 353] on button "Save" at bounding box center [768, 352] width 25 height 14
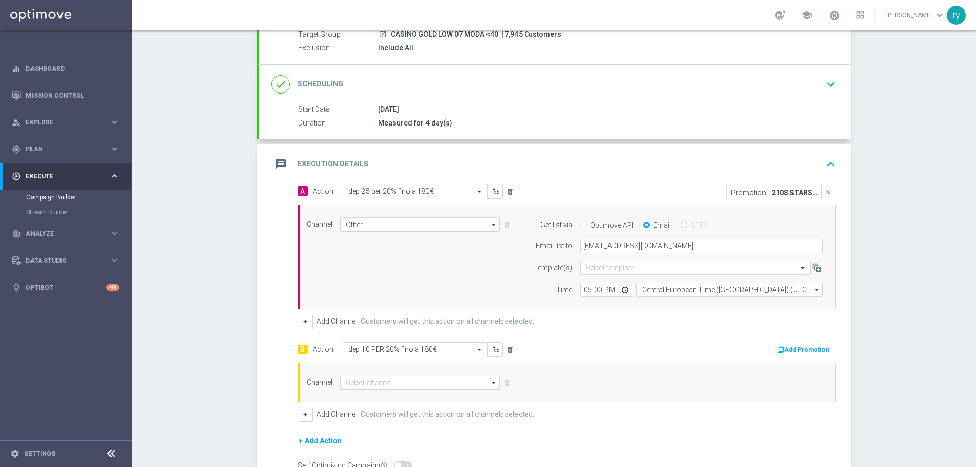
click at [782, 350] on icon "button" at bounding box center [781, 349] width 7 height 7
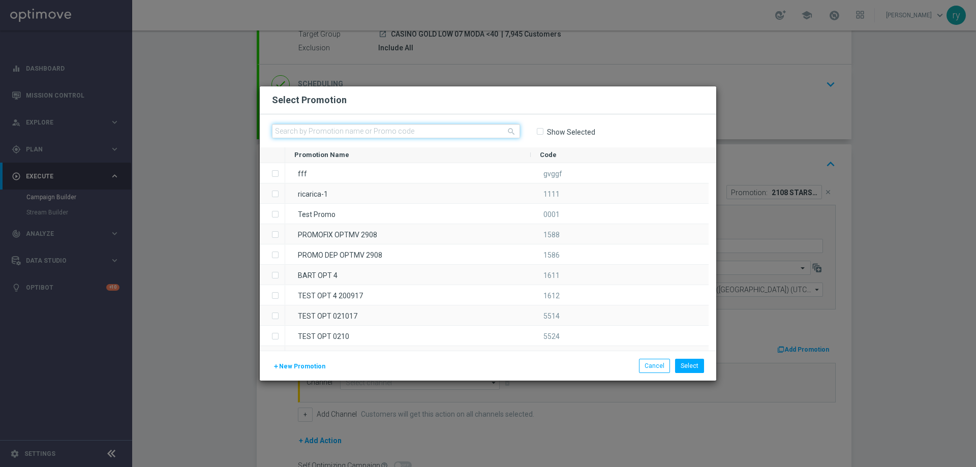
click at [303, 136] on input "text" at bounding box center [396, 131] width 248 height 14
paste input "333172"
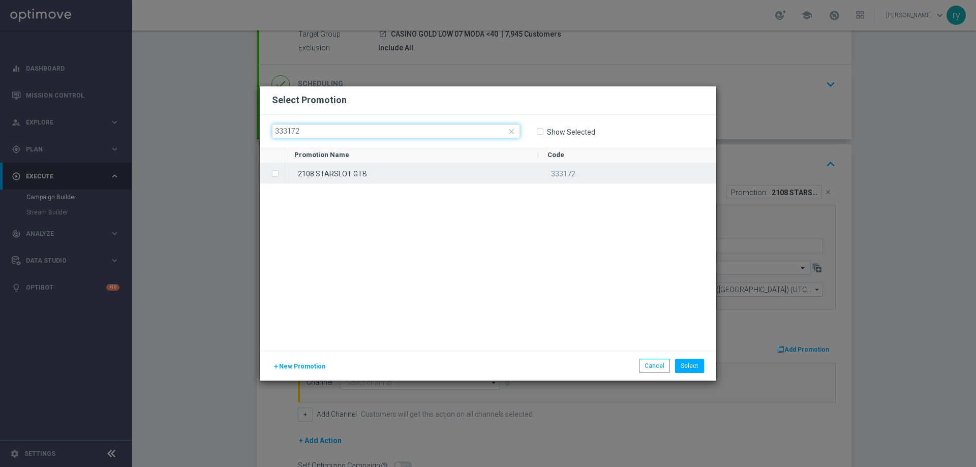
type input "333172"
click at [282, 174] on label "Press SPACE to select this row." at bounding box center [284, 174] width 4 height 9
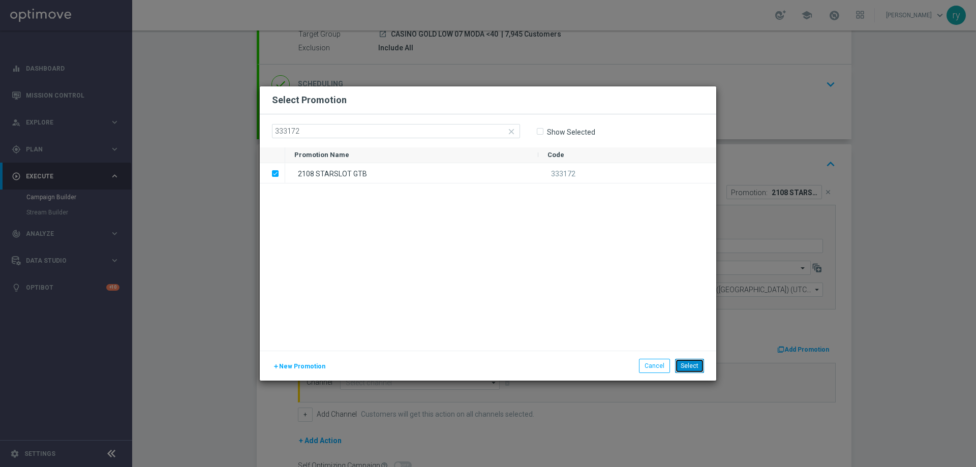
click at [697, 361] on button "Select" at bounding box center [689, 366] width 29 height 14
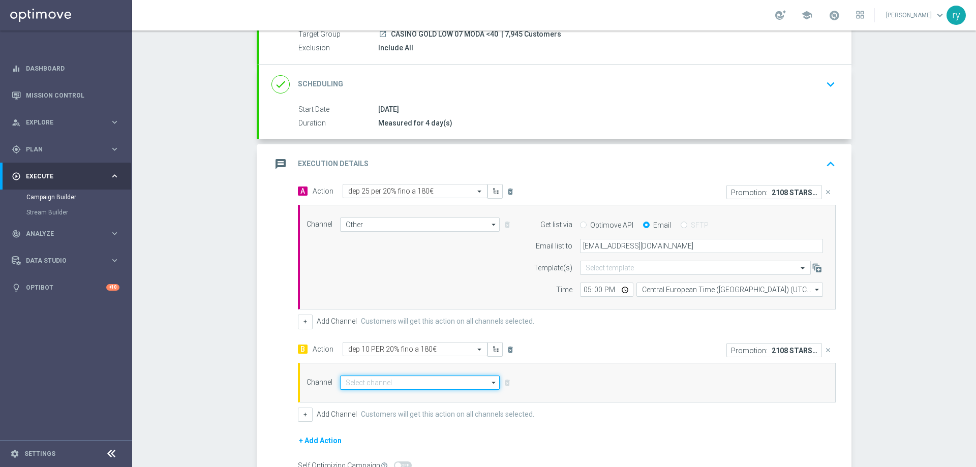
click at [353, 382] on input at bounding box center [420, 383] width 160 height 14
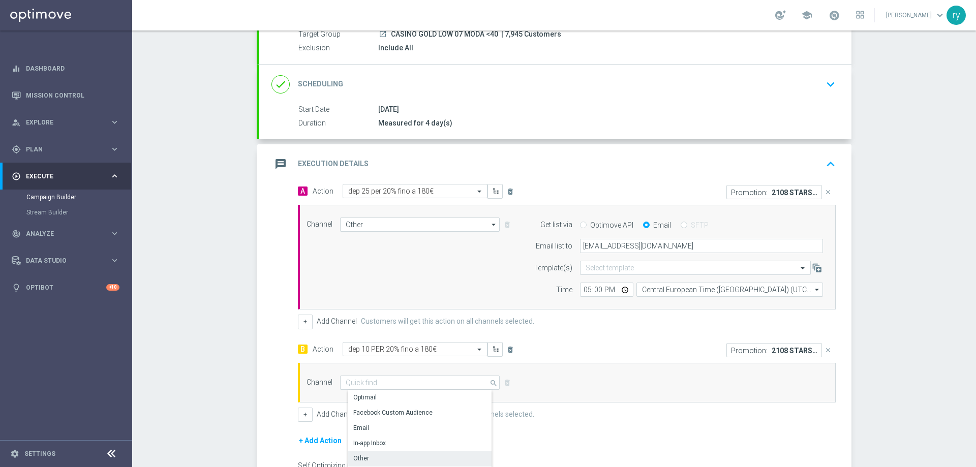
click at [372, 458] on div "Other" at bounding box center [424, 459] width 152 height 14
type input "Other"
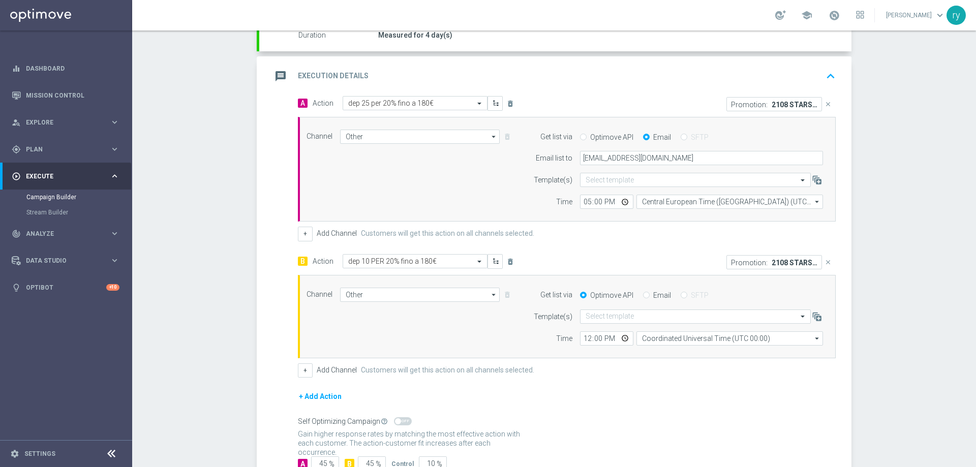
scroll to position [203, 0]
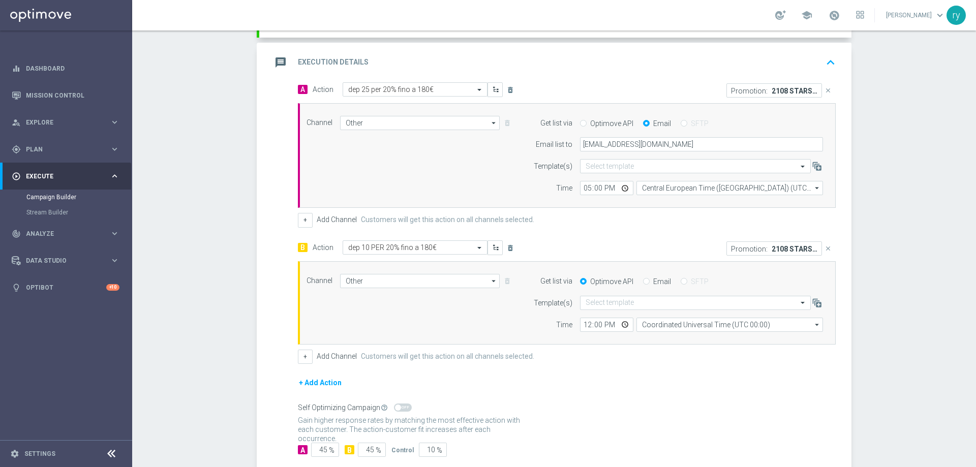
click at [644, 282] on input "Email" at bounding box center [646, 282] width 7 height 7
radio input "true"
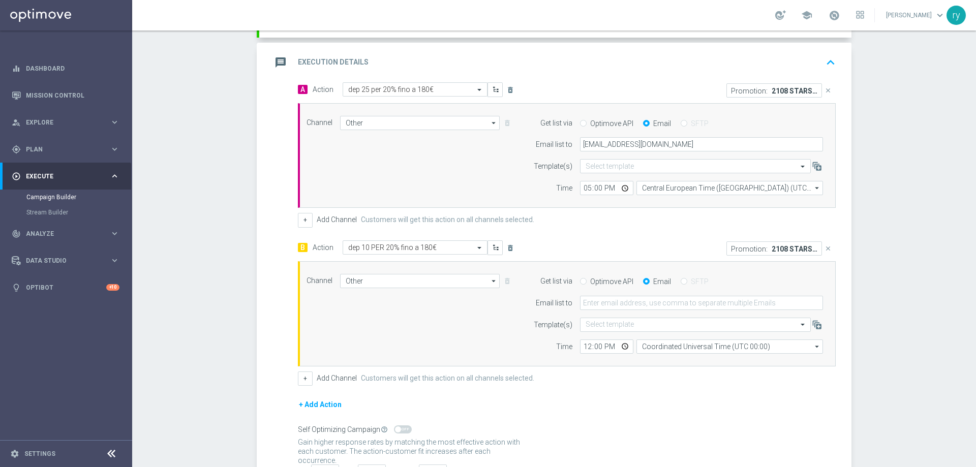
click at [633, 311] on form "Get list via Optimove API Email SFTP Email list to Template(s) Select template …" at bounding box center [675, 314] width 295 height 80
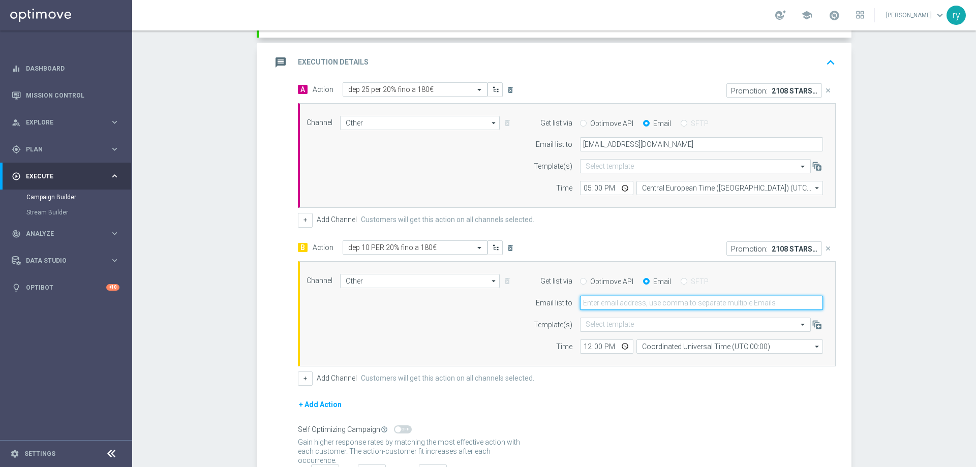
click at [630, 306] on input "email" at bounding box center [701, 303] width 243 height 14
type input "radina.yordanova@sisal.it"
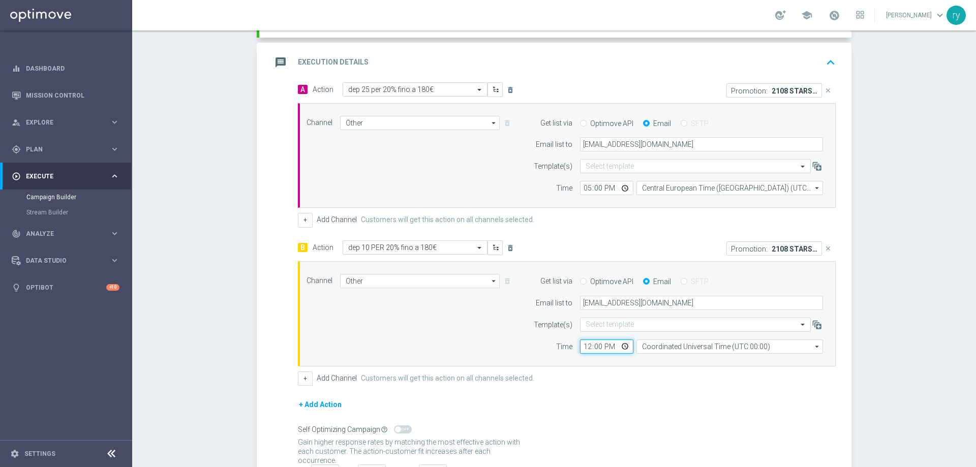
click at [580, 348] on input "12:00" at bounding box center [606, 347] width 53 height 14
type input "17:00"
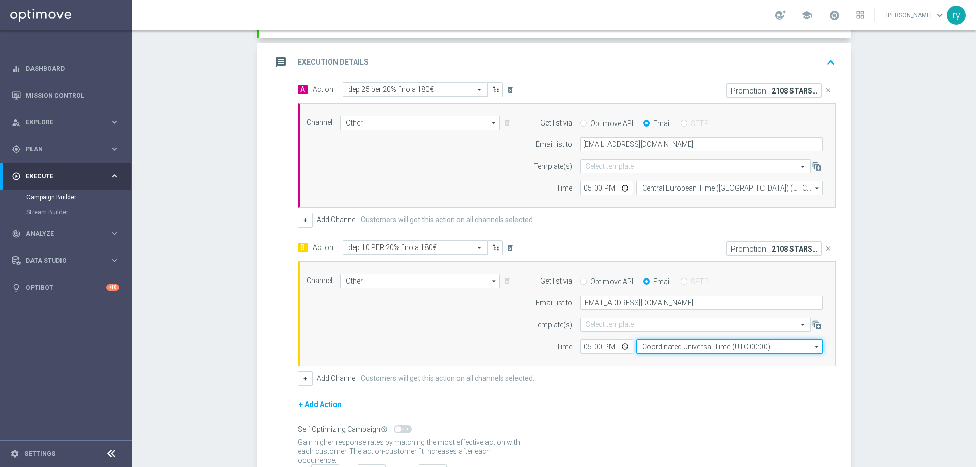
click at [647, 345] on input "Coordinated Universal Time (UTC 00:00)" at bounding box center [730, 347] width 187 height 14
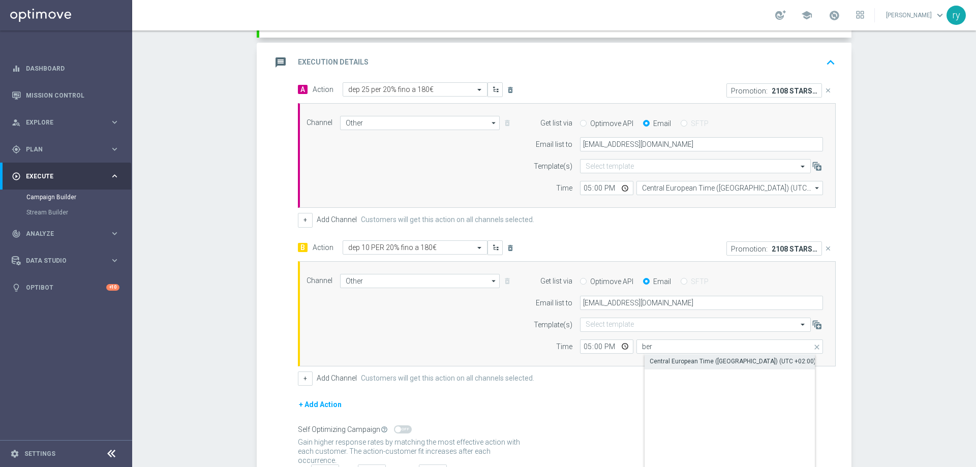
click at [666, 356] on div "Central European Time (Berlin) (UTC +02:00)" at bounding box center [738, 361] width 187 height 14
type input "Central European Time (Berlin) (UTC +02:00)"
click at [661, 370] on div "B Action Select action dep 10 PER 20% fino a 180€ delete_forever Promotion: 210…" at bounding box center [566, 313] width 553 height 145
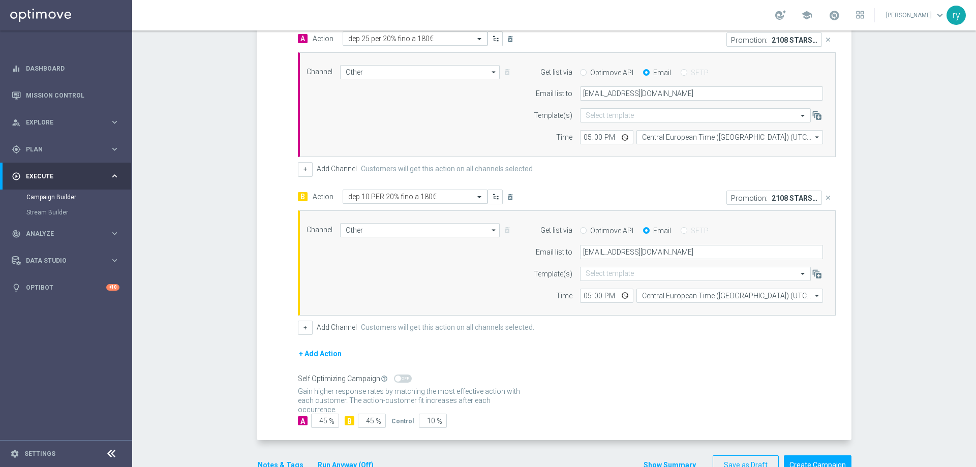
scroll to position [283, 0]
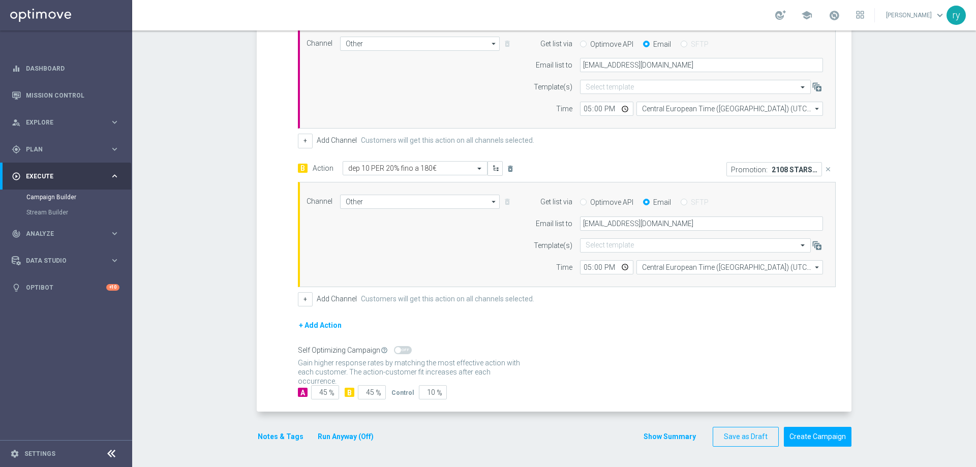
click at [273, 431] on button "Notes & Tags" at bounding box center [281, 437] width 48 height 13
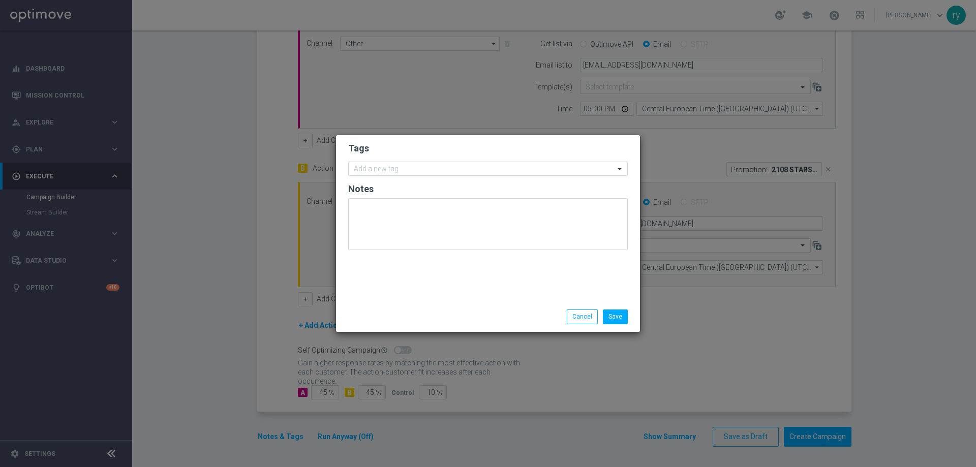
click at [395, 168] on input "text" at bounding box center [484, 169] width 261 height 9
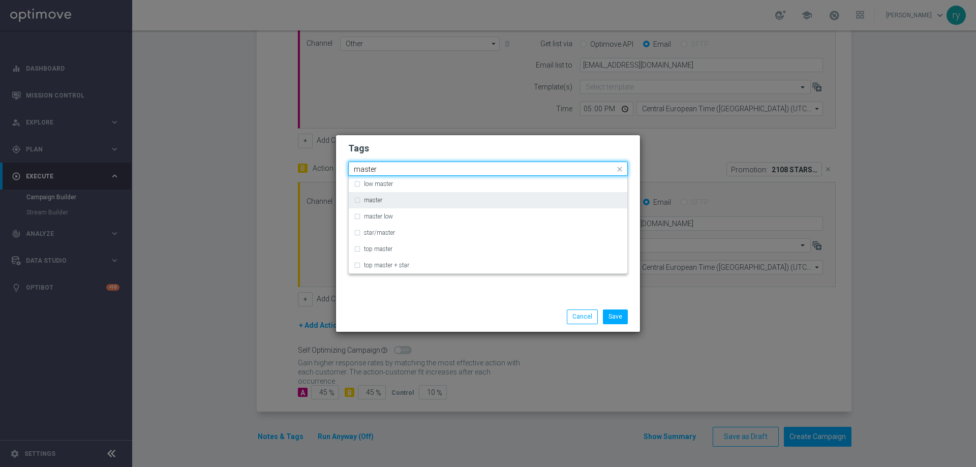
click at [397, 200] on div "master" at bounding box center [493, 200] width 258 height 6
type input "master"
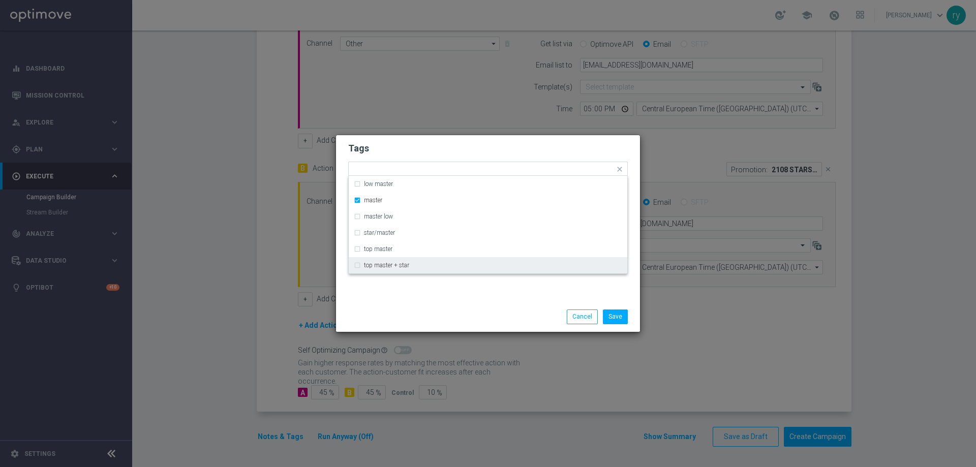
drag, startPoint x: 396, startPoint y: 308, endPoint x: 397, endPoint y: 297, distance: 11.2
click at [396, 309] on div "Save Cancel" at bounding box center [488, 316] width 304 height 29
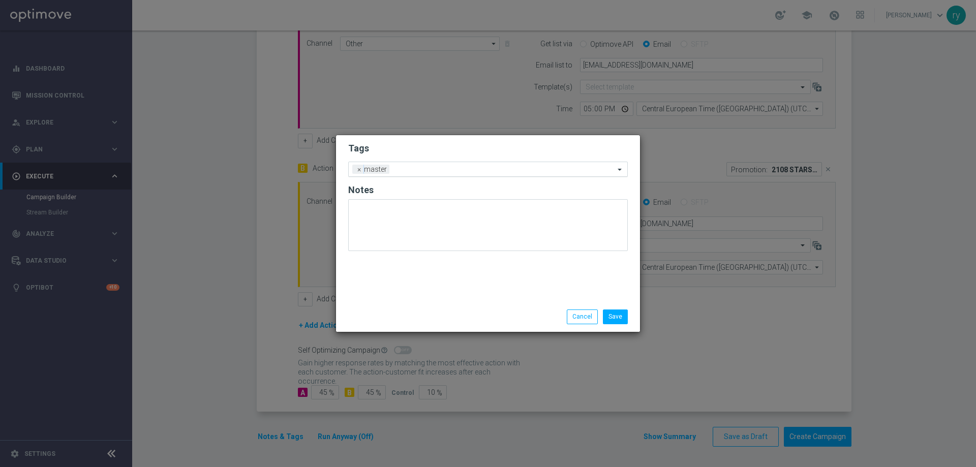
click at [420, 170] on input "text" at bounding box center [504, 170] width 221 height 9
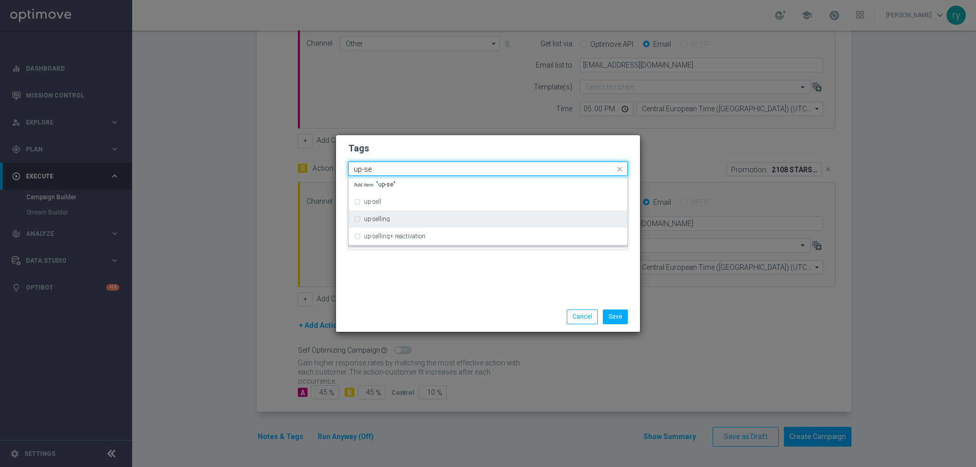
click at [405, 213] on div "up-selling" at bounding box center [488, 219] width 269 height 16
type input "up-se"
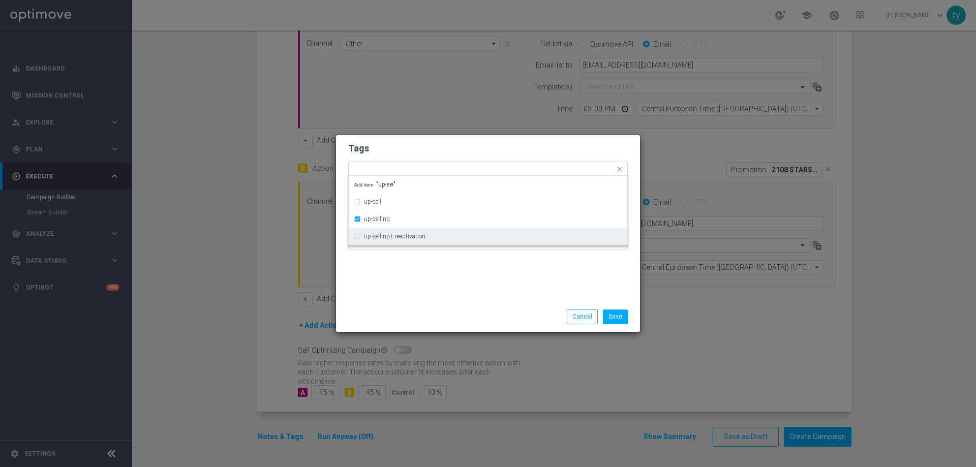
click at [428, 268] on div "Tags Quick find × master × up-selling up-sell up-selling up-selling+ reactivati…" at bounding box center [488, 218] width 304 height 167
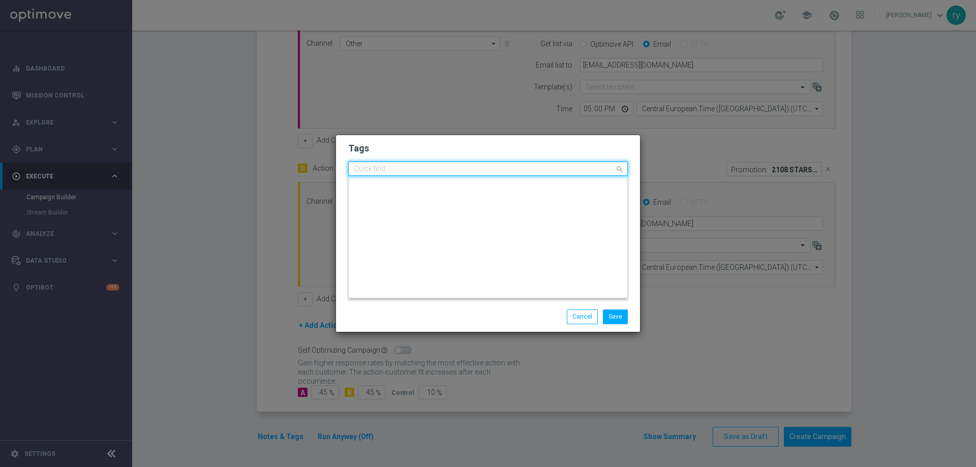
click at [458, 167] on input "text" at bounding box center [484, 169] width 261 height 9
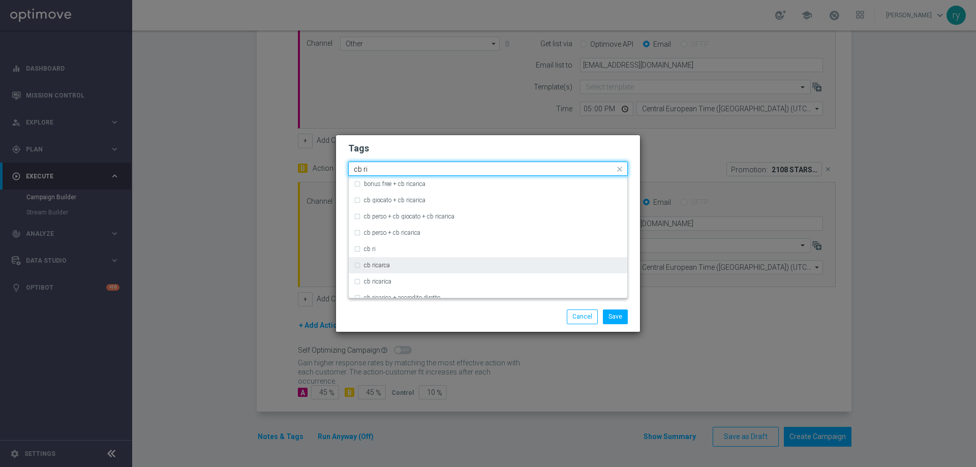
click at [377, 264] on label "cb ricarca" at bounding box center [377, 265] width 26 height 6
type input "cb ri"
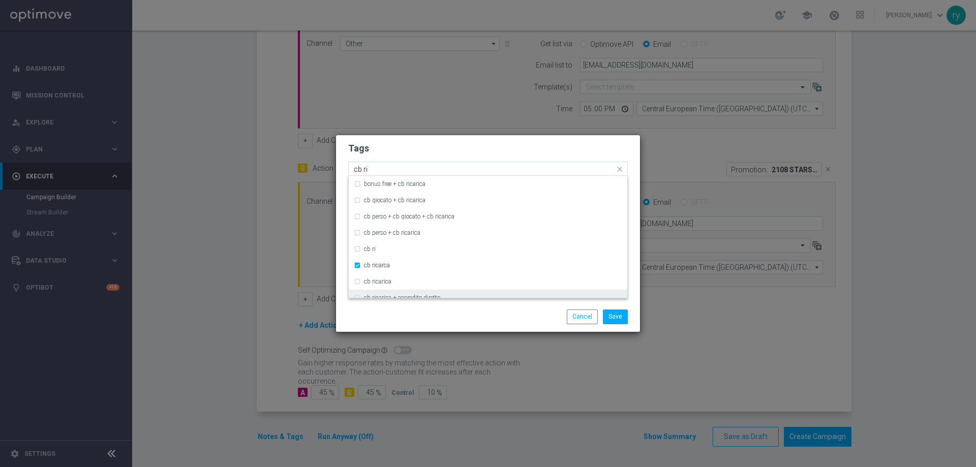
click at [406, 295] on label "cb ricarica + accredito diretto" at bounding box center [402, 298] width 76 height 6
click at [387, 295] on label "cb ricarica + accredito diretto" at bounding box center [402, 298] width 76 height 6
click at [399, 311] on div "Save Cancel" at bounding box center [488, 317] width 295 height 14
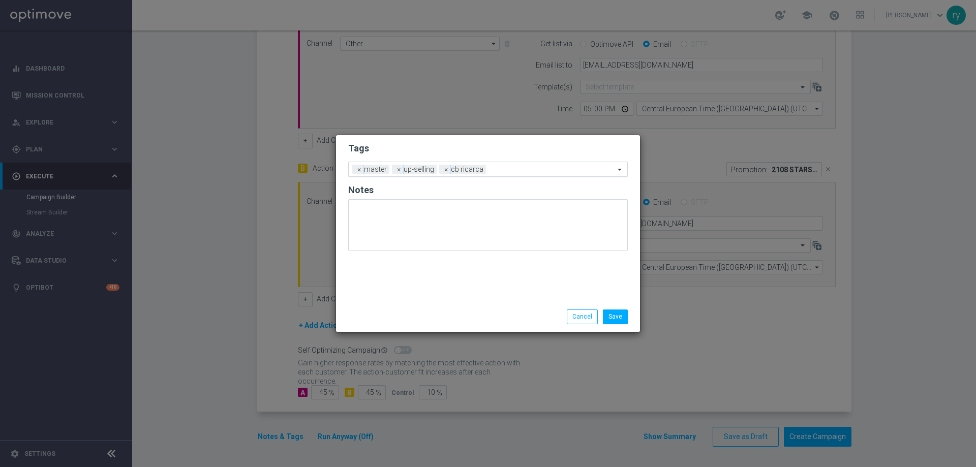
click at [499, 173] on input "text" at bounding box center [552, 170] width 125 height 9
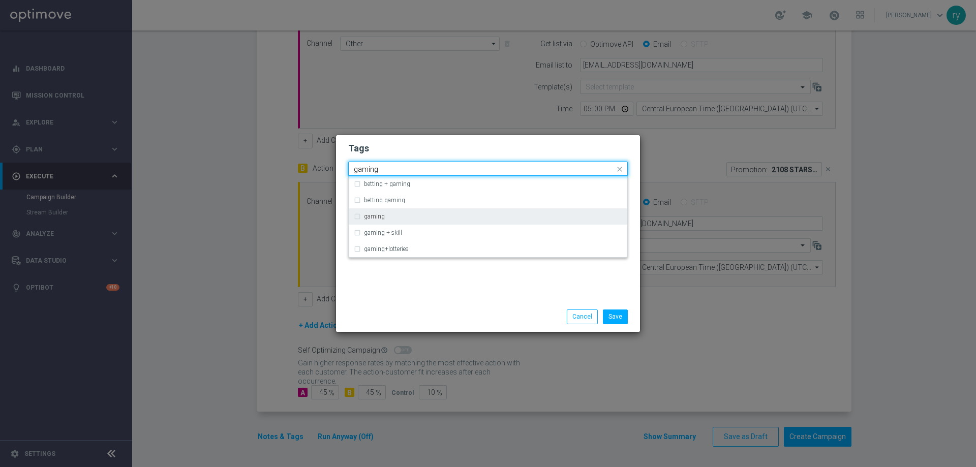
click at [391, 220] on div "gaming" at bounding box center [493, 217] width 258 height 6
type input "gaming"
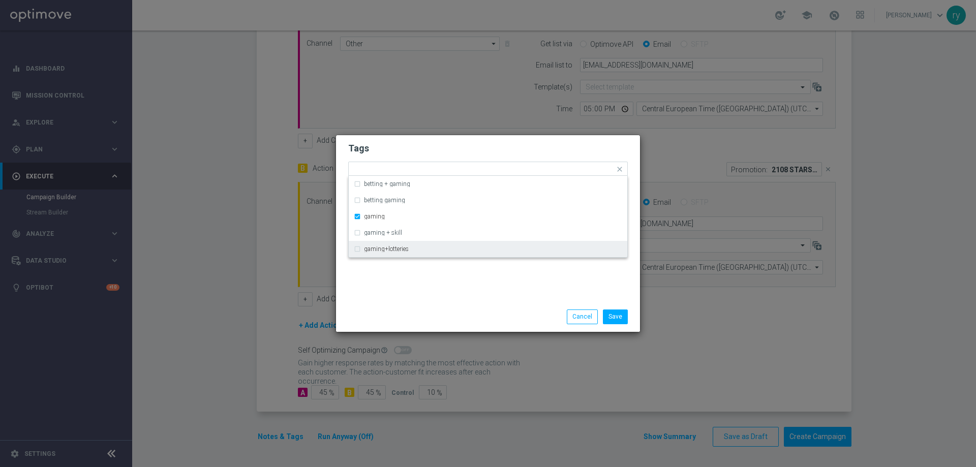
click at [425, 283] on div "Tags Quick find × master × up-selling × cb ricarca × gaming betting + gaming be…" at bounding box center [488, 218] width 304 height 167
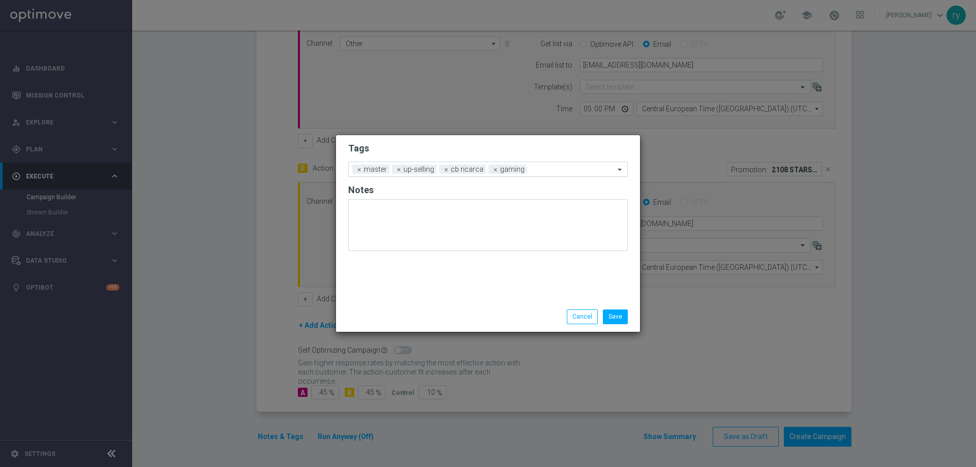
click at [548, 168] on input "text" at bounding box center [572, 170] width 83 height 9
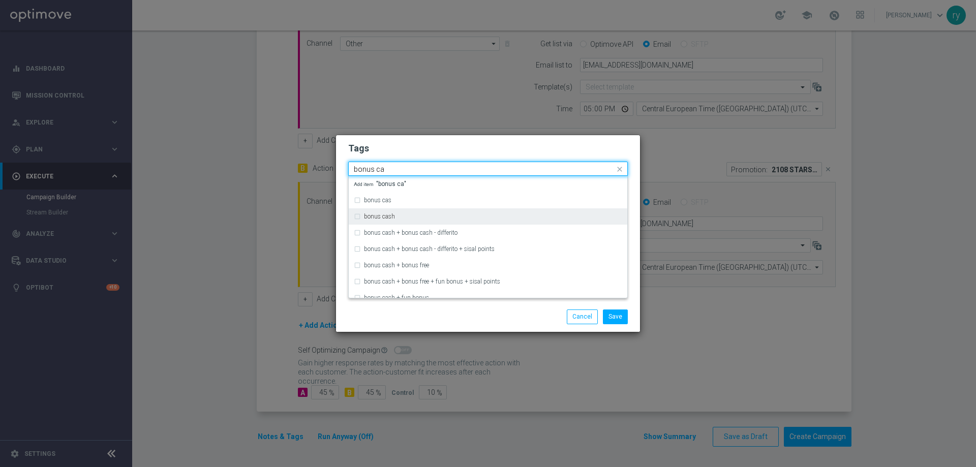
click at [391, 218] on label "bonus cash" at bounding box center [379, 217] width 31 height 6
type input "bonus ca"
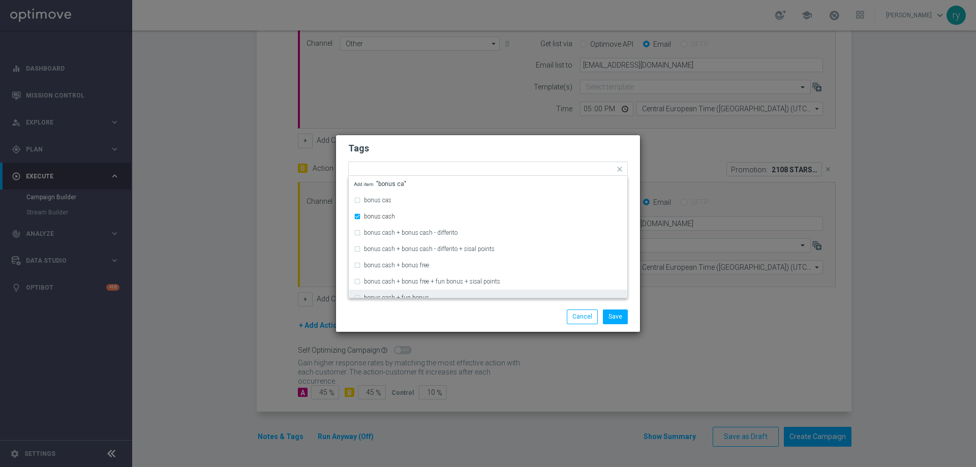
click at [406, 308] on div "Save Cancel" at bounding box center [488, 316] width 304 height 29
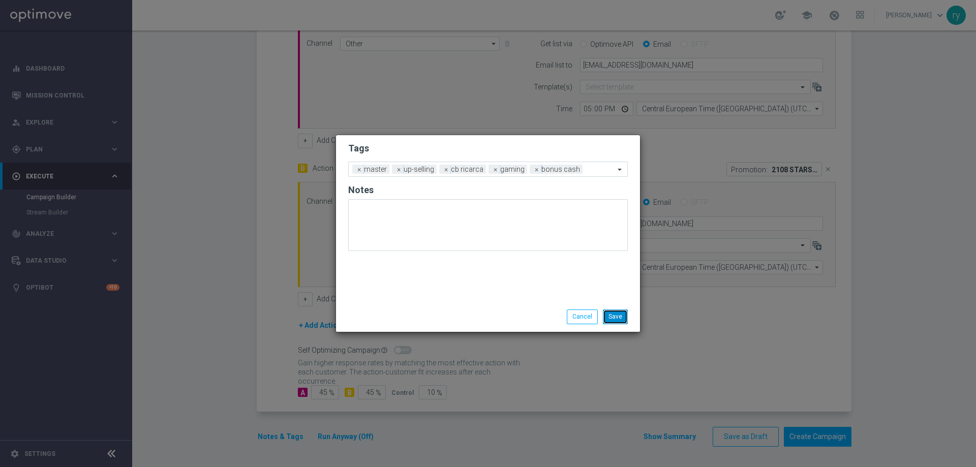
click at [614, 313] on button "Save" at bounding box center [615, 317] width 25 height 14
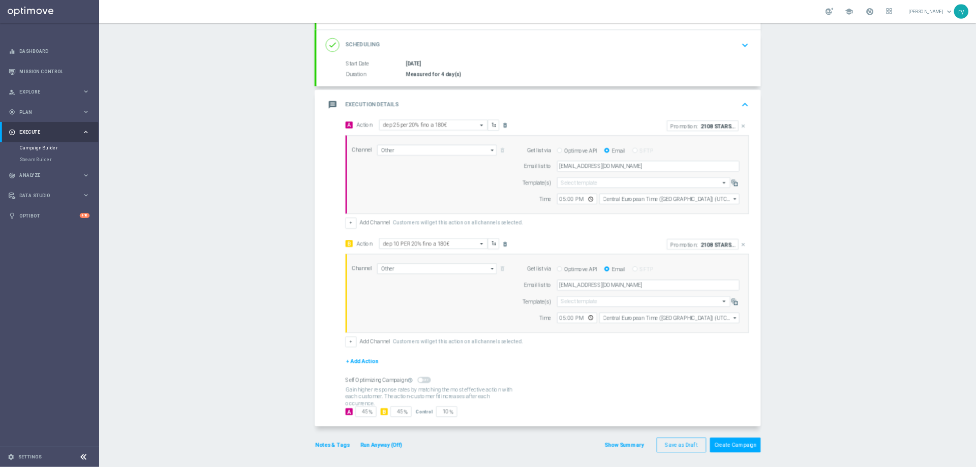
scroll to position [131, 0]
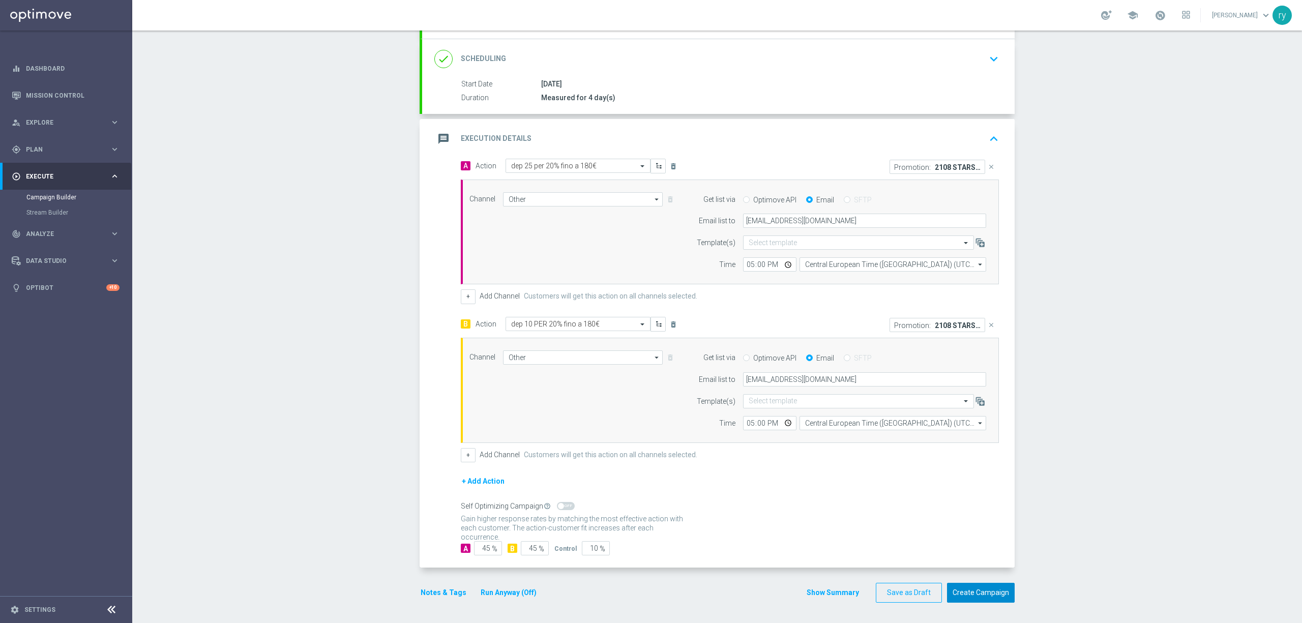
click at [976, 467] on button "Create Campaign" at bounding box center [981, 593] width 68 height 20
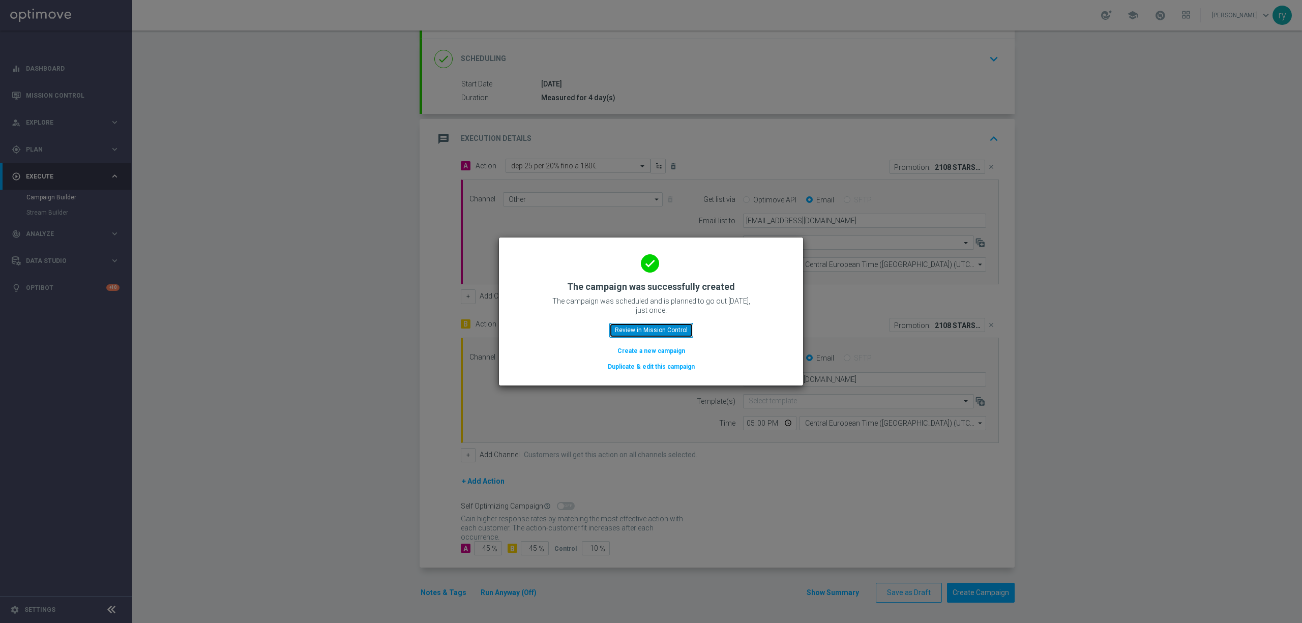
click at [672, 334] on button "Review in Mission Control" at bounding box center [651, 330] width 84 height 14
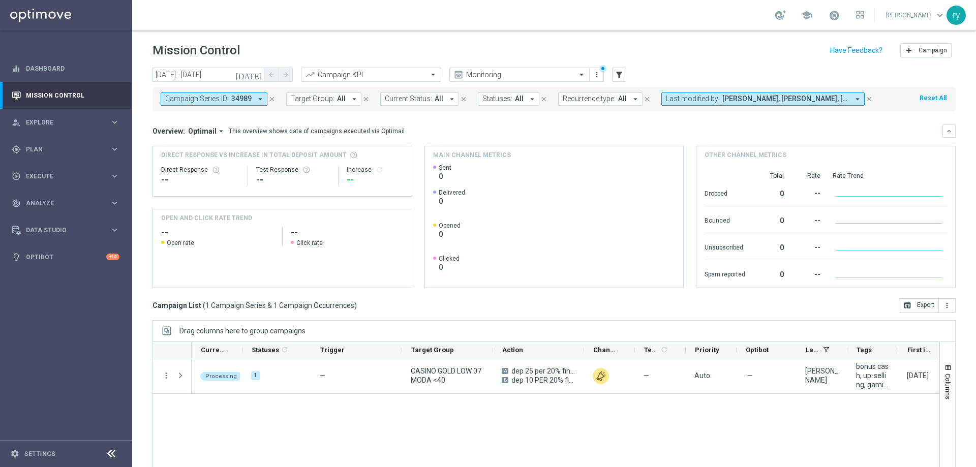
click at [655, 59] on div "Mission Control add Campaign" at bounding box center [555, 51] width 804 height 20
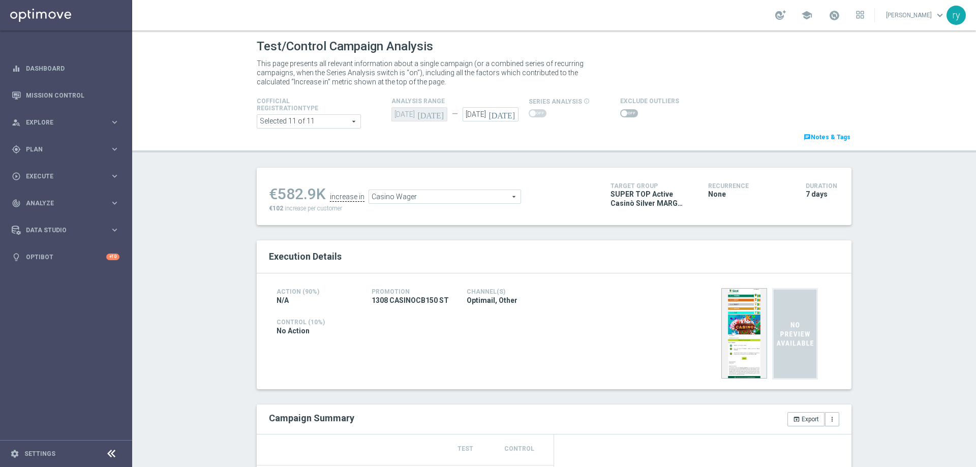
click at [623, 112] on span at bounding box center [629, 113] width 18 height 8
click at [623, 112] on input "checkbox" at bounding box center [629, 113] width 18 height 8
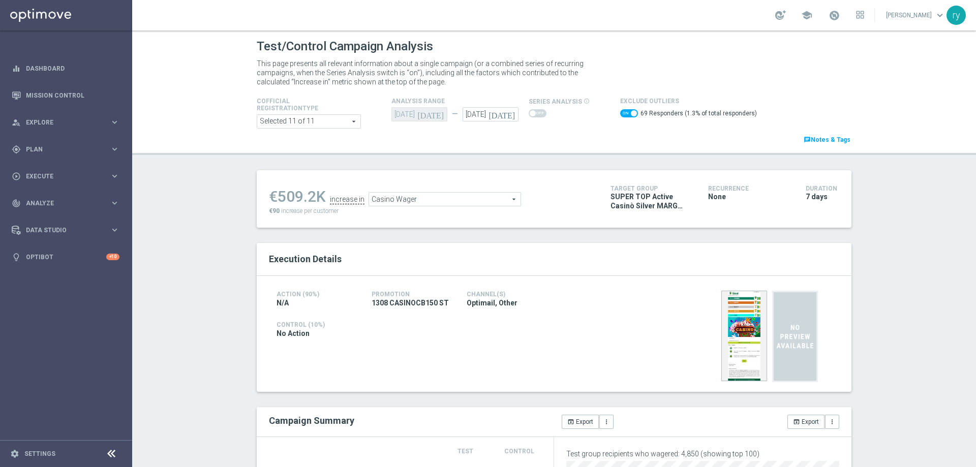
click at [631, 114] on span at bounding box center [634, 113] width 6 height 6
click at [625, 114] on input "checkbox" at bounding box center [629, 113] width 18 height 8
checkbox input "false"
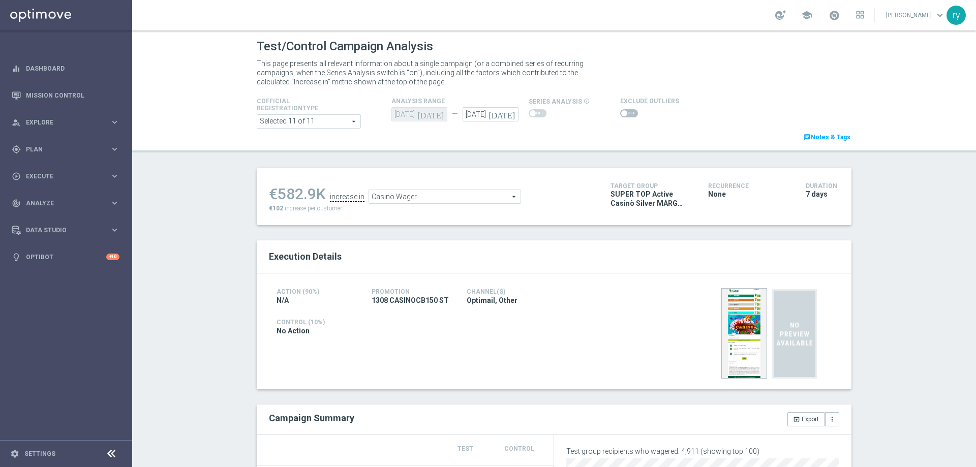
click at [410, 203] on span "Casino Wager" at bounding box center [445, 196] width 152 height 13
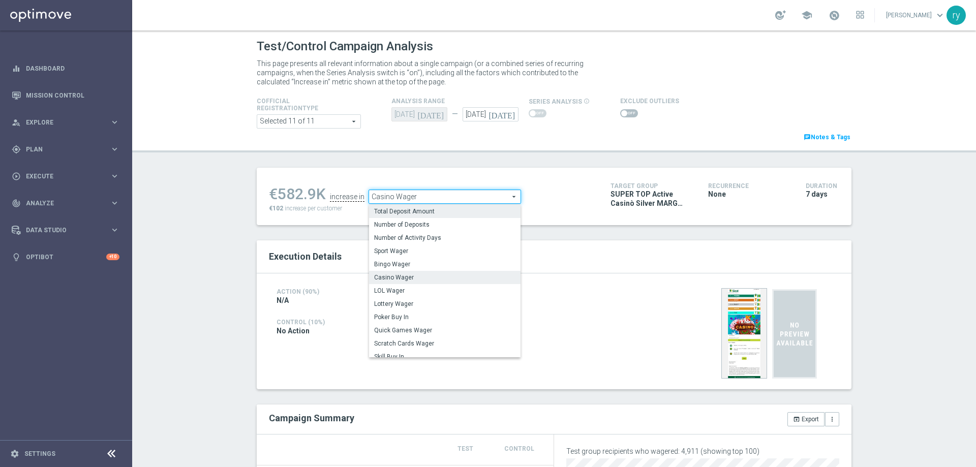
click at [410, 211] on span "Total Deposit Amount" at bounding box center [444, 212] width 141 height 8
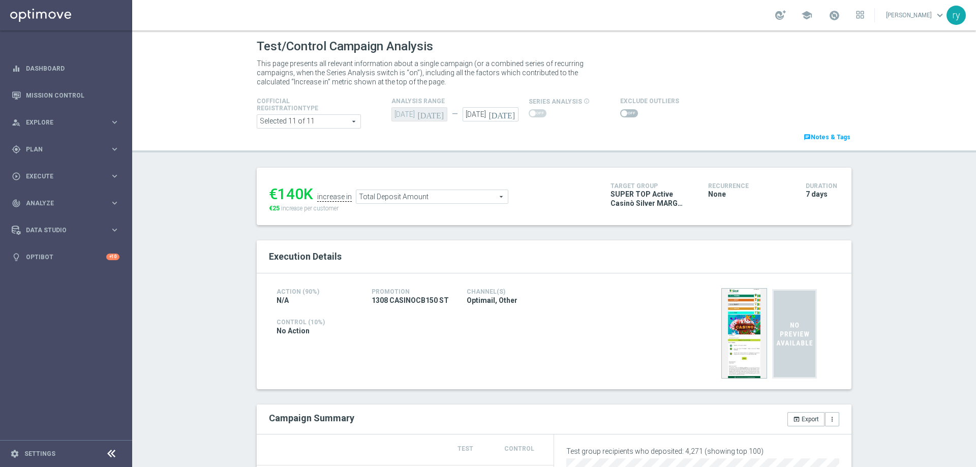
click at [482, 199] on span "Total Deposit Amount" at bounding box center [433, 196] width 152 height 13
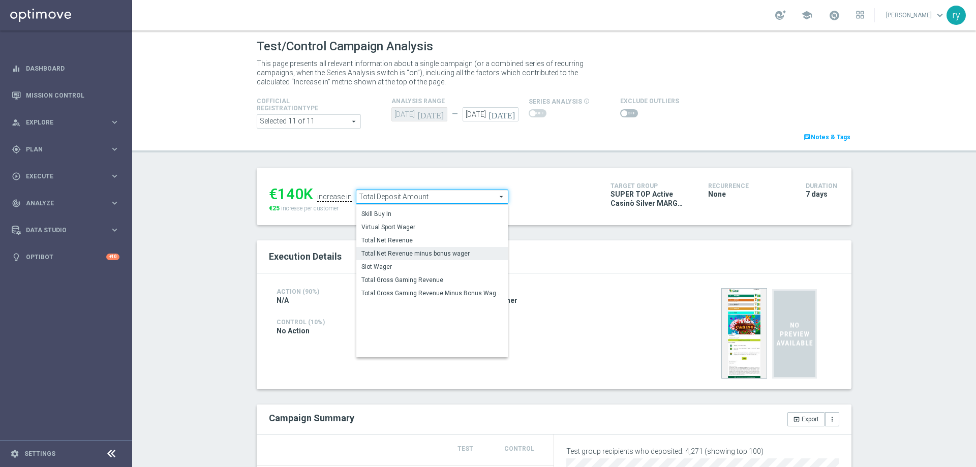
scroll to position [142, 0]
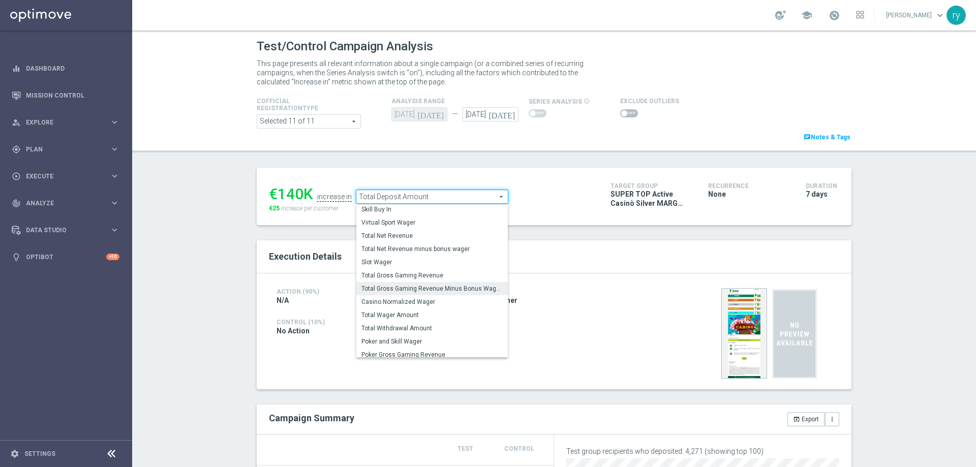
click at [454, 285] on label "Total Gross Gaming Revenue Minus Bonus Wagared" at bounding box center [433, 288] width 152 height 13
type input "Total Gross Gaming Revenue Minus Bonus Wagared"
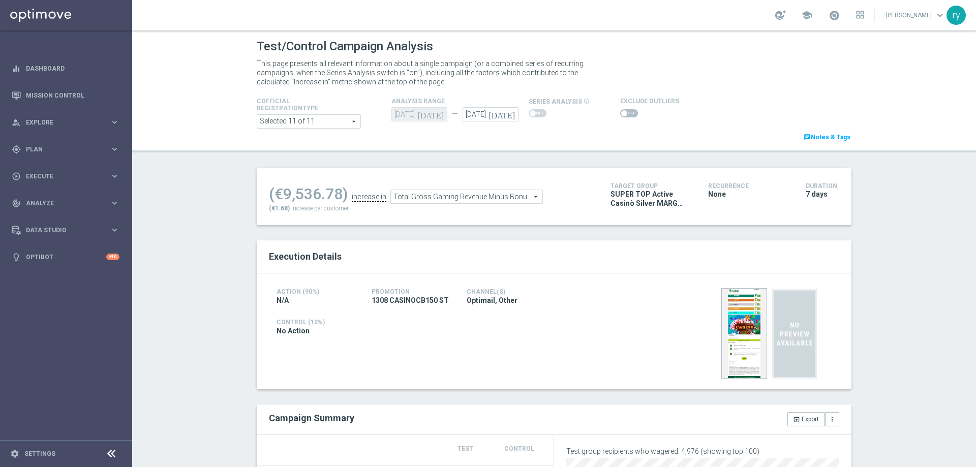
click at [621, 114] on span at bounding box center [629, 113] width 18 height 8
click at [621, 114] on input "checkbox" at bounding box center [629, 113] width 18 height 8
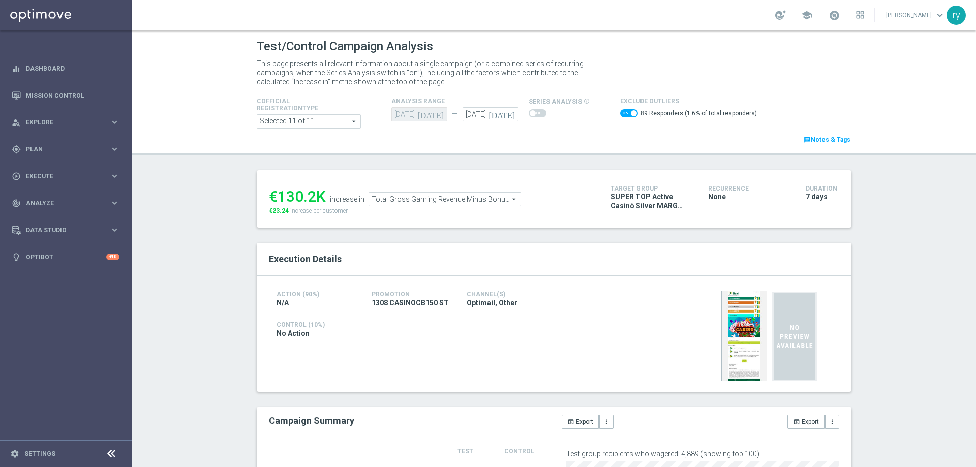
click at [412, 198] on span "Total Gross Gaming Revenue Minus Bonus Wagared" at bounding box center [445, 199] width 152 height 13
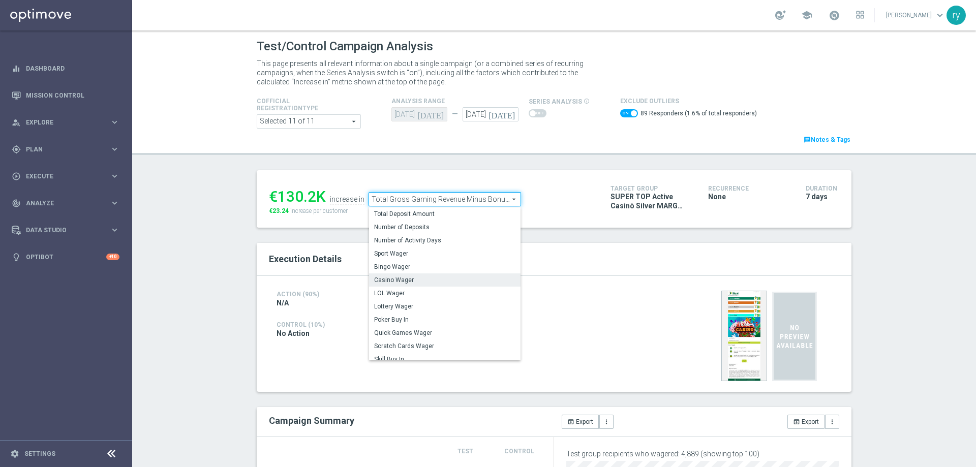
click at [417, 276] on label "Casino Wager" at bounding box center [445, 280] width 152 height 13
checkbox input "false"
type input "Casino Wager"
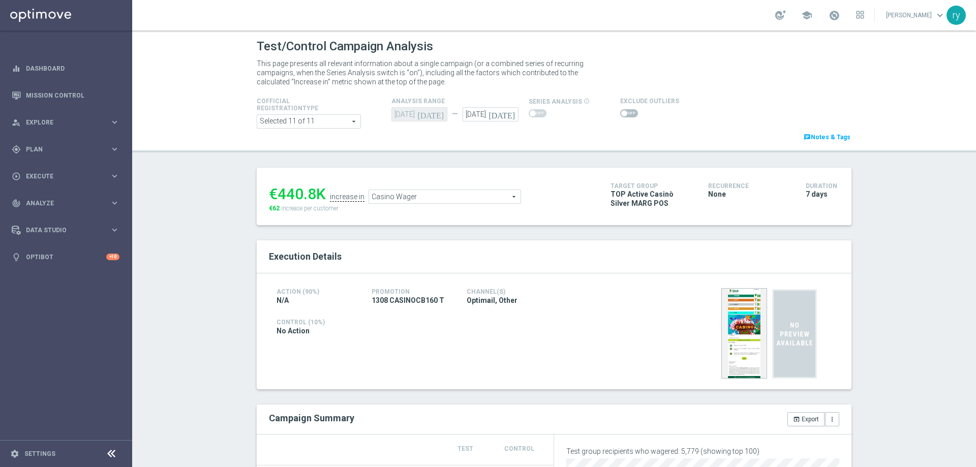
click at [620, 117] on switch at bounding box center [629, 113] width 18 height 9
click at [621, 114] on span at bounding box center [629, 113] width 18 height 8
click at [621, 114] on input "checkbox" at bounding box center [629, 113] width 18 height 8
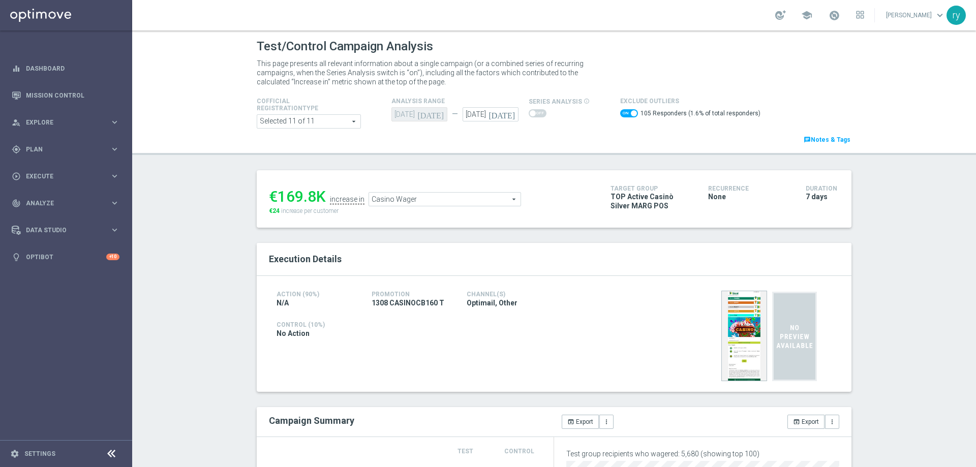
click at [621, 114] on span at bounding box center [629, 113] width 18 height 8
click at [621, 114] on input "checkbox" at bounding box center [629, 113] width 18 height 8
checkbox input "false"
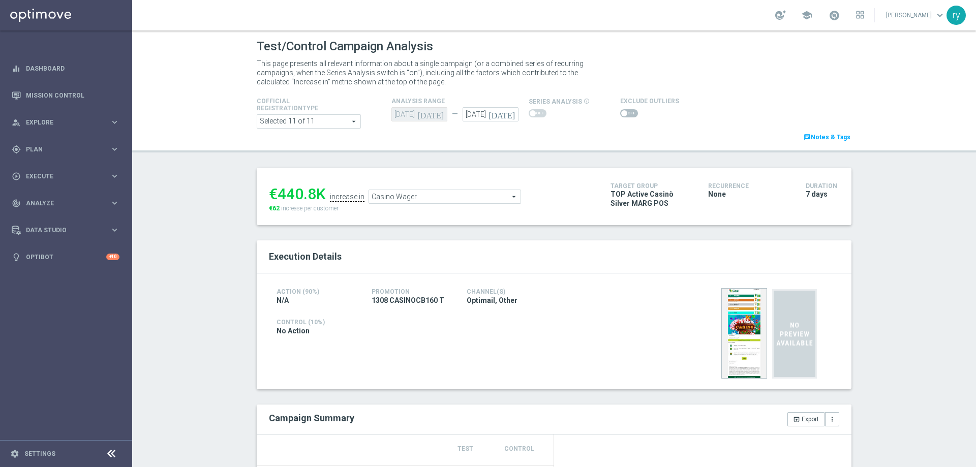
click at [472, 193] on span "Casino Wager" at bounding box center [445, 196] width 152 height 13
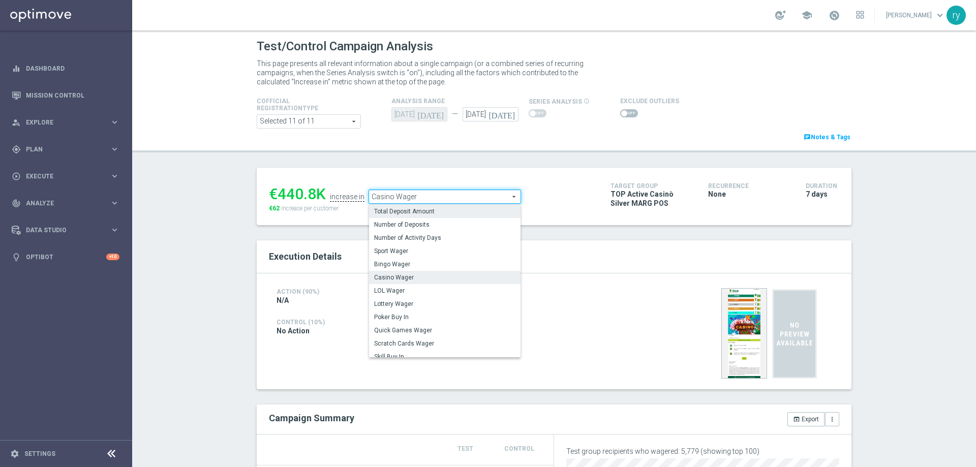
click at [454, 211] on span "Total Deposit Amount" at bounding box center [444, 212] width 141 height 8
type input "Total Deposit Amount"
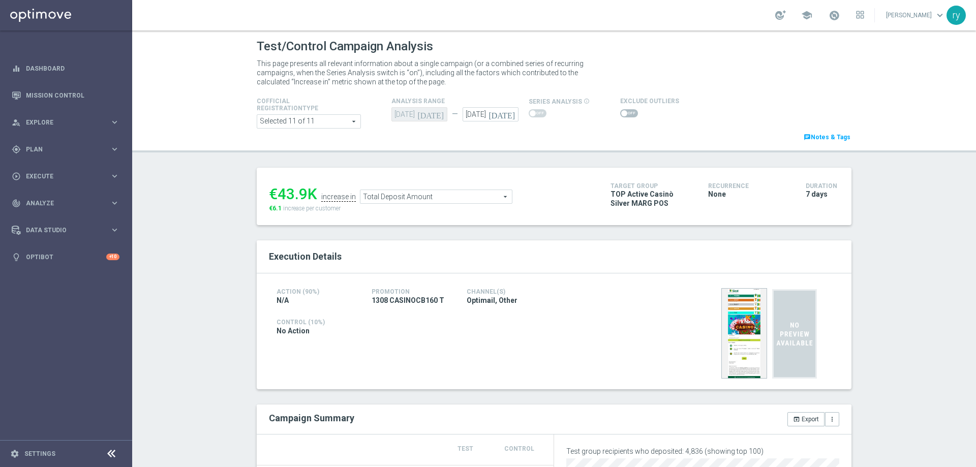
click at [621, 111] on span at bounding box center [629, 113] width 18 height 8
click at [621, 111] on input "checkbox" at bounding box center [629, 113] width 18 height 8
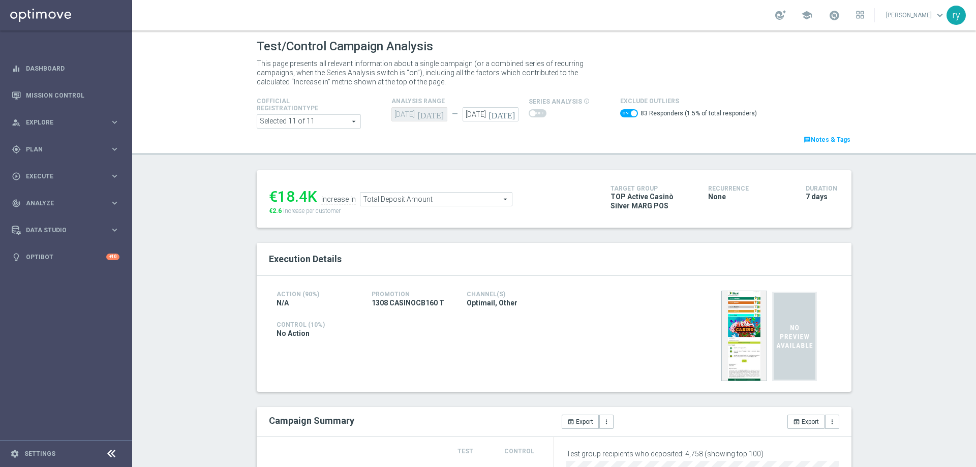
click at [620, 114] on span at bounding box center [629, 113] width 18 height 8
click at [620, 114] on input "checkbox" at bounding box center [629, 113] width 18 height 8
checkbox input "false"
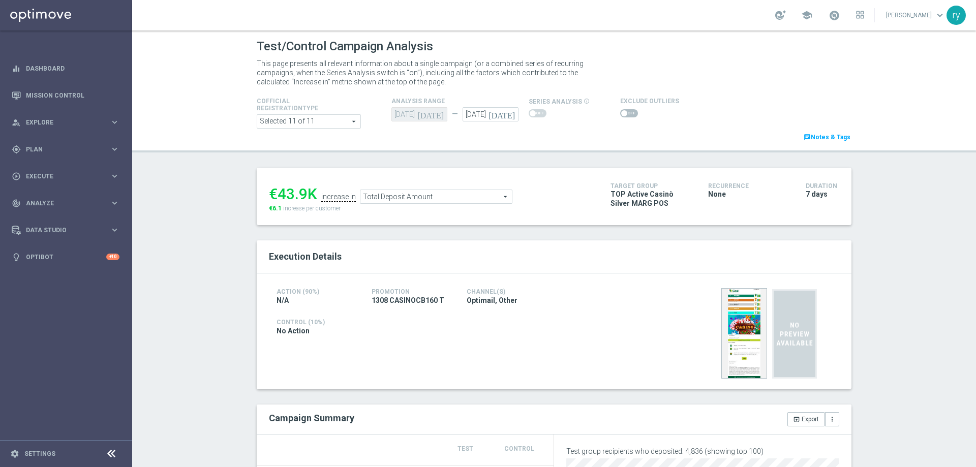
click at [426, 197] on span "Total Deposit Amount" at bounding box center [437, 196] width 152 height 13
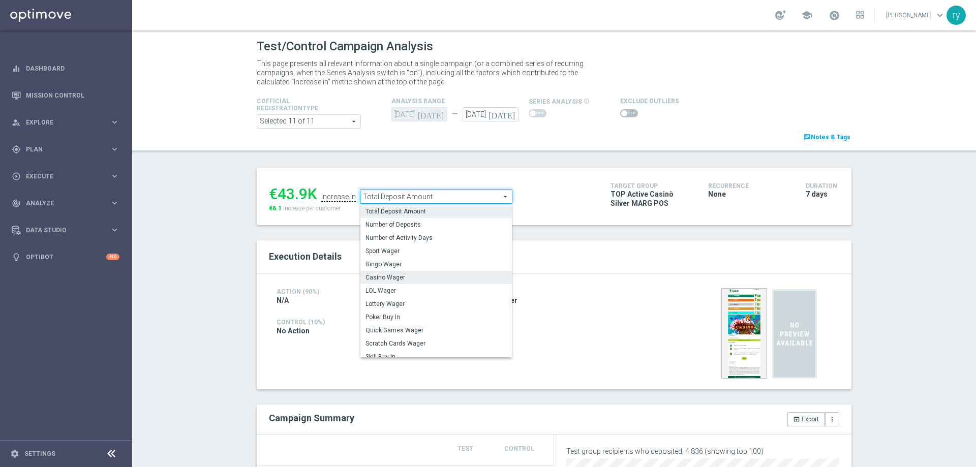
click at [413, 276] on span "Casino Wager" at bounding box center [436, 278] width 141 height 8
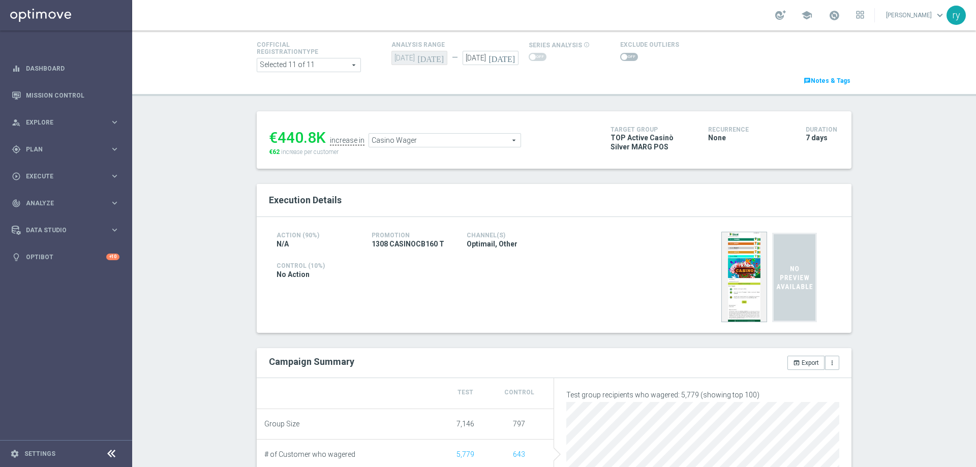
scroll to position [51, 0]
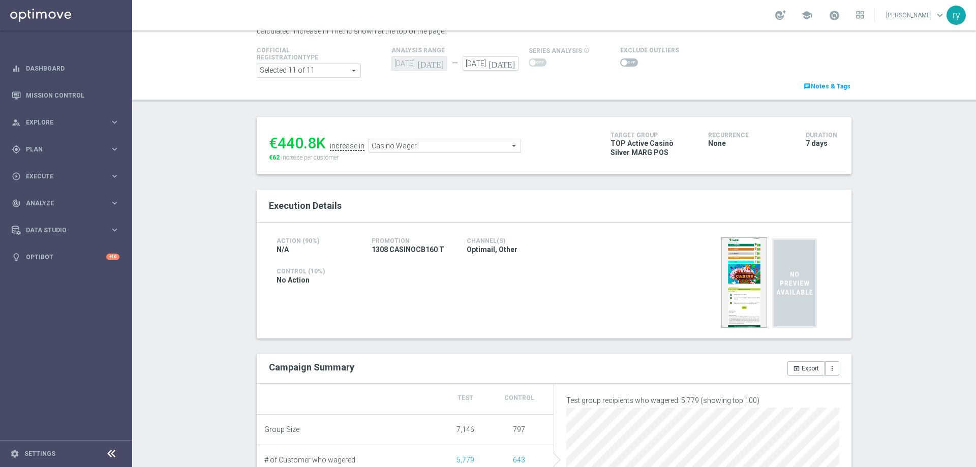
click at [415, 145] on span "Casino Wager" at bounding box center [445, 145] width 152 height 13
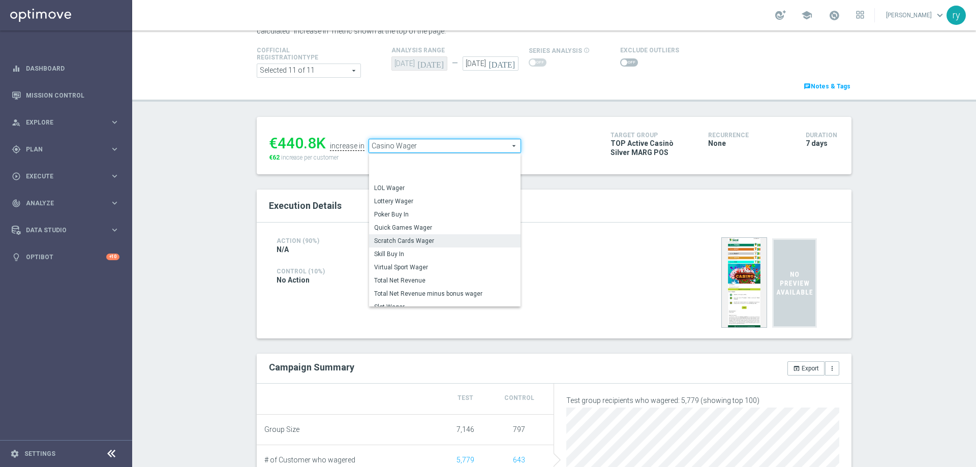
scroll to position [141, 0]
click at [427, 243] on span "Total Gross Gaming Revenue Minus Bonus Wagared" at bounding box center [444, 239] width 141 height 8
type input "Total Gross Gaming Revenue Minus Bonus Wagared"
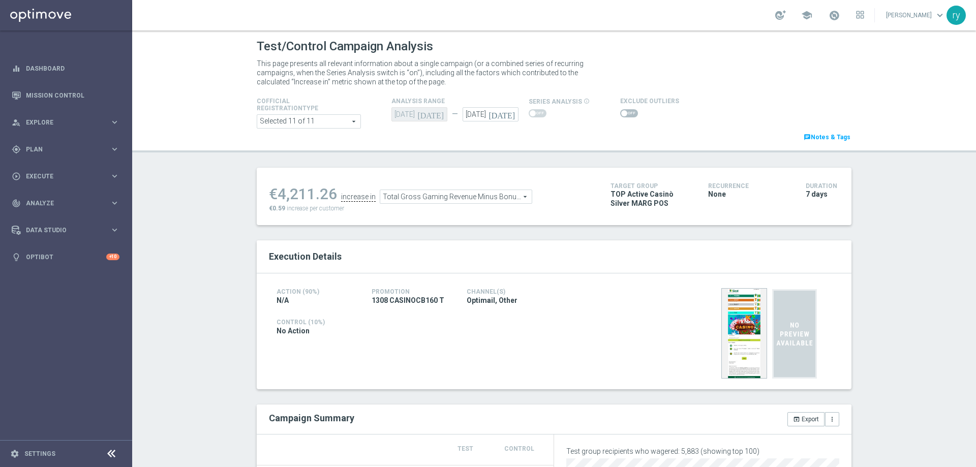
click at [621, 112] on span at bounding box center [624, 113] width 6 height 6
click at [620, 112] on input "checkbox" at bounding box center [629, 113] width 18 height 8
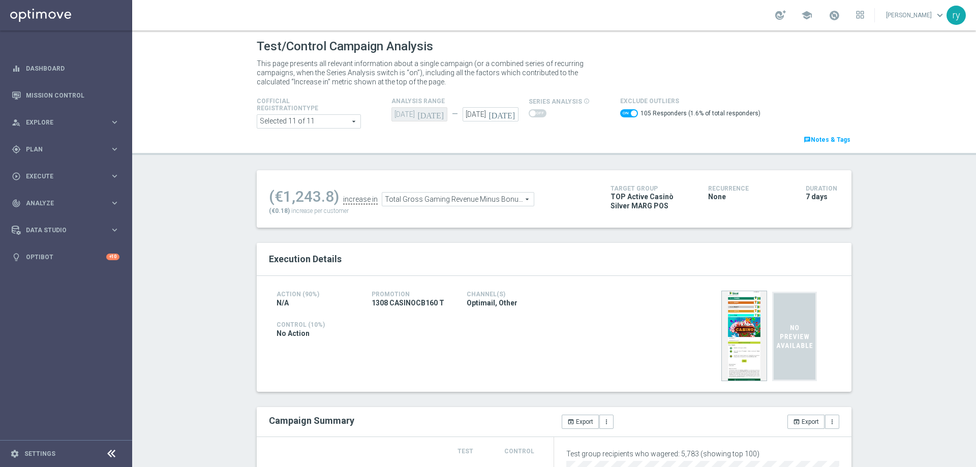
click at [620, 112] on span at bounding box center [629, 113] width 18 height 8
click at [620, 112] on input "checkbox" at bounding box center [629, 113] width 18 height 8
checkbox input "false"
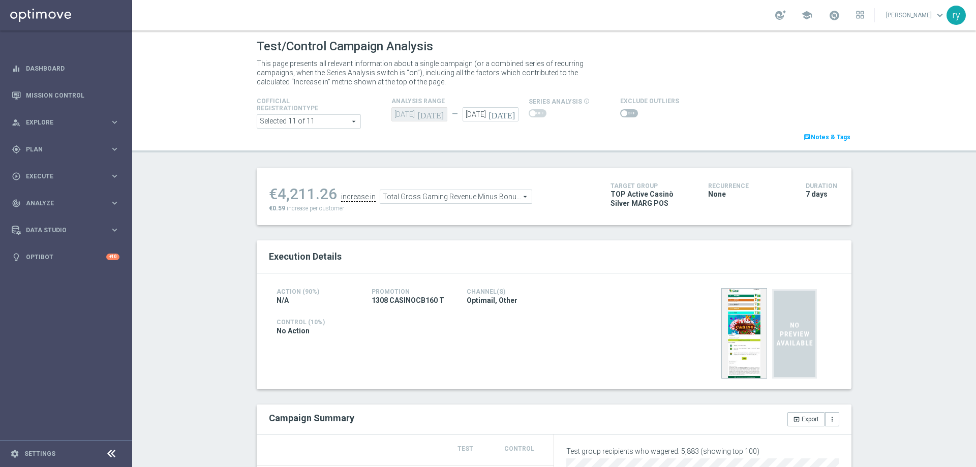
click at [473, 197] on span "Total Gross Gaming Revenue Minus Bonus Wagared" at bounding box center [456, 196] width 152 height 13
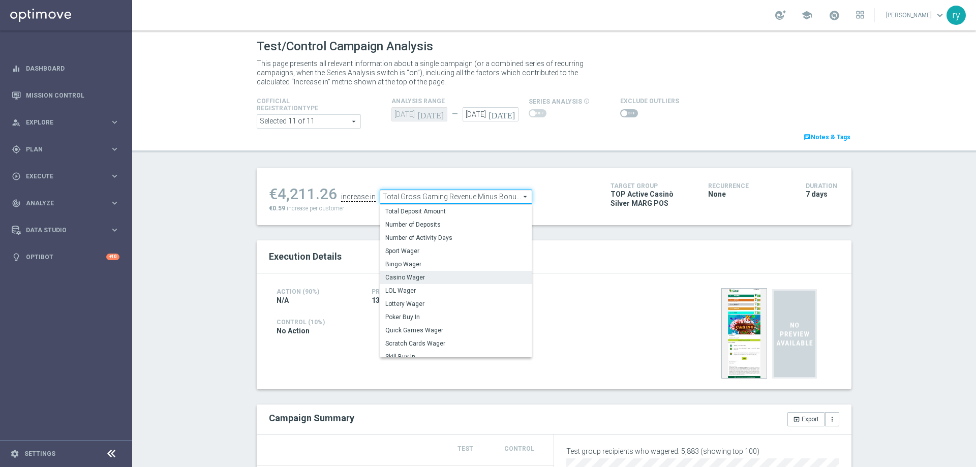
click at [455, 277] on span "Casino Wager" at bounding box center [456, 278] width 141 height 8
type input "Casino Wager"
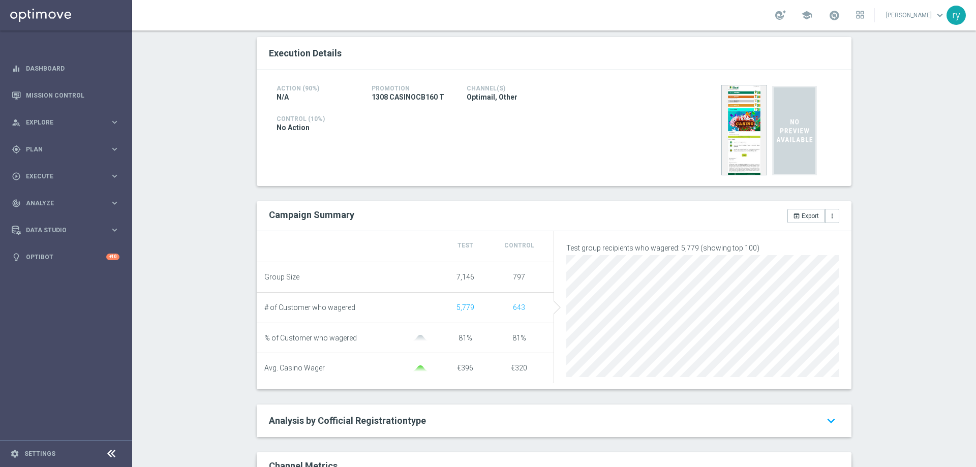
scroll to position [458, 0]
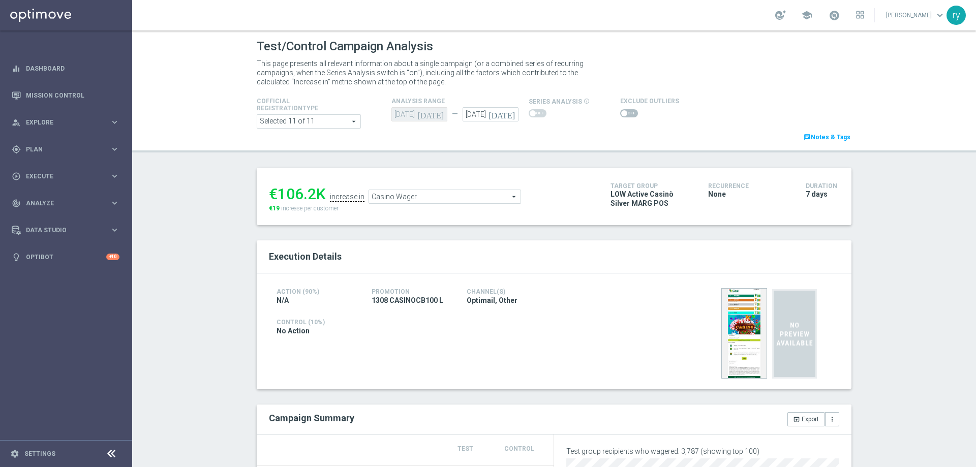
click at [426, 192] on span "Casino Wager" at bounding box center [445, 196] width 152 height 13
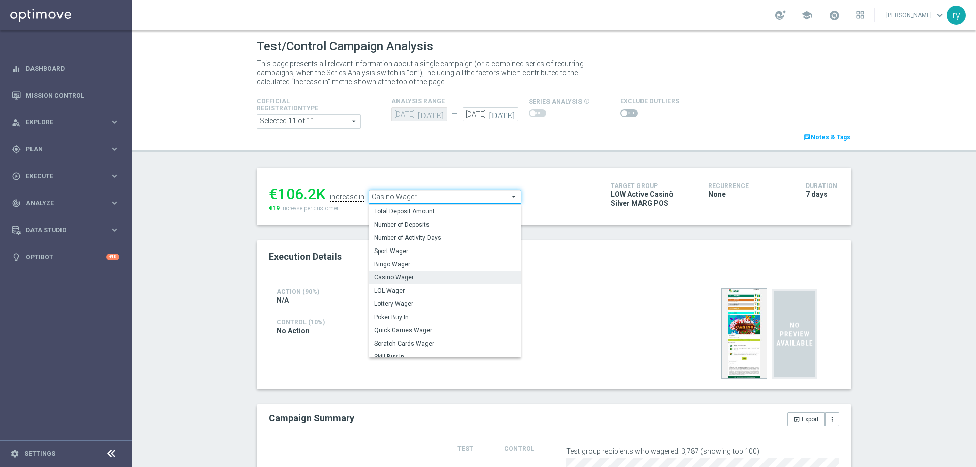
click at [426, 203] on span "Casino Wager" at bounding box center [445, 196] width 152 height 13
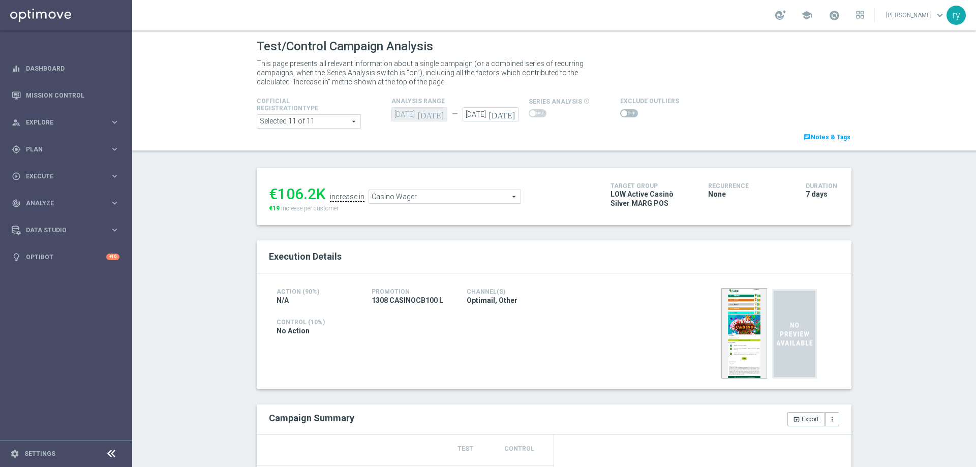
click at [427, 201] on span "Casino Wager" at bounding box center [445, 196] width 152 height 13
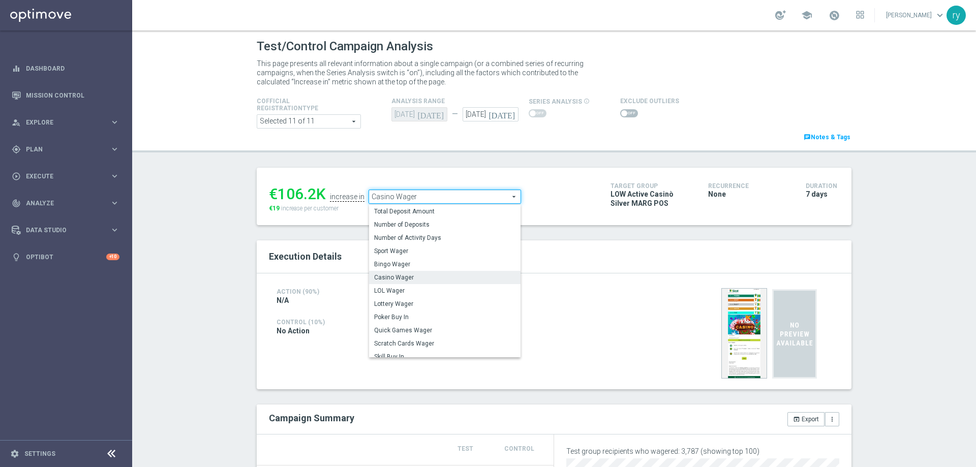
click at [428, 209] on span "Total Deposit Amount" at bounding box center [444, 212] width 141 height 8
type input "Total Deposit Amount"
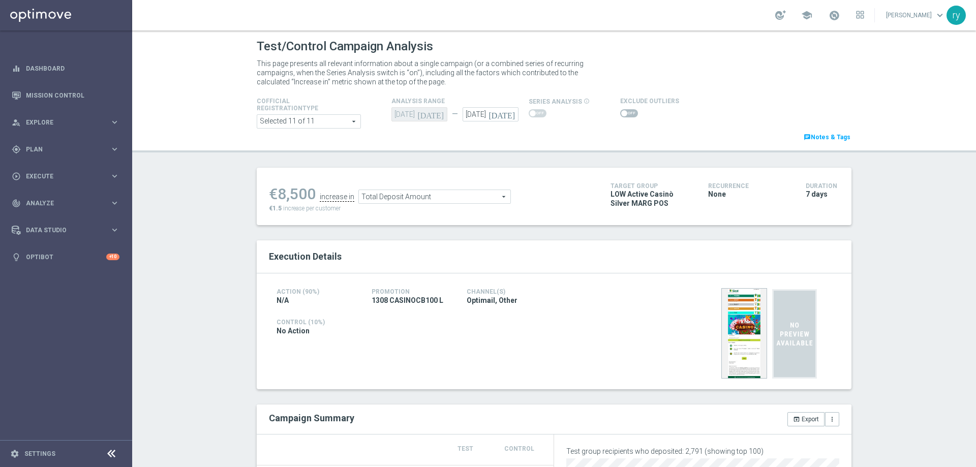
click at [620, 112] on span at bounding box center [629, 113] width 18 height 8
click at [620, 112] on input "checkbox" at bounding box center [629, 113] width 18 height 8
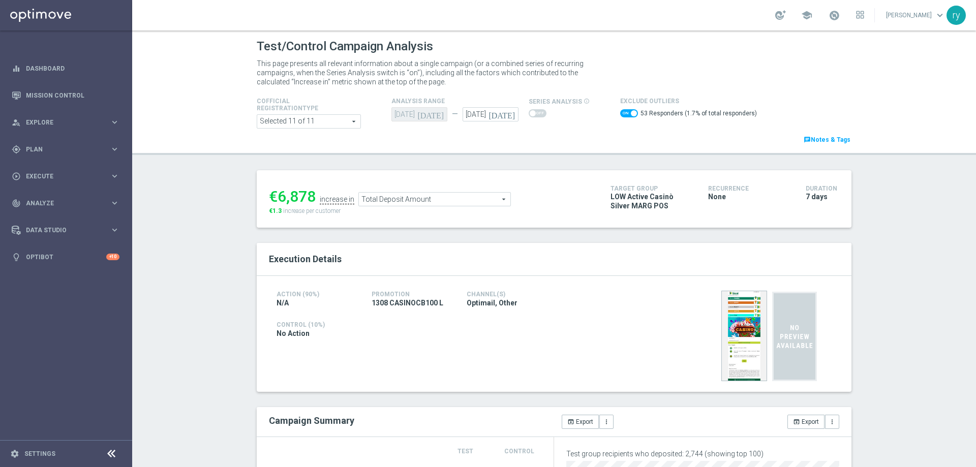
click at [431, 203] on span "Total Deposit Amount" at bounding box center [435, 199] width 152 height 13
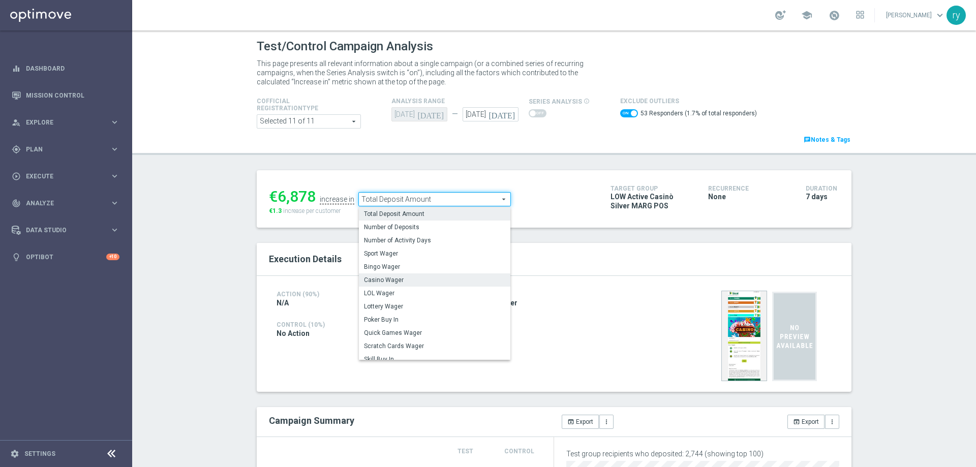
click at [421, 278] on span "Casino Wager" at bounding box center [434, 280] width 141 height 8
checkbox input "false"
type input "Casino Wager"
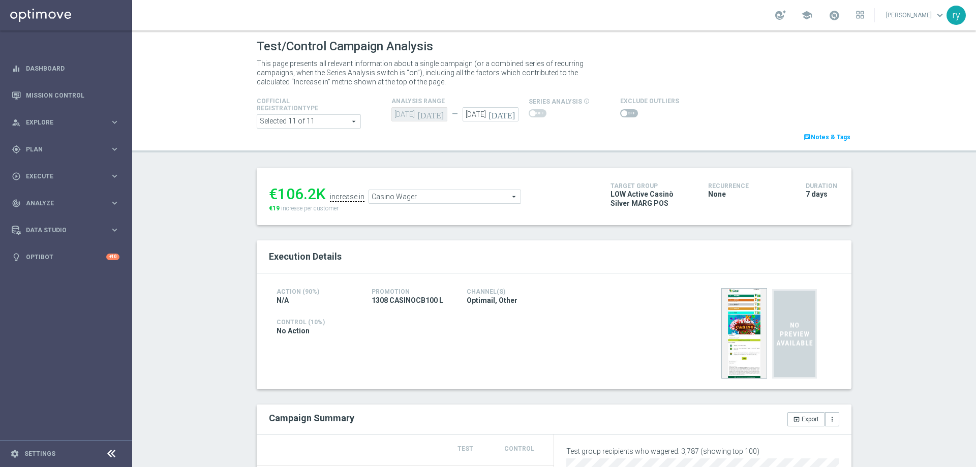
click at [621, 115] on span at bounding box center [624, 113] width 6 height 6
click at [620, 115] on input "checkbox" at bounding box center [629, 113] width 18 height 8
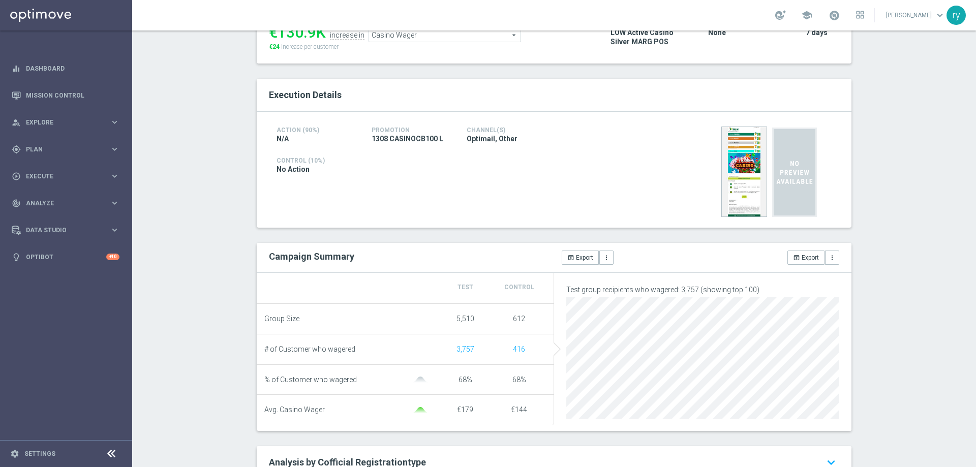
scroll to position [51, 0]
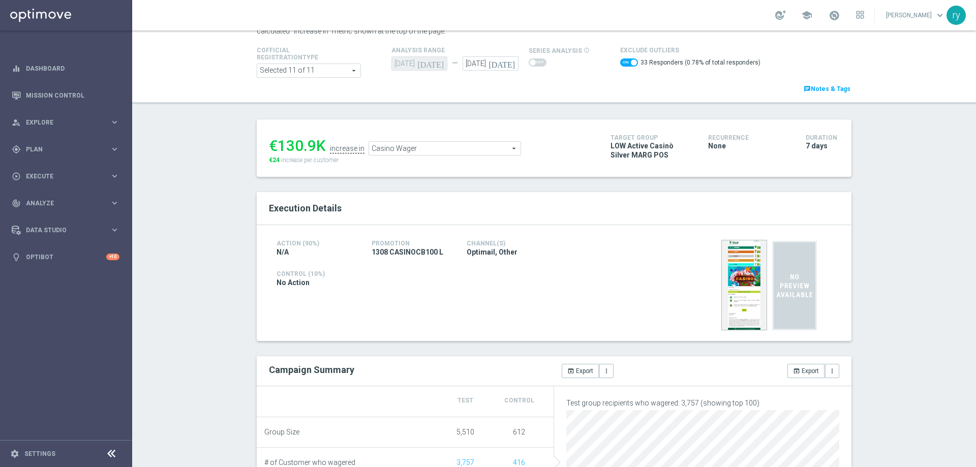
click at [425, 147] on span "Casino Wager" at bounding box center [445, 148] width 152 height 13
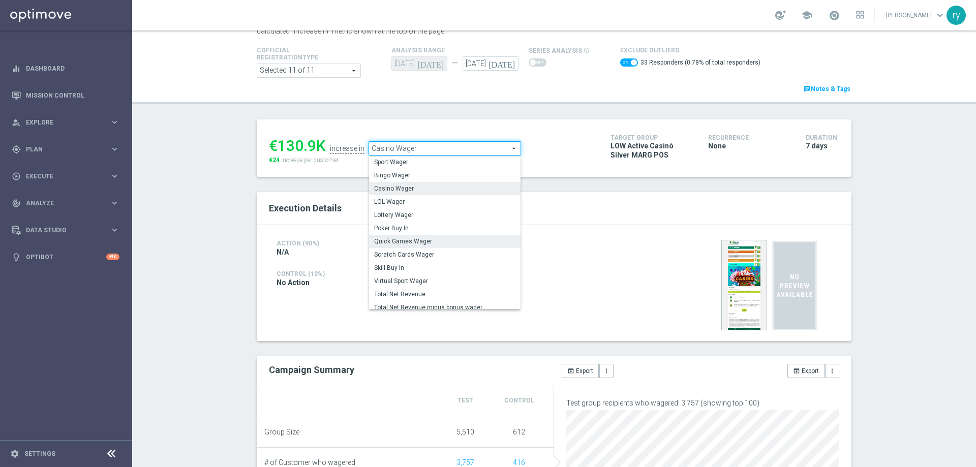
scroll to position [122, 0]
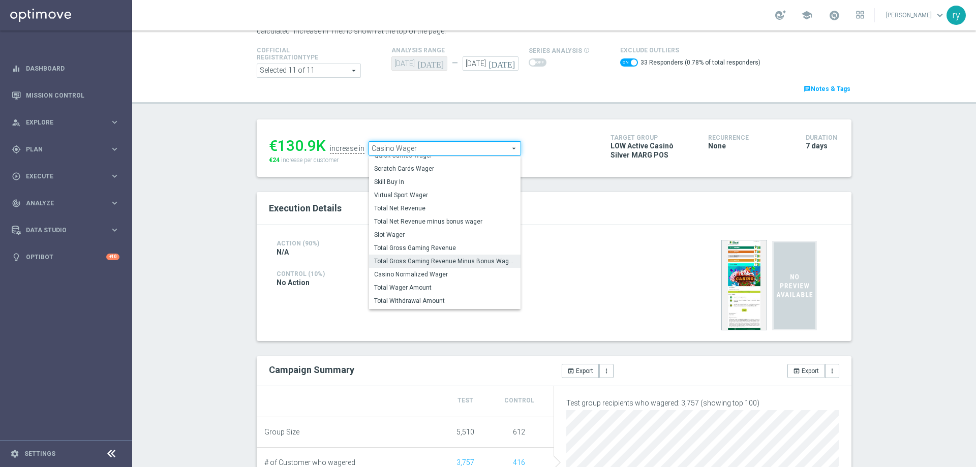
click at [431, 257] on label "Total Gross Gaming Revenue Minus Bonus Wagared" at bounding box center [445, 261] width 152 height 13
checkbox input "false"
type input "Total Gross Gaming Revenue Minus Bonus Wagared"
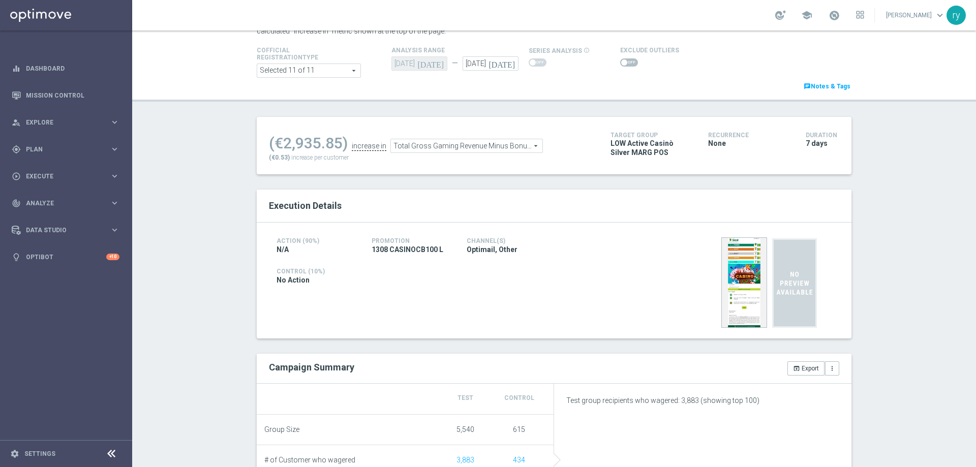
click at [620, 65] on span at bounding box center [629, 62] width 18 height 8
click at [620, 65] on input "checkbox" at bounding box center [629, 62] width 18 height 8
checkbox input "true"
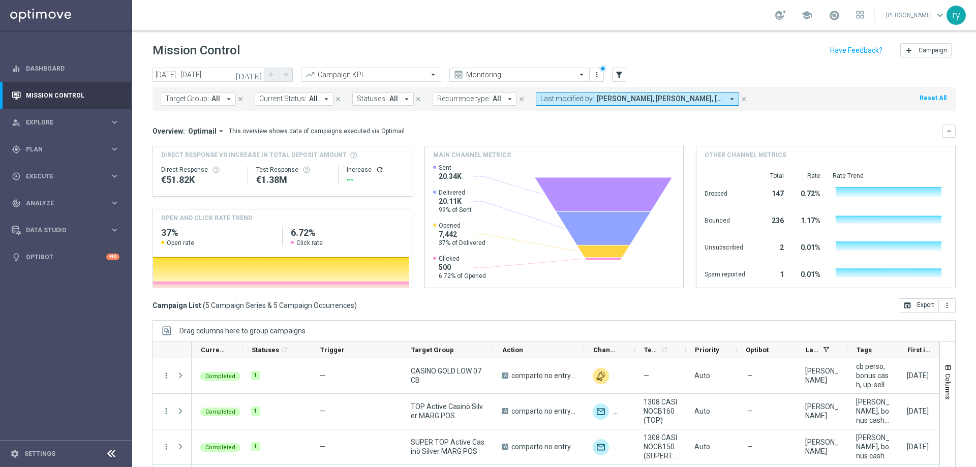
click at [728, 101] on icon "arrow_drop_down" at bounding box center [732, 99] width 9 height 9
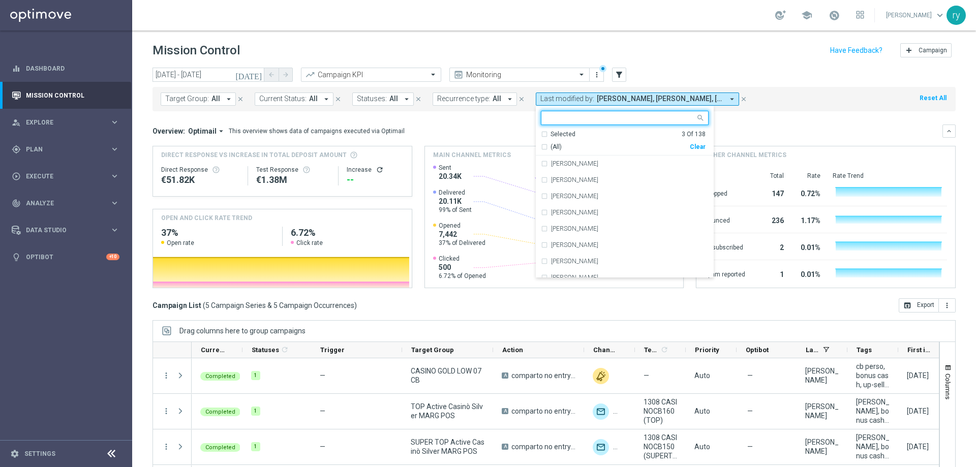
click at [0, 0] on div "Clear" at bounding box center [0, 0] width 0 height 0
click at [637, 120] on input "text" at bounding box center [621, 118] width 149 height 9
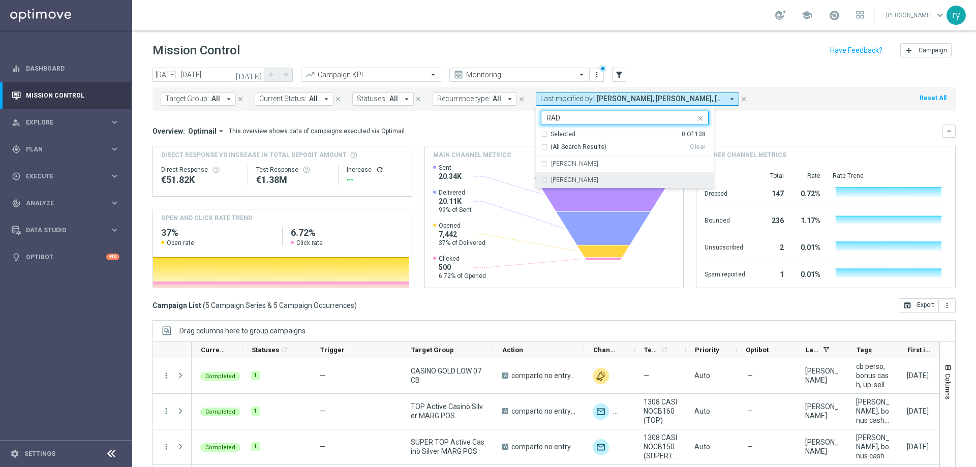
click at [580, 181] on label "[PERSON_NAME]" at bounding box center [574, 180] width 47 height 6
type input "RAD"
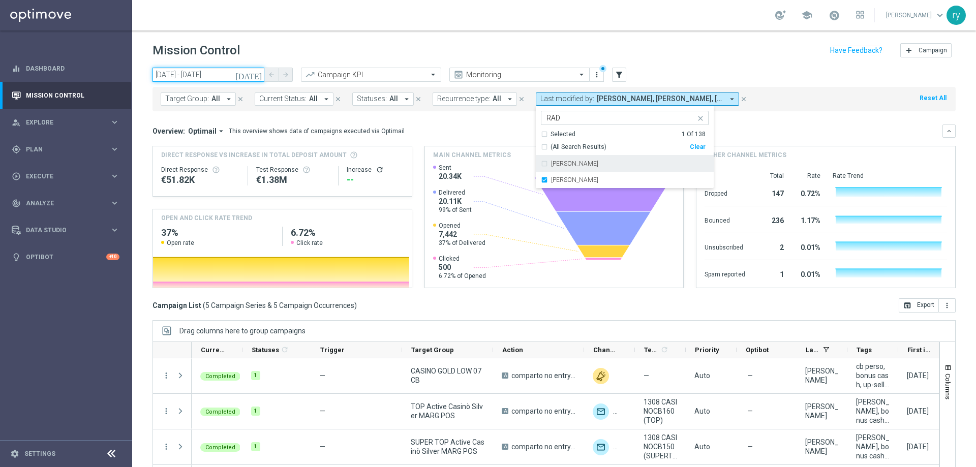
click at [179, 79] on input "13 Aug 2025 - 13 Aug 2025" at bounding box center [209, 75] width 112 height 14
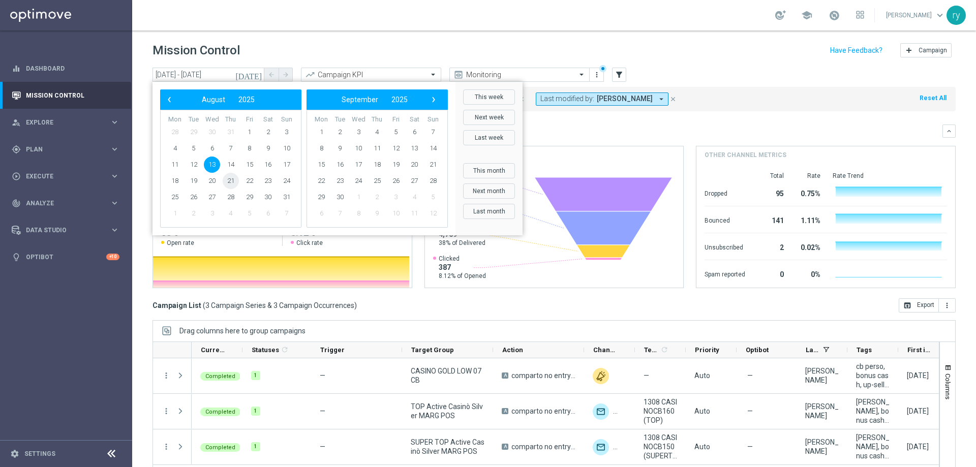
click at [230, 182] on span "21" at bounding box center [231, 181] width 16 height 16
type input "21 Aug 2025 - 21 Aug 2025"
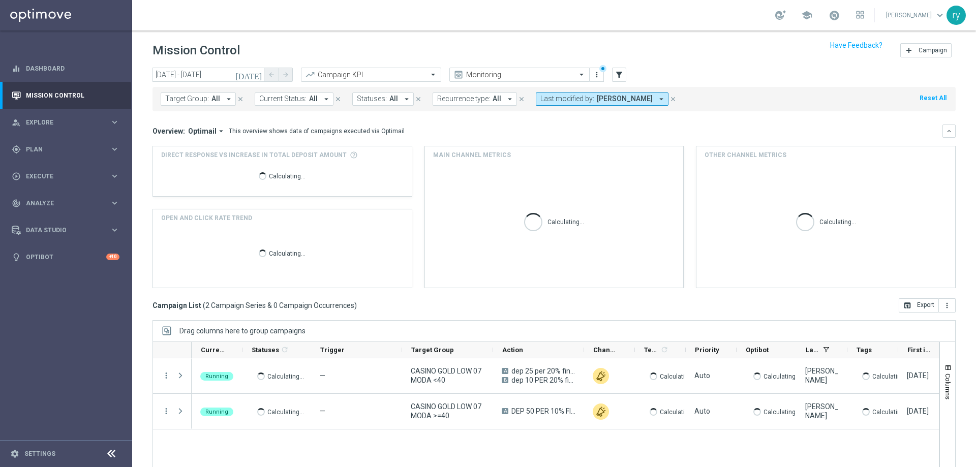
scroll to position [41, 0]
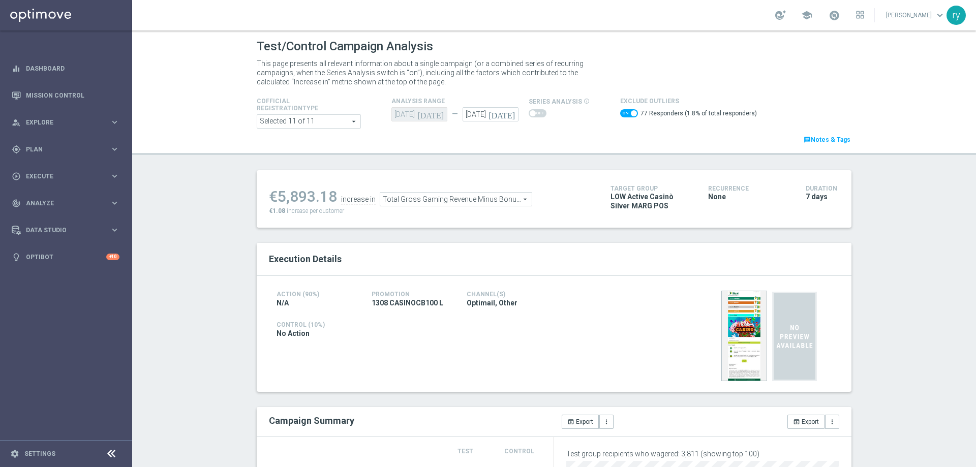
scroll to position [51, 0]
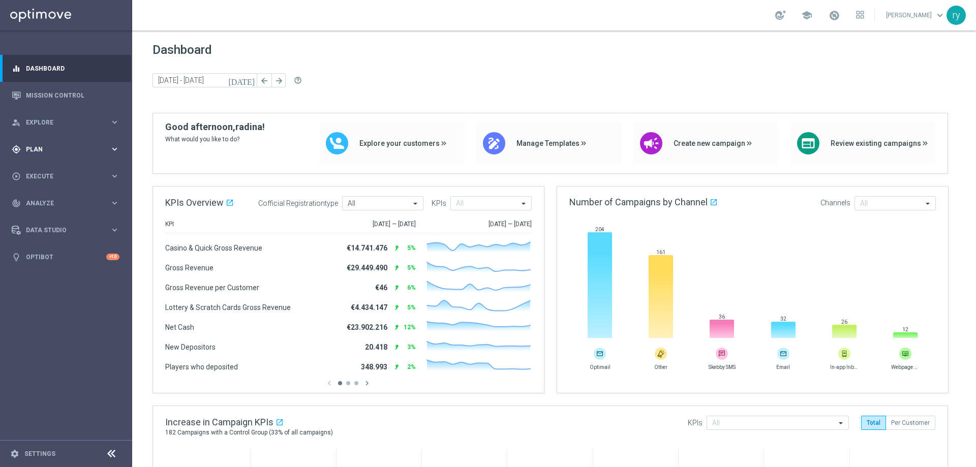
click at [100, 153] on div "gps_fixed Plan" at bounding box center [61, 149] width 98 height 9
click at [61, 205] on accordion "Templates keyboard_arrow_right Optimail OptiMobile In-App OptiMobile Push Optip…" at bounding box center [78, 200] width 105 height 15
click at [54, 198] on span "Templates" at bounding box center [63, 201] width 73 height 6
click at [50, 220] on link "Optimail" at bounding box center [69, 216] width 74 height 8
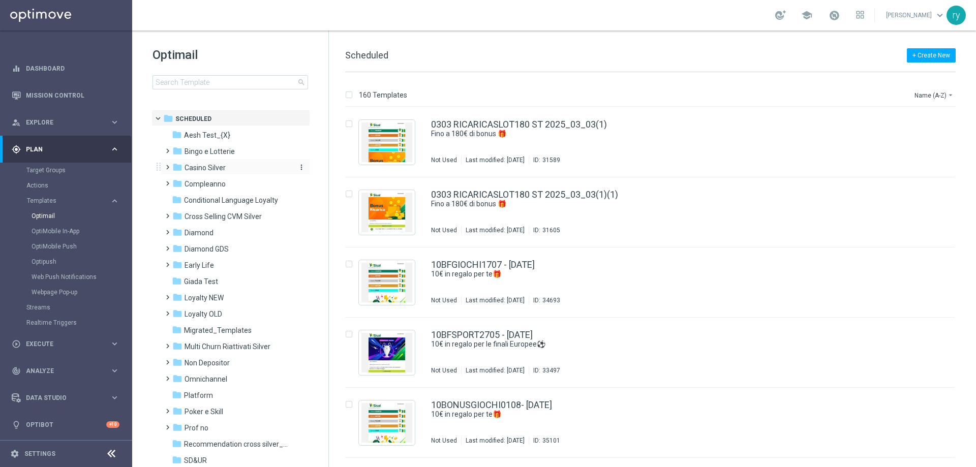
click at [205, 165] on span "Casino Silver" at bounding box center [205, 167] width 41 height 9
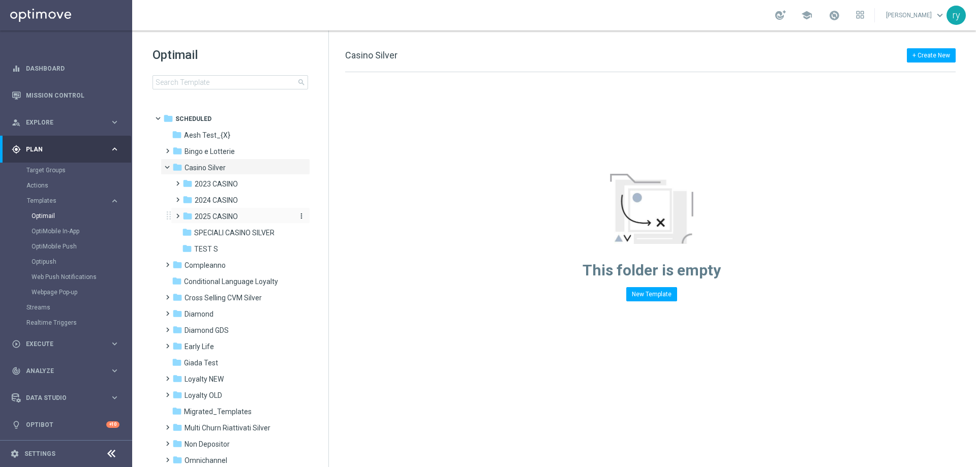
click at [201, 213] on span "2025 CASINO" at bounding box center [216, 216] width 43 height 9
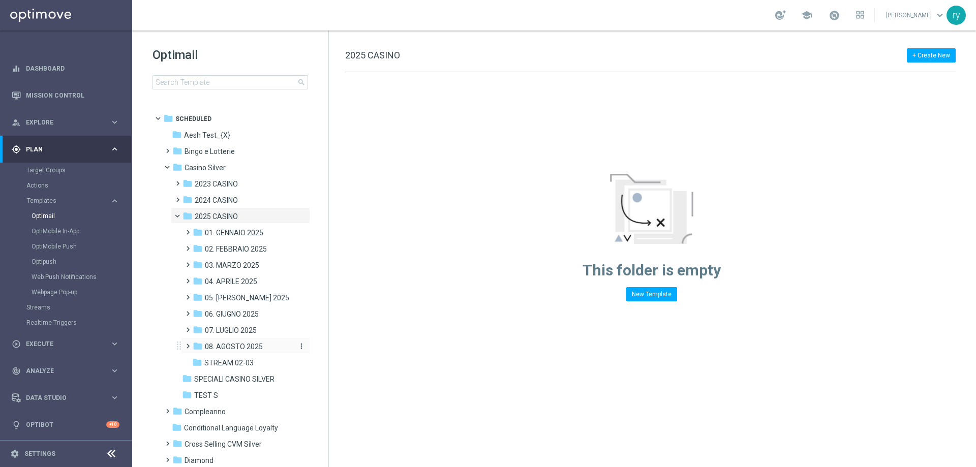
click at [239, 346] on span "08. AGOSTO 2025" at bounding box center [234, 346] width 58 height 9
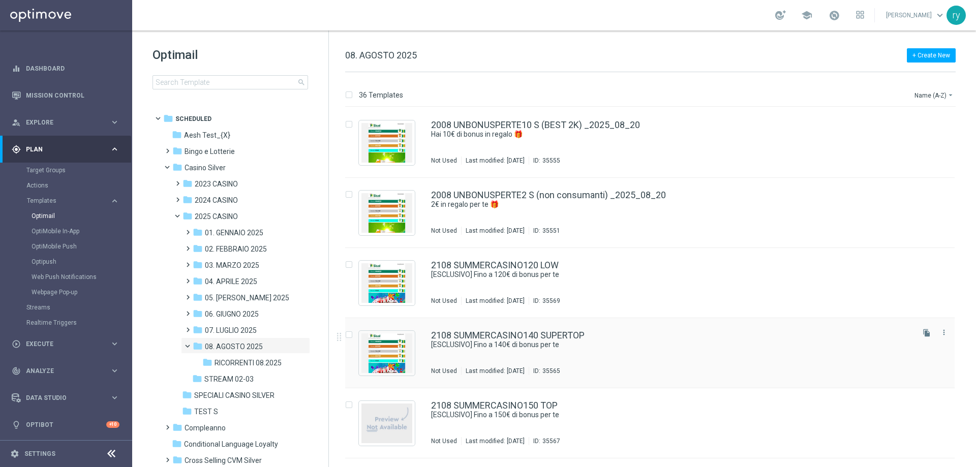
scroll to position [1928, 0]
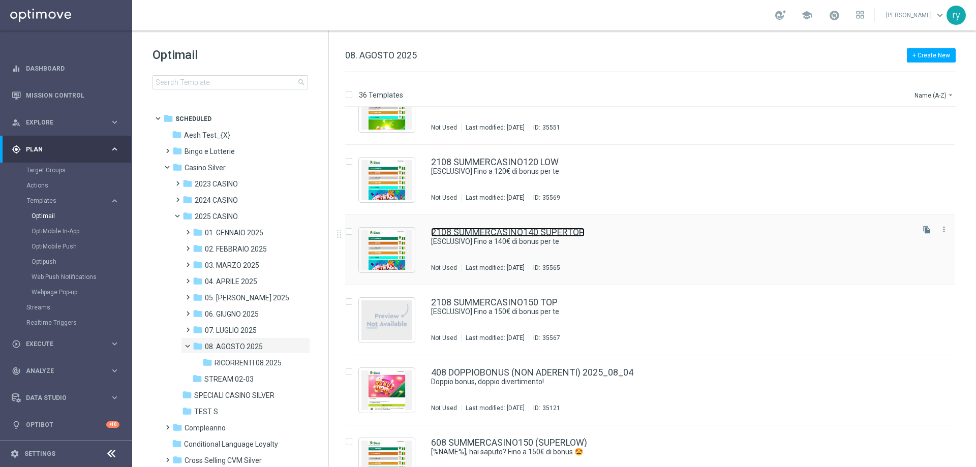
click at [569, 228] on link "2108 SUMMERCASINO140 SUPERTOP" at bounding box center [508, 232] width 154 height 9
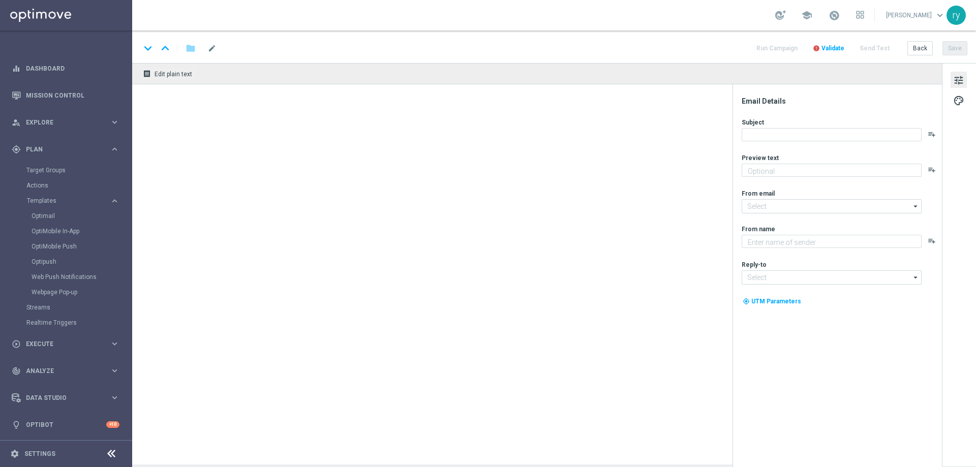
type textarea "Scopri la promozione che ti abbiamo riservato"
type input "[EMAIL_ADDRESS][DOMAIN_NAME]"
type textarea "Sisal"
type input "[EMAIL_ADDRESS][DOMAIN_NAME]"
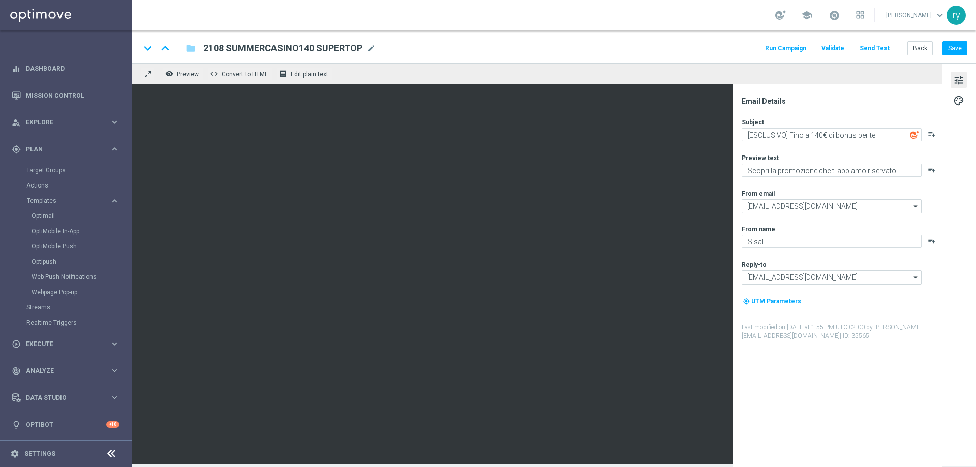
click at [230, 50] on span "2108 SUMMERCASINO140 SUPERTOP" at bounding box center [282, 48] width 159 height 12
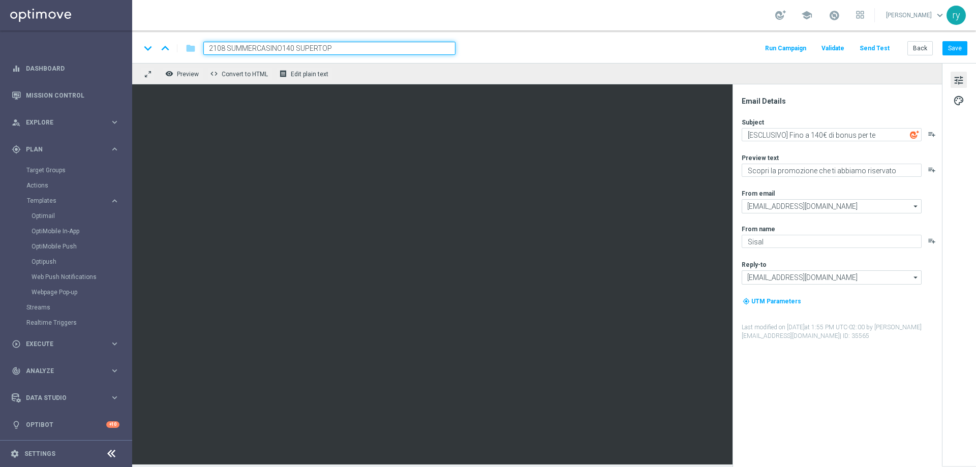
click at [212, 48] on input "2108 SUMMERCASINO140 SUPERTOP" at bounding box center [329, 48] width 252 height 13
type input "2208 SUMMERCASINO140 SUPERTOP"
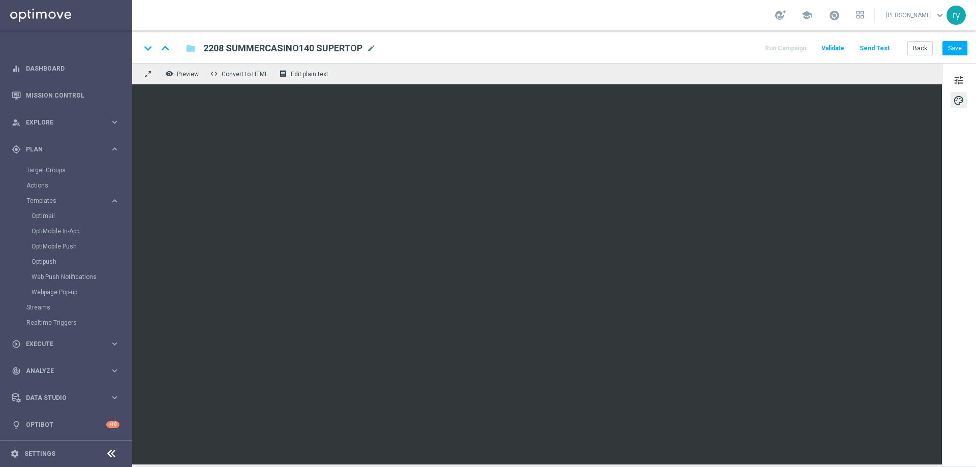
click at [968, 50] on div "keyboard_arrow_down keyboard_arrow_up folder 2208 SUMMERCASINO140 SUPERTOP 2208…" at bounding box center [554, 47] width 844 height 33
click at [956, 49] on button "Save" at bounding box center [955, 48] width 25 height 14
click at [930, 49] on button "Back" at bounding box center [920, 48] width 25 height 14
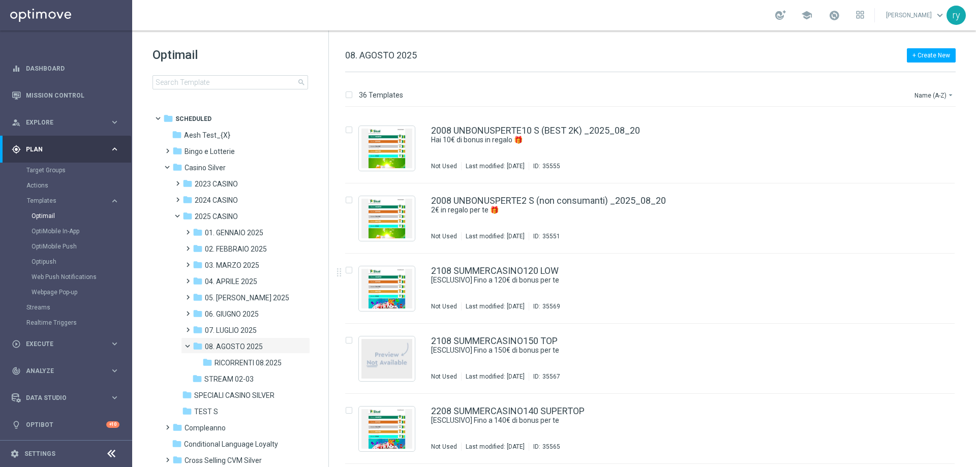
scroll to position [1826, 0]
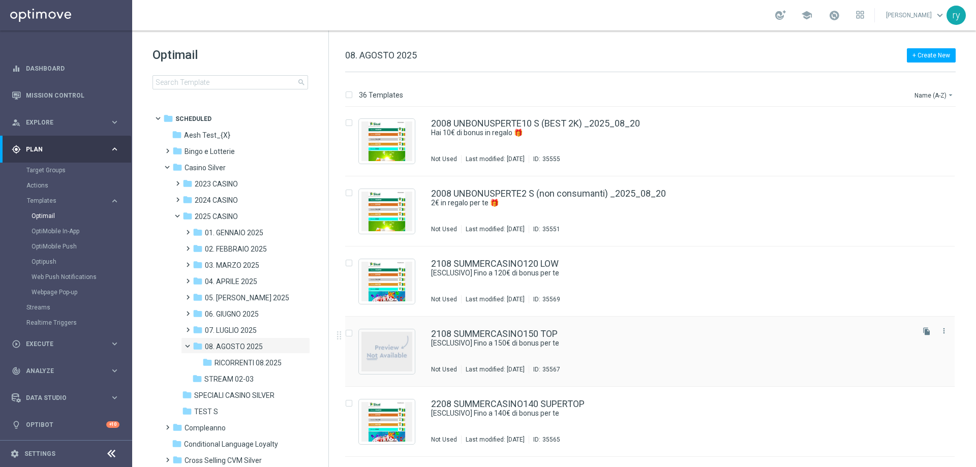
click at [602, 334] on div "2108 SUMMERCASINO150 TOP" at bounding box center [671, 334] width 481 height 9
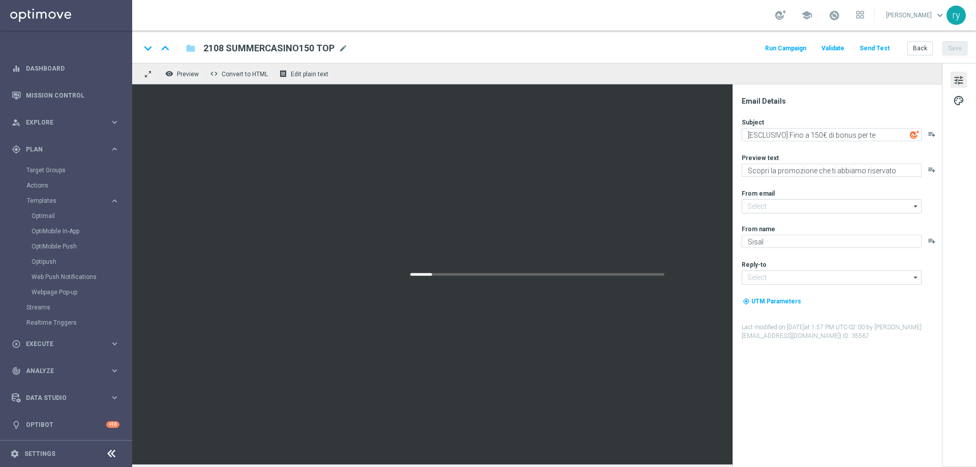
type input "[EMAIL_ADDRESS][DOMAIN_NAME]"
click at [214, 48] on span "2108 SUMMERCASINO150 TOP" at bounding box center [268, 48] width 131 height 12
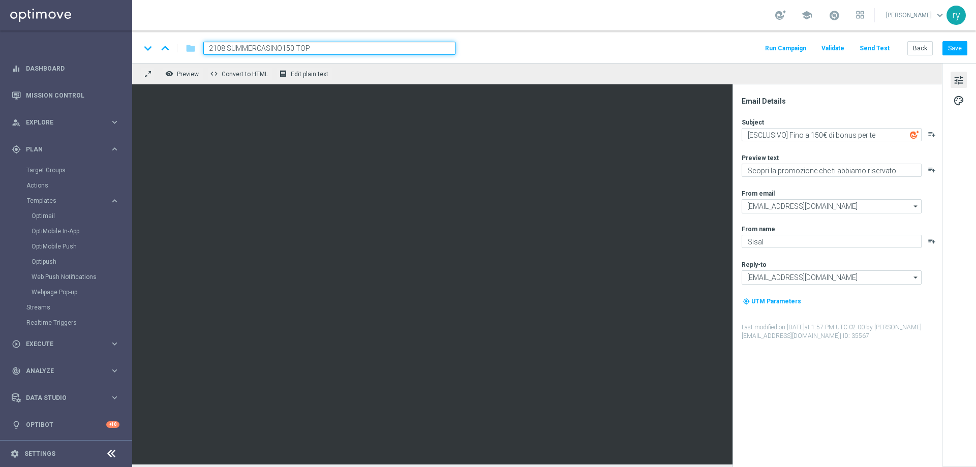
click at [216, 47] on input "2108 SUMMERCASINO150 TOP" at bounding box center [329, 48] width 252 height 13
type input "2208 SUMMERCASINO150 TOP"
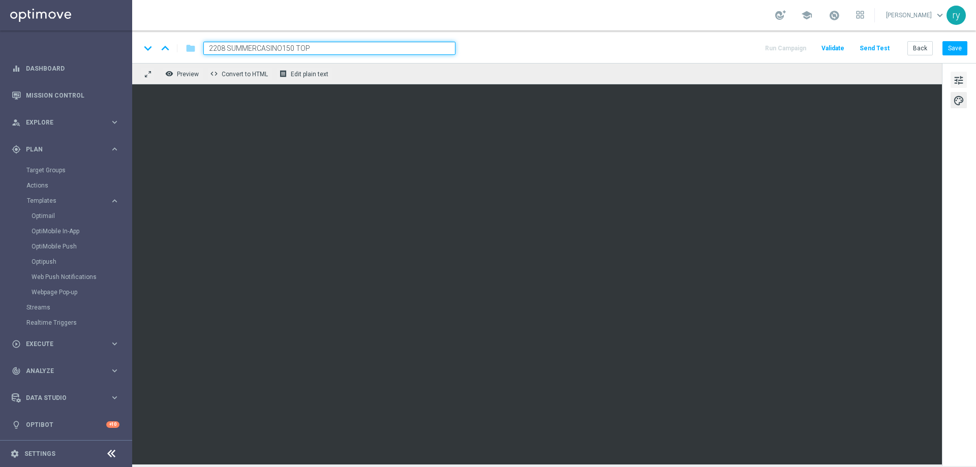
click at [960, 75] on span "tune" at bounding box center [959, 80] width 11 height 13
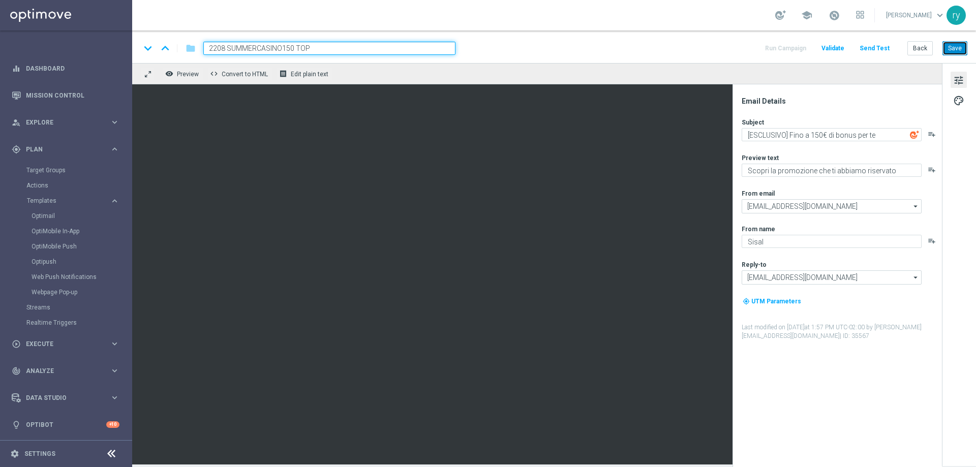
click at [959, 43] on button "Save" at bounding box center [955, 48] width 25 height 14
click at [914, 51] on button "Back" at bounding box center [920, 48] width 25 height 14
click at [930, 45] on button "Back" at bounding box center [920, 48] width 25 height 14
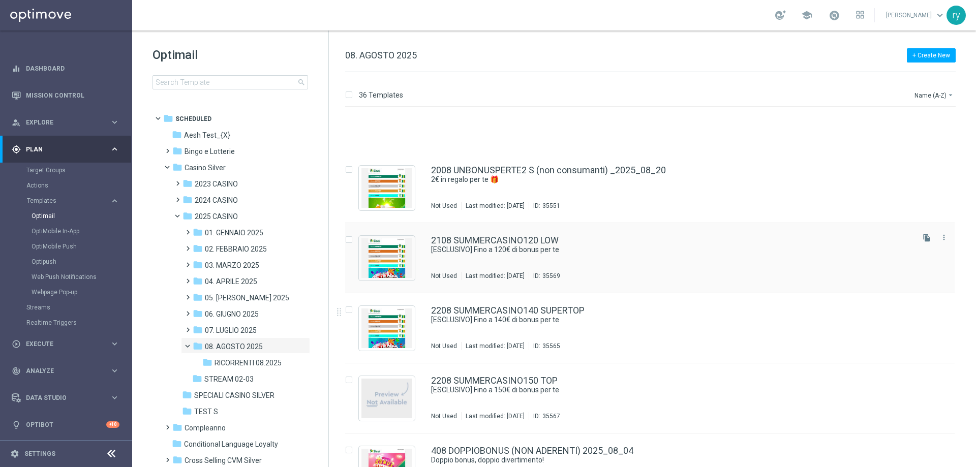
scroll to position [1928, 0]
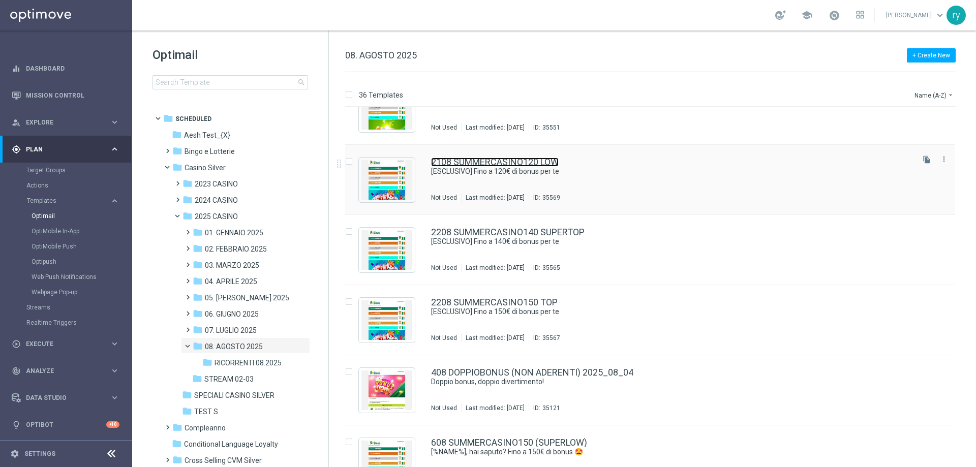
click at [500, 158] on link "2108 SUMMERCASINO120 LOW" at bounding box center [495, 162] width 128 height 9
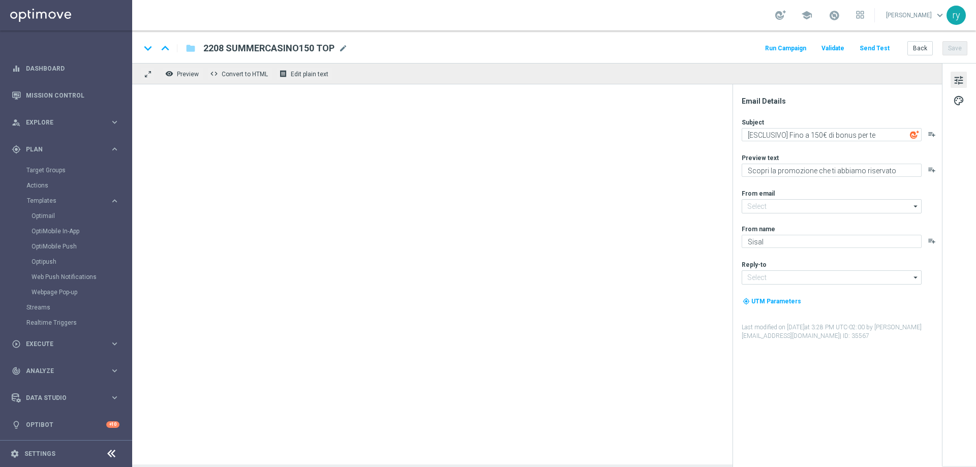
type input "2108 SUMMERCASINO120 LOW"
type textarea "[ESCLUSIVO] Fino a 120€ di bonus per te"
type input "[EMAIL_ADDRESS][DOMAIN_NAME]"
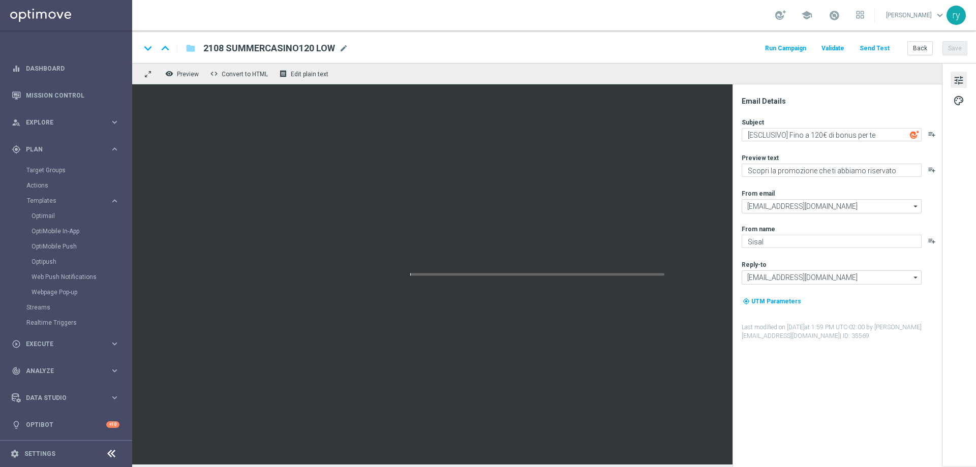
click at [211, 50] on span "2108 SUMMERCASINO120 LOW" at bounding box center [269, 48] width 132 height 12
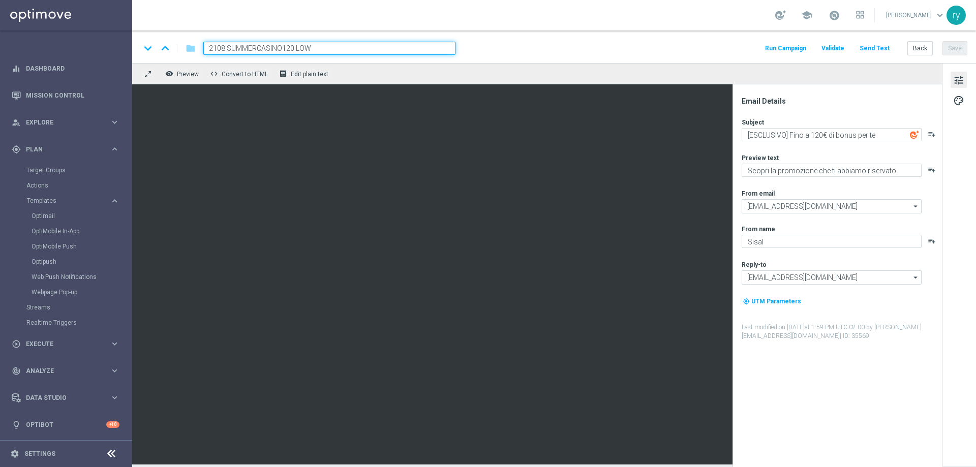
click at [218, 47] on input "2108 SUMMERCASINO120 LOW" at bounding box center [329, 48] width 252 height 13
type input "2208 SUMMERCASINO120 LOW"
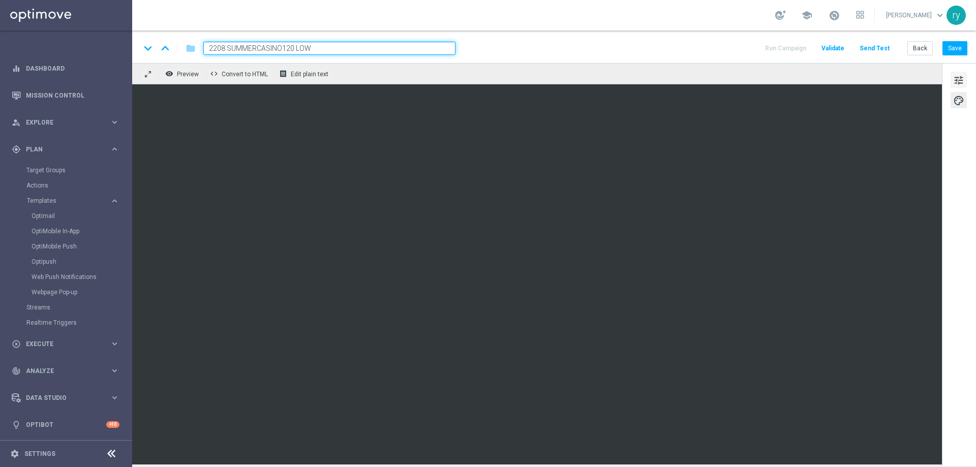
click at [964, 80] on span "tune" at bounding box center [959, 80] width 11 height 13
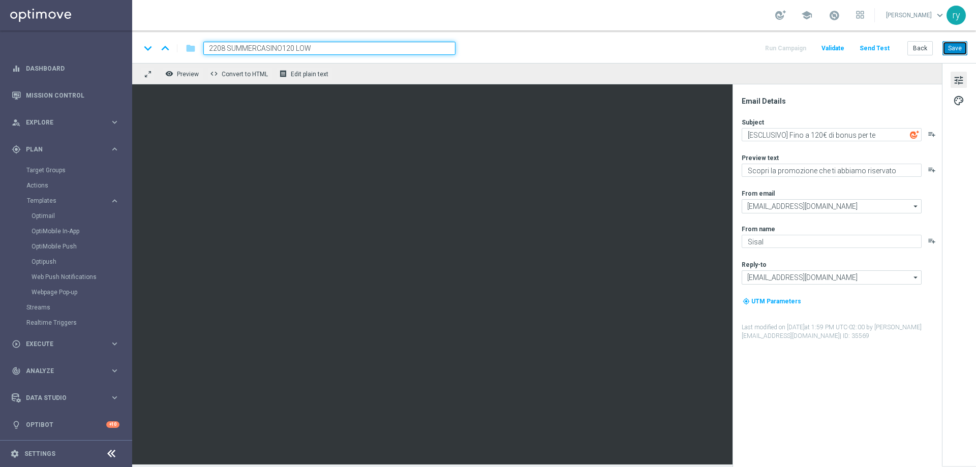
click at [943, 48] on button "Save" at bounding box center [955, 48] width 25 height 14
click at [951, 47] on button "Save" at bounding box center [955, 48] width 25 height 14
click at [924, 49] on button "Back" at bounding box center [920, 48] width 25 height 14
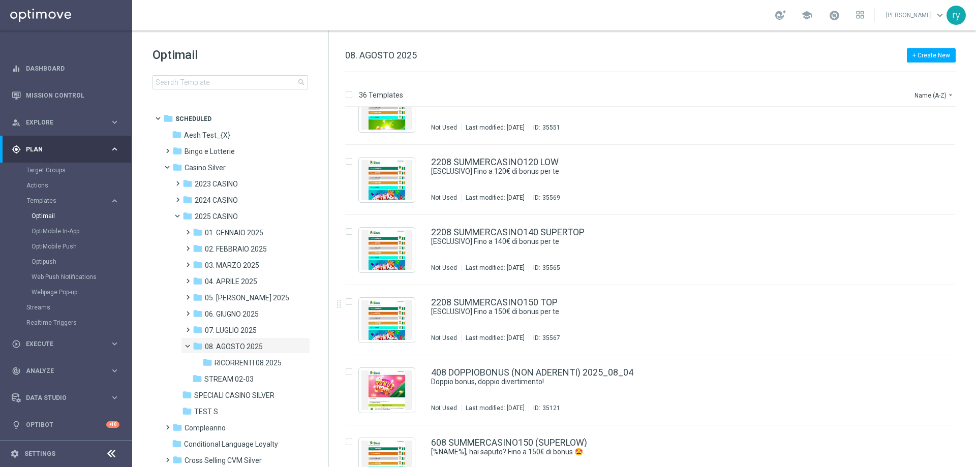
scroll to position [1877, 0]
